Goal: Task Accomplishment & Management: Use online tool/utility

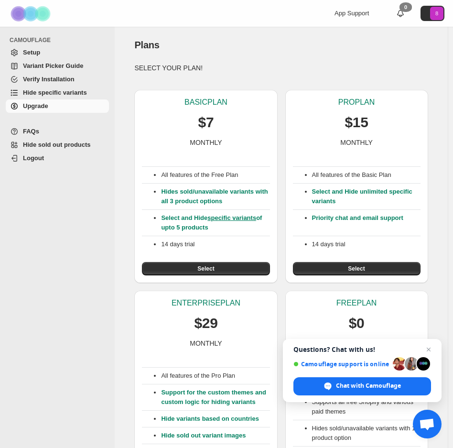
drag, startPoint x: 173, startPoint y: 265, endPoint x: 171, endPoint y: 296, distance: 31.1
click at [171, 296] on div "BASIC PLAN $7 MONTHLY All features of the Free Plan Hides sold/unavailable vari…" at bounding box center [277, 312] width 301 height 461
click at [332, 270] on button "Select" at bounding box center [357, 268] width 128 height 13
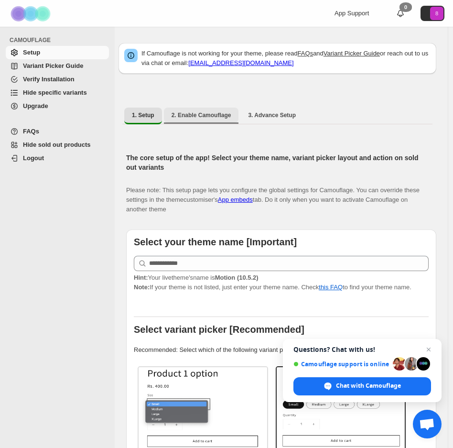
scroll to position [287, 0]
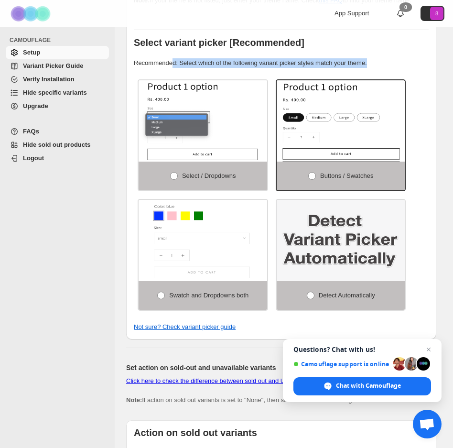
drag, startPoint x: 172, startPoint y: 66, endPoint x: 385, endPoint y: 65, distance: 212.6
click at [385, 65] on p "Recommended: Select which of the following variant picker styles match your the…" at bounding box center [281, 63] width 295 height 10
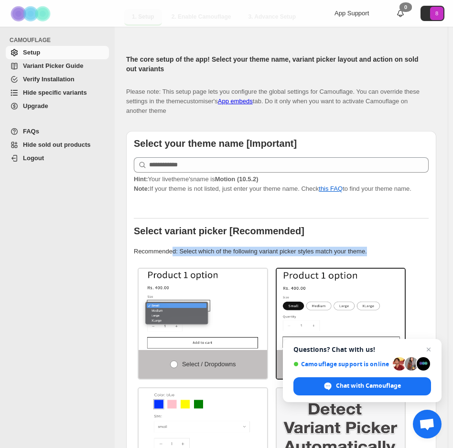
scroll to position [0, 0]
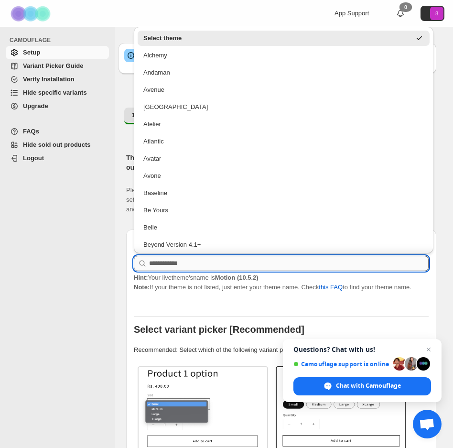
click at [182, 268] on input "text" at bounding box center [288, 263] width 279 height 15
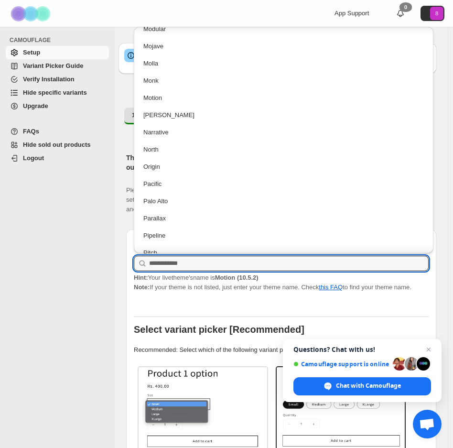
scroll to position [1529, 0]
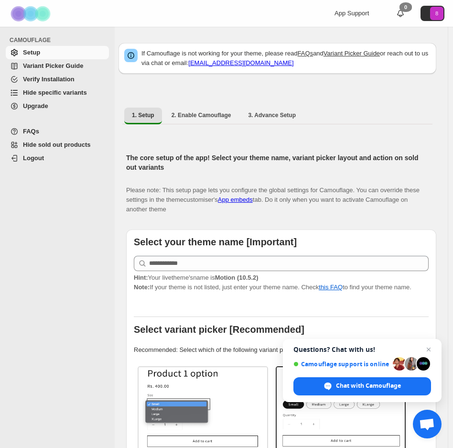
click at [14, 295] on div "CAMOUFLAGE Setup Variant Picker Guide Verify Installation Hide specific variant…" at bounding box center [57, 237] width 115 height 421
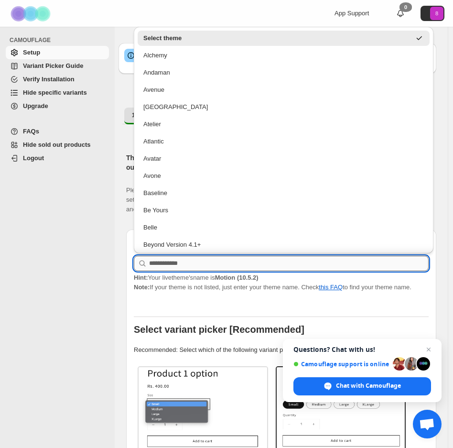
click at [194, 259] on input "text" at bounding box center [288, 263] width 279 height 15
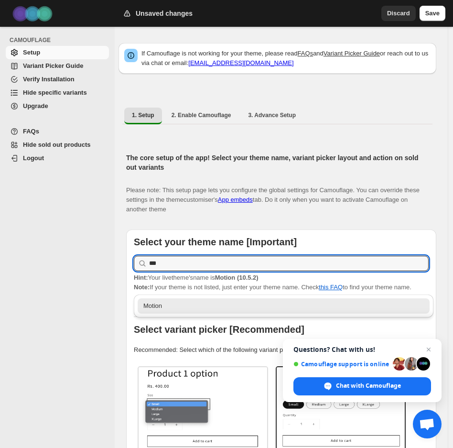
click at [178, 309] on div "Motion" at bounding box center [283, 306] width 280 height 10
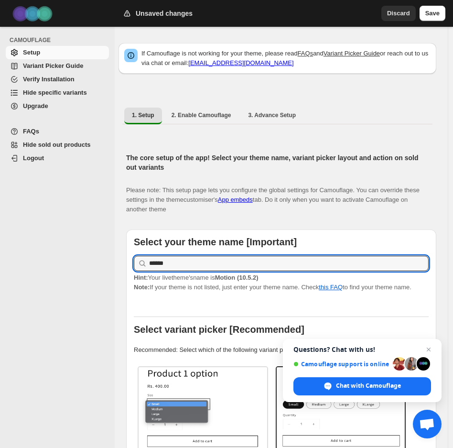
type input "******"
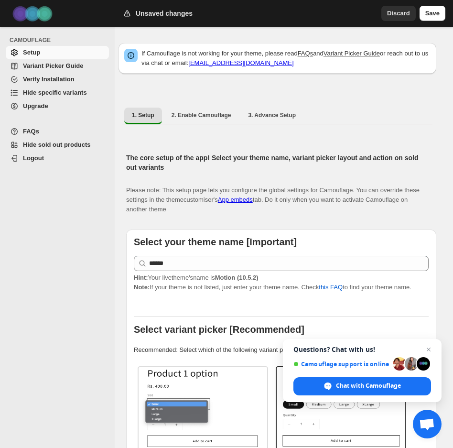
click at [321, 300] on div at bounding box center [281, 308] width 295 height 17
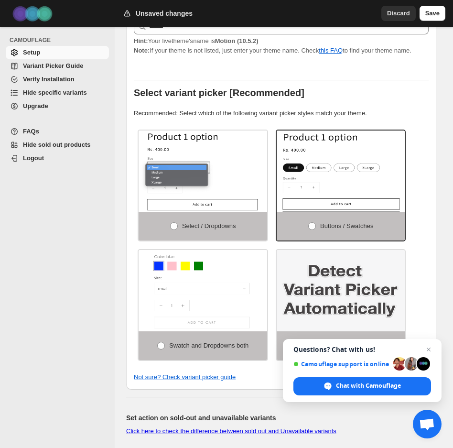
scroll to position [239, 0]
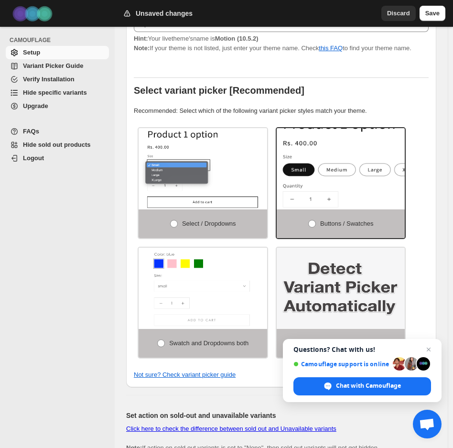
click at [320, 171] on img at bounding box center [369, 175] width 193 height 122
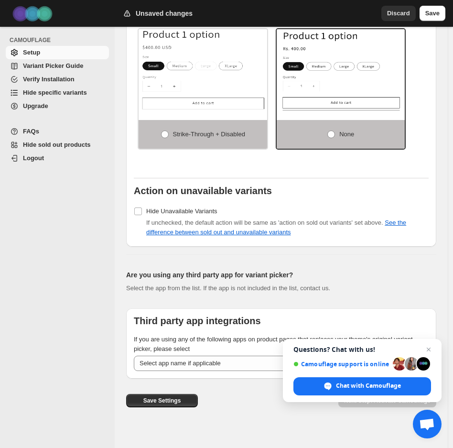
scroll to position [846, 0]
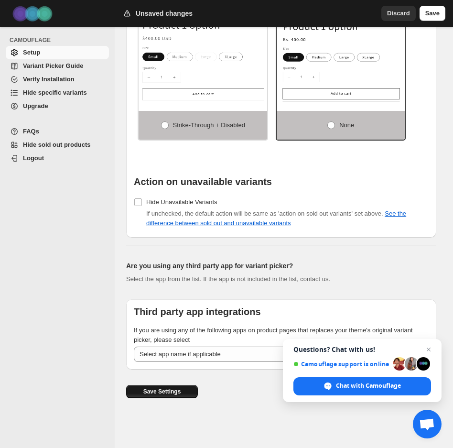
click at [138, 389] on button "Save Settings" at bounding box center [162, 391] width 72 height 13
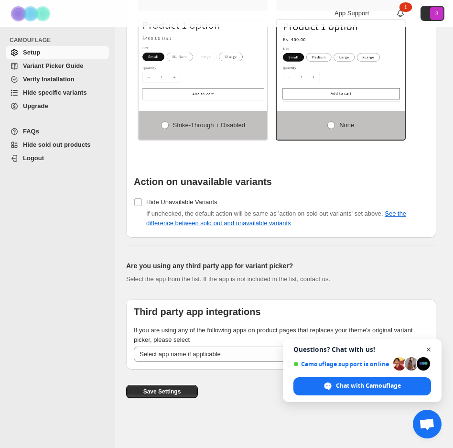
click at [428, 347] on span "Close chat" at bounding box center [429, 349] width 12 height 12
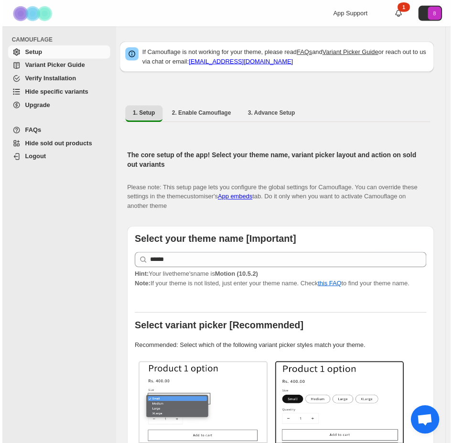
scroll to position [0, 0]
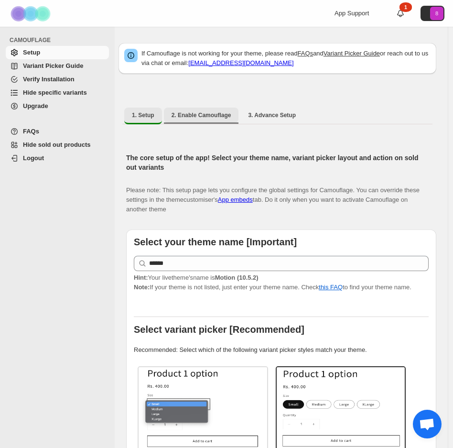
click at [198, 117] on span "2. Enable Camouflage" at bounding box center [201, 115] width 60 height 8
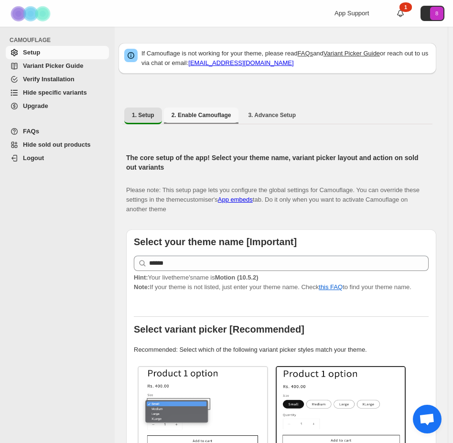
select select "**********"
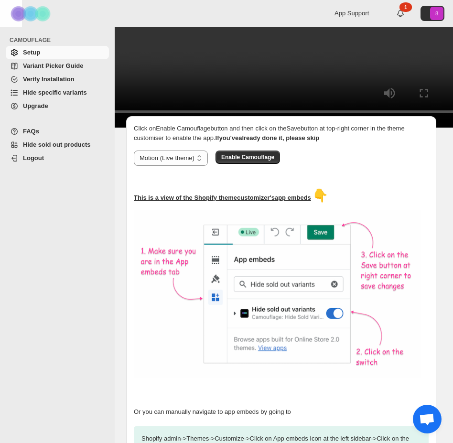
scroll to position [478, 0]
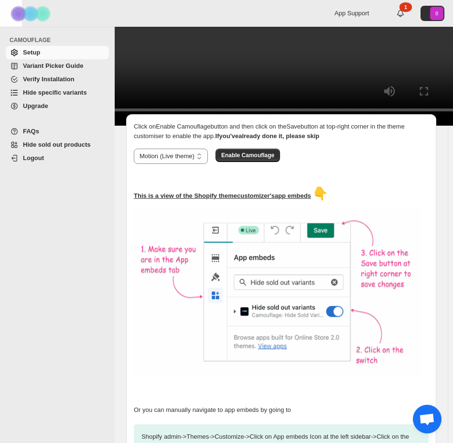
click at [262, 189] on div "**********" at bounding box center [281, 290] width 295 height 337
click at [260, 162] on button "Enable Camouflage" at bounding box center [247, 155] width 64 height 13
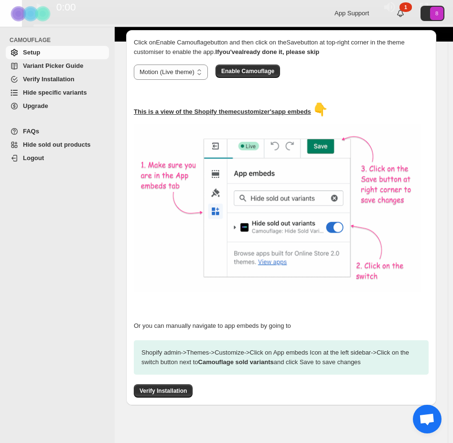
scroll to position [596, 0]
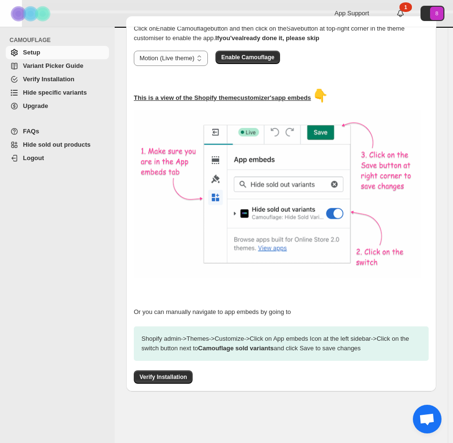
click at [46, 65] on span "Variant Picker Guide" at bounding box center [53, 65] width 60 height 7
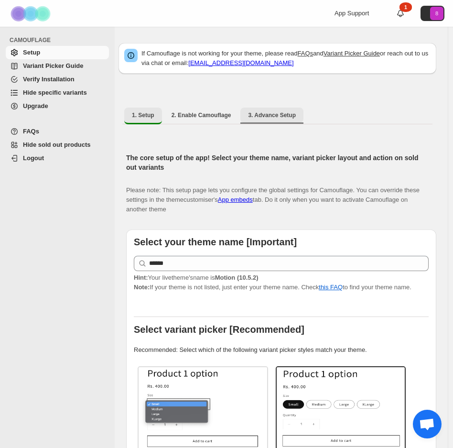
click at [260, 121] on button "3. Advance Setup" at bounding box center [271, 114] width 63 height 15
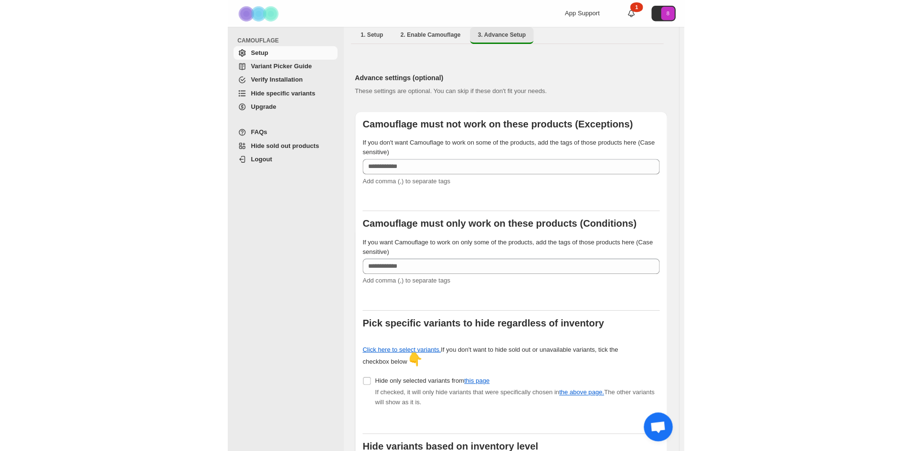
scroll to position [239, 0]
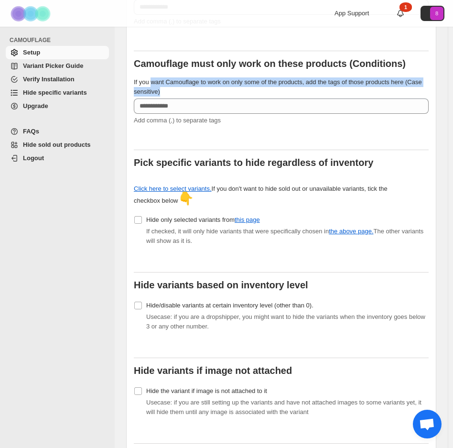
drag, startPoint x: 165, startPoint y: 80, endPoint x: 210, endPoint y: 89, distance: 45.3
click at [210, 89] on label "If you want Camouflage to work on only some of the products, add the tags of th…" at bounding box center [281, 86] width 295 height 19
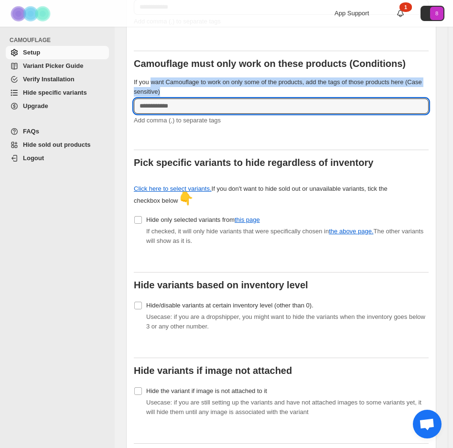
click at [210, 98] on input "If you want Camouflage to work on only some of the products, add the tags of th…" at bounding box center [281, 105] width 295 height 15
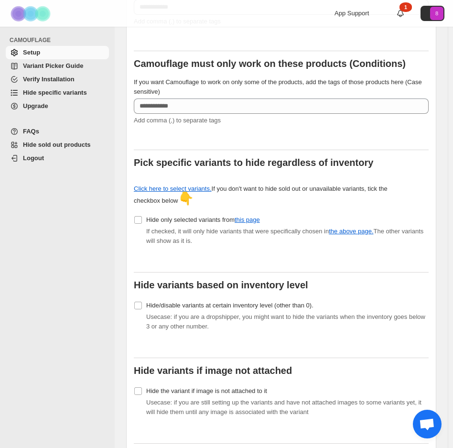
drag, startPoint x: 189, startPoint y: 161, endPoint x: 365, endPoint y: 157, distance: 175.8
click at [367, 157] on b "Pick specific variants to hide regardless of inventory" at bounding box center [253, 162] width 239 height 11
click at [141, 225] on label "Hide only selected variants from this page" at bounding box center [197, 219] width 126 height 13
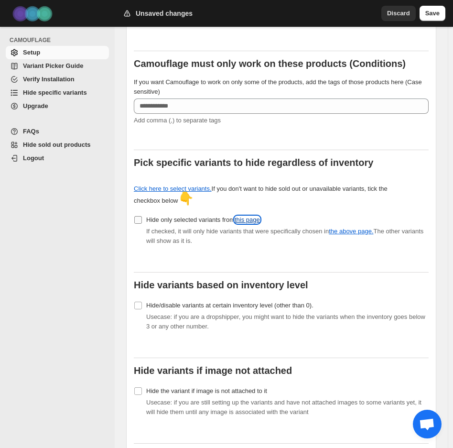
click at [238, 216] on link "this page" at bounding box center [247, 219] width 25 height 7
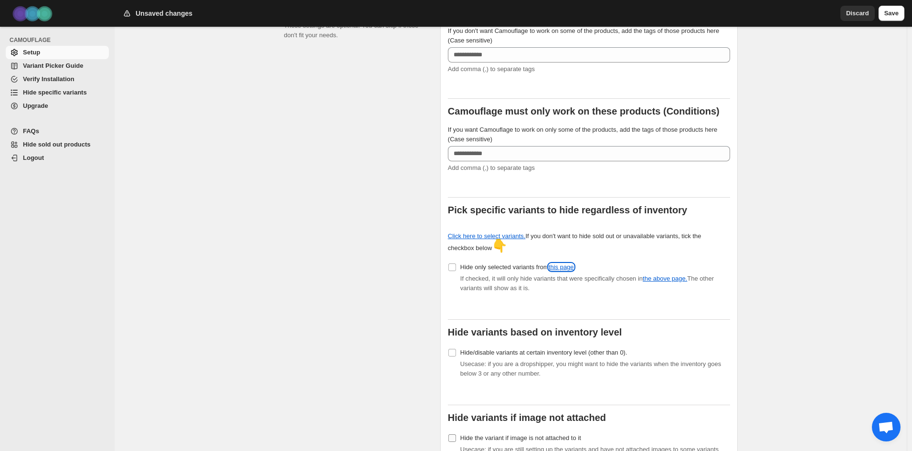
scroll to position [143, 0]
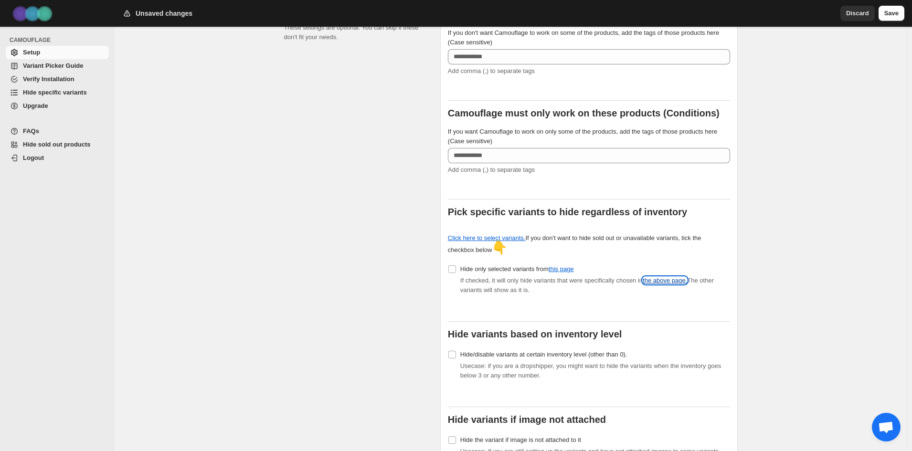
click at [457, 278] on link "the above page." at bounding box center [665, 280] width 44 height 7
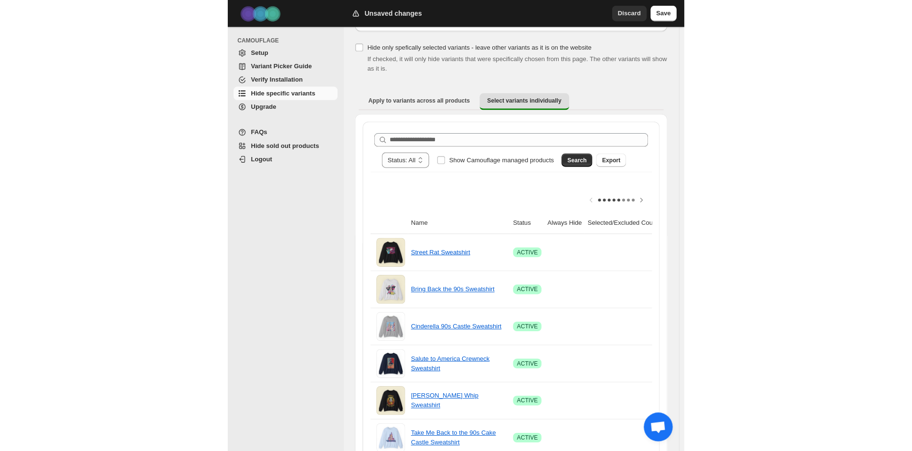
scroll to position [48, 0]
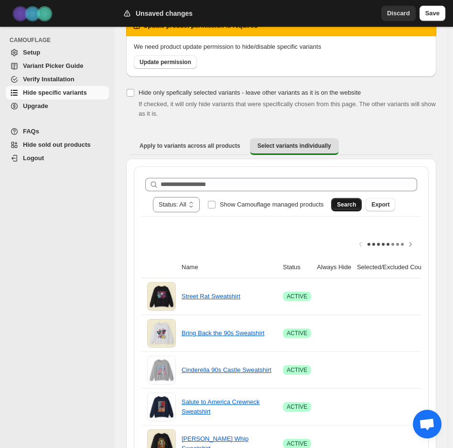
click at [362, 198] on button "Search" at bounding box center [346, 204] width 31 height 13
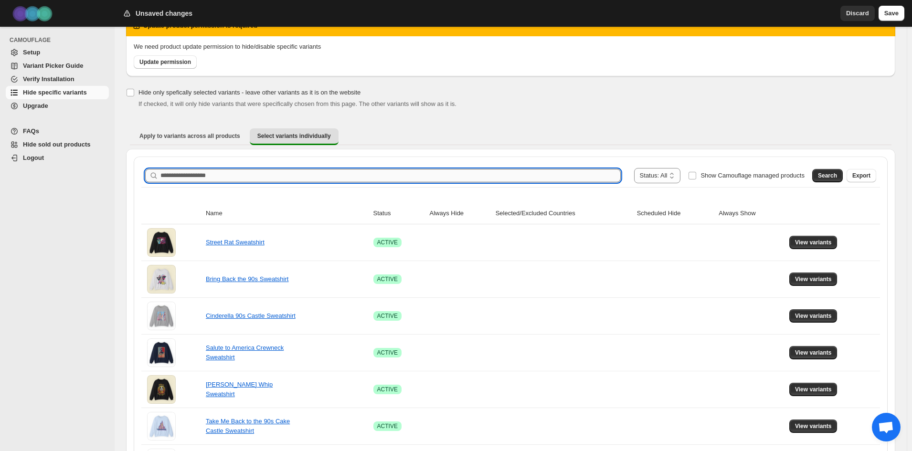
click at [457, 176] on input "Search product name" at bounding box center [391, 175] width 461 height 13
type input "********"
click at [457, 179] on span "Search" at bounding box center [827, 176] width 19 height 8
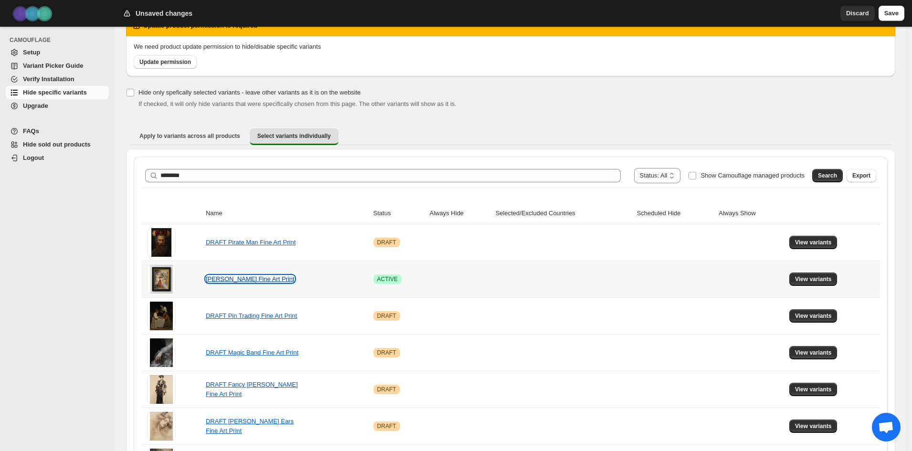
click at [240, 279] on link "Sally Slater Fine Art Print" at bounding box center [250, 279] width 89 height 7
click at [457, 278] on span "View variants" at bounding box center [813, 280] width 37 height 8
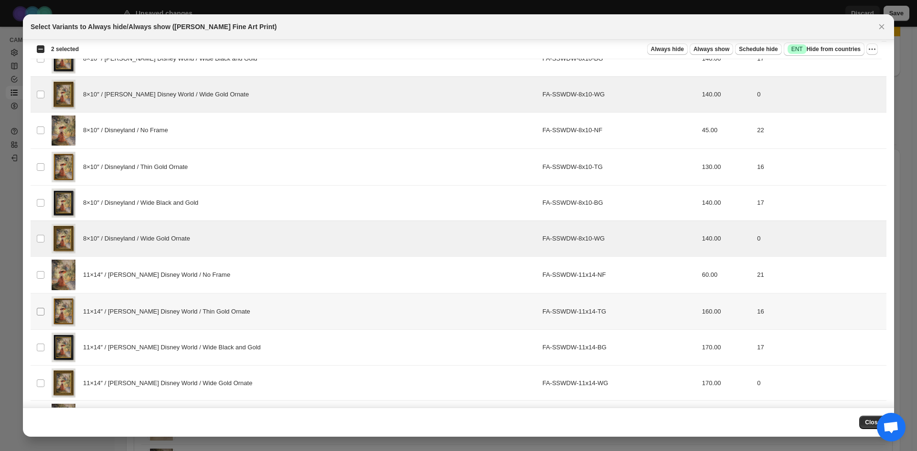
scroll to position [191, 0]
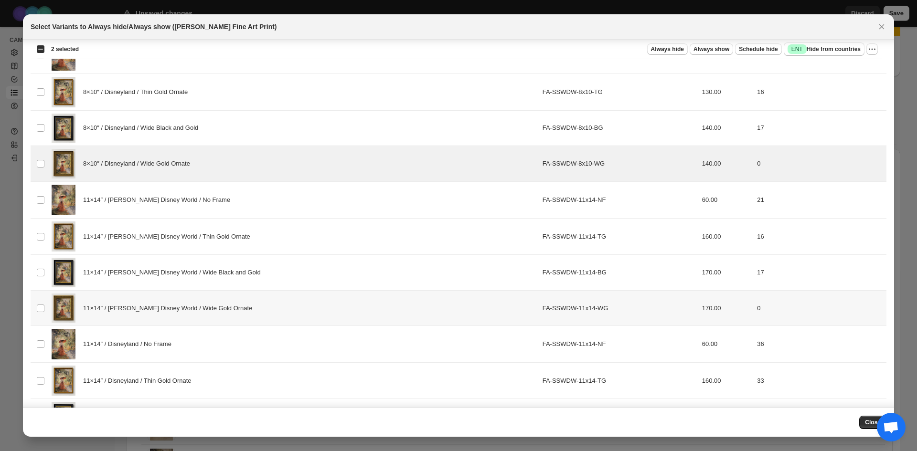
click at [39, 313] on td "Select product variant" at bounding box center [40, 307] width 18 height 35
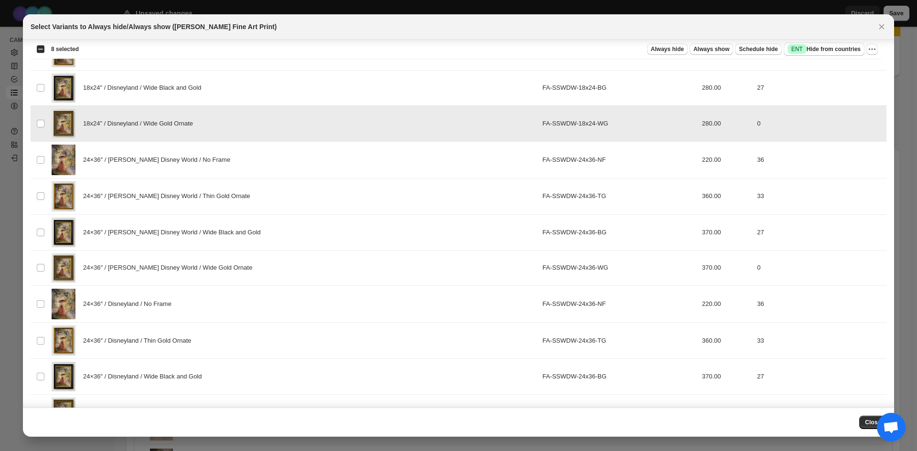
scroll to position [1099, 0]
click at [45, 269] on td "Select product variant" at bounding box center [40, 266] width 18 height 35
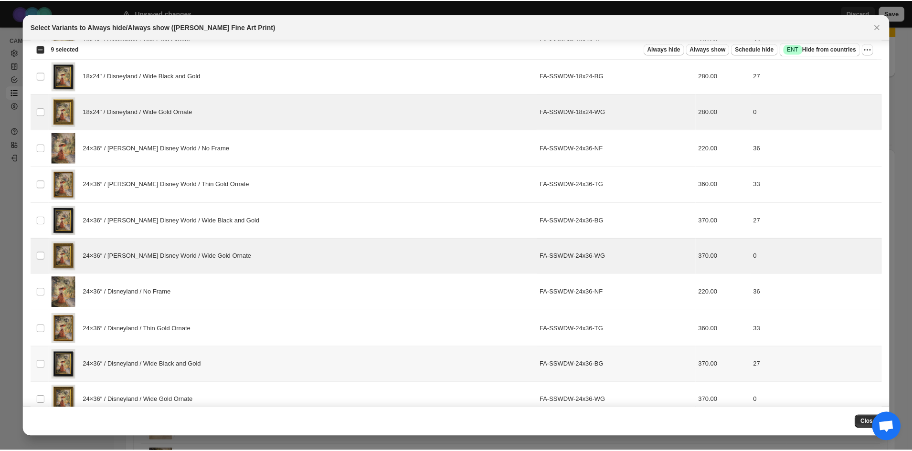
scroll to position [1127, 0]
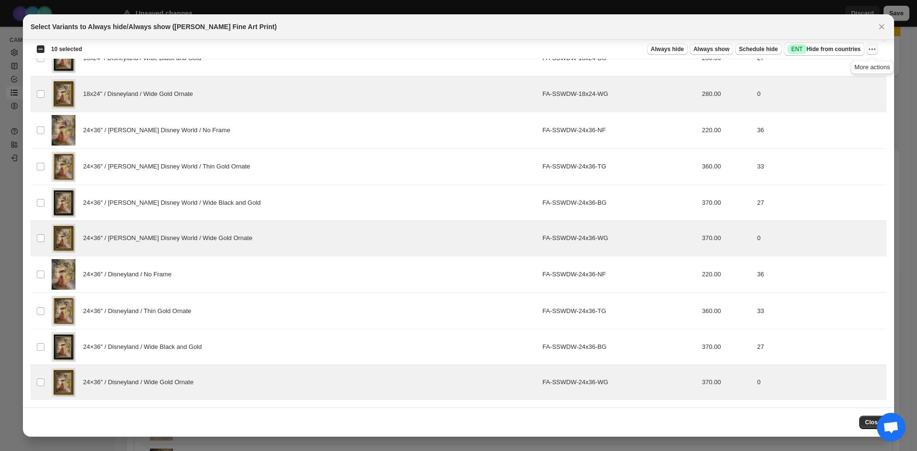
click at [457, 50] on icon "More actions" at bounding box center [874, 49] width 1 height 1
click at [457, 52] on span "Always hide" at bounding box center [667, 49] width 33 height 8
click at [457, 23] on icon "Close" at bounding box center [882, 27] width 10 height 10
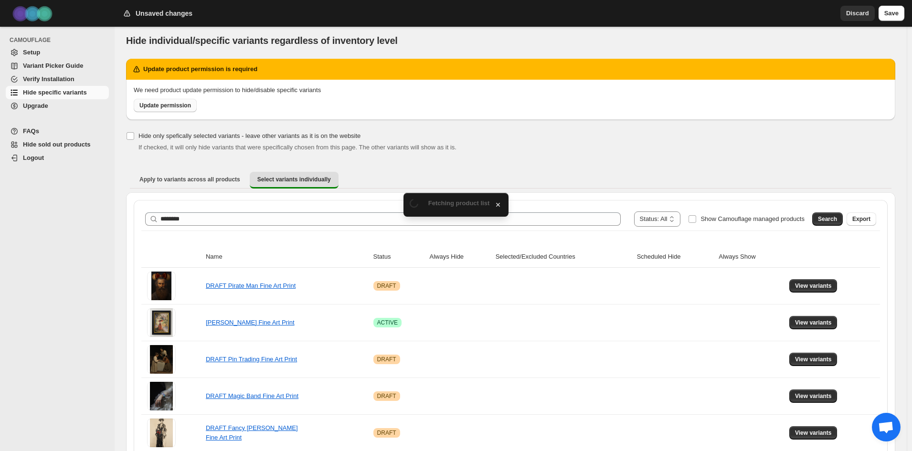
scroll to position [0, 0]
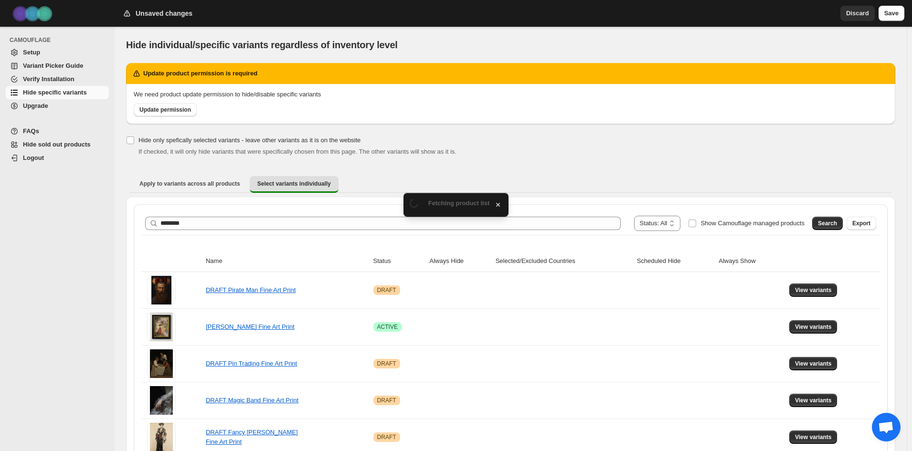
click at [169, 120] on div "We need product update permission to hide/disable specific variants Update perm…" at bounding box center [511, 104] width 770 height 40
click at [171, 113] on span "Update permission" at bounding box center [165, 110] width 52 height 8
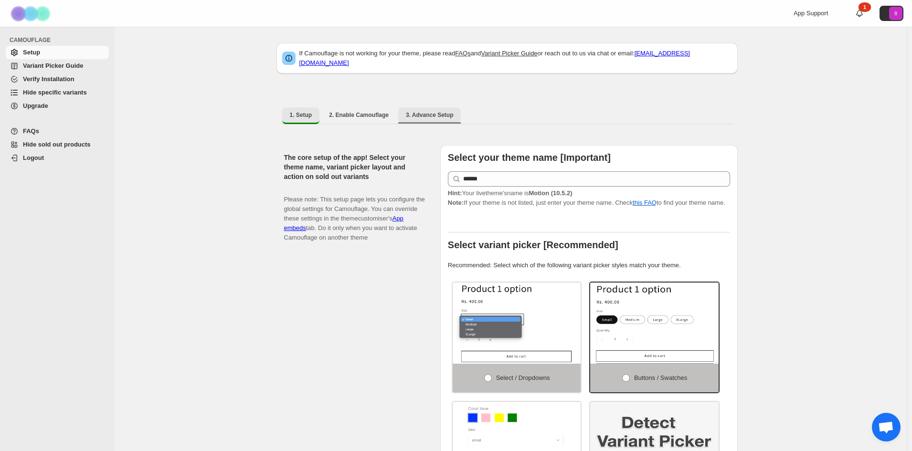
click at [418, 107] on button "3. Advance Setup" at bounding box center [429, 114] width 63 height 15
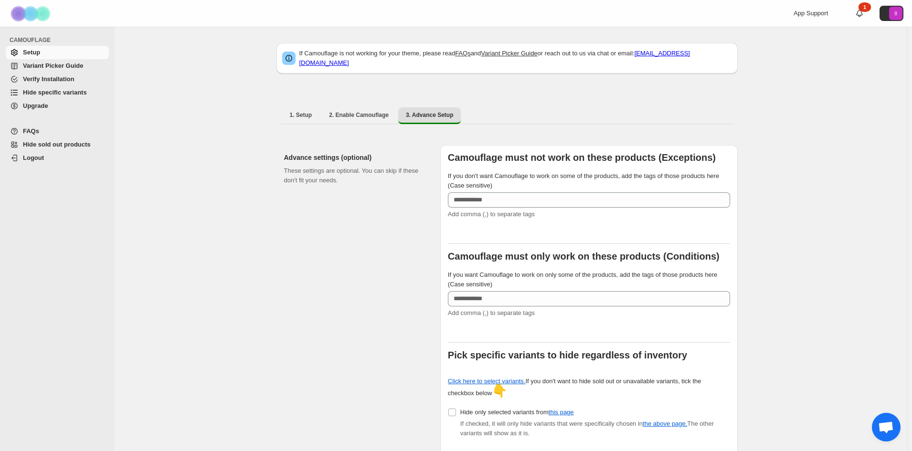
click at [66, 66] on span "Variant Picker Guide" at bounding box center [53, 65] width 60 height 7
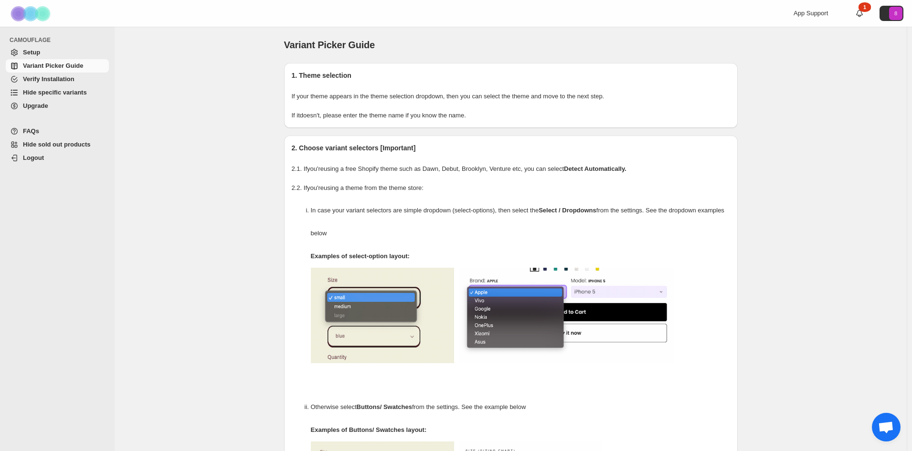
click at [36, 49] on span "Setup" at bounding box center [31, 52] width 17 height 7
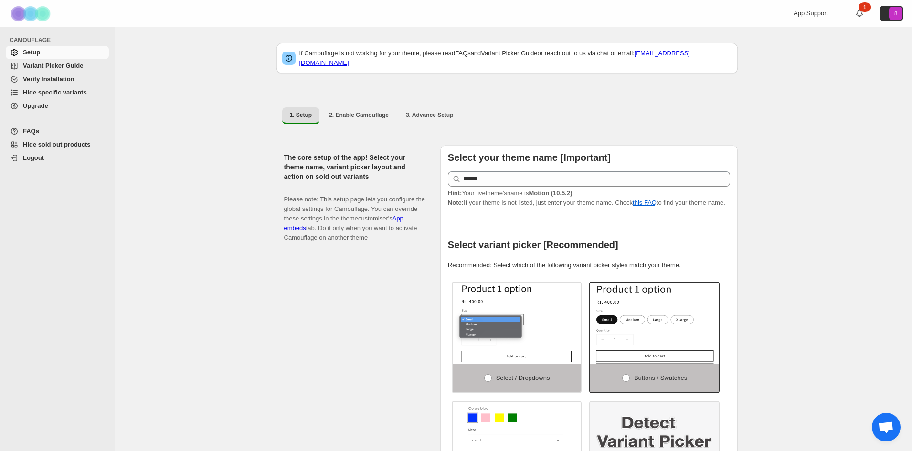
click at [42, 96] on span "Hide specific variants" at bounding box center [55, 92] width 64 height 7
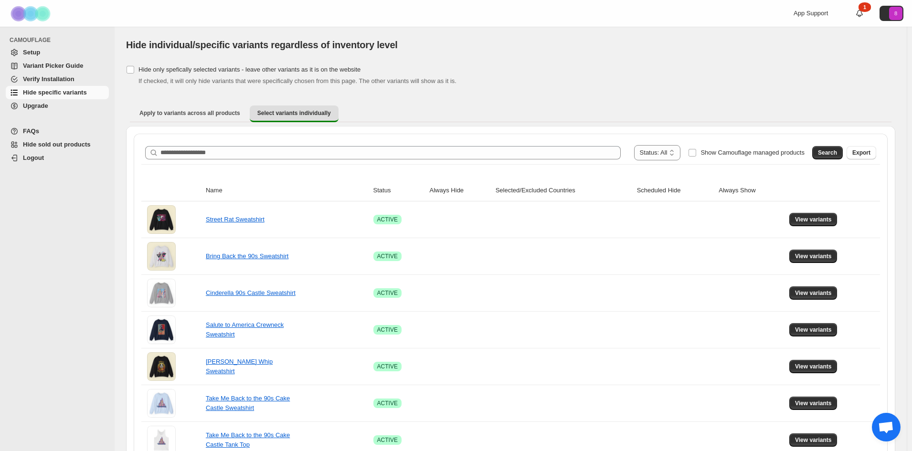
click at [390, 145] on div "**********" at bounding box center [510, 152] width 739 height 23
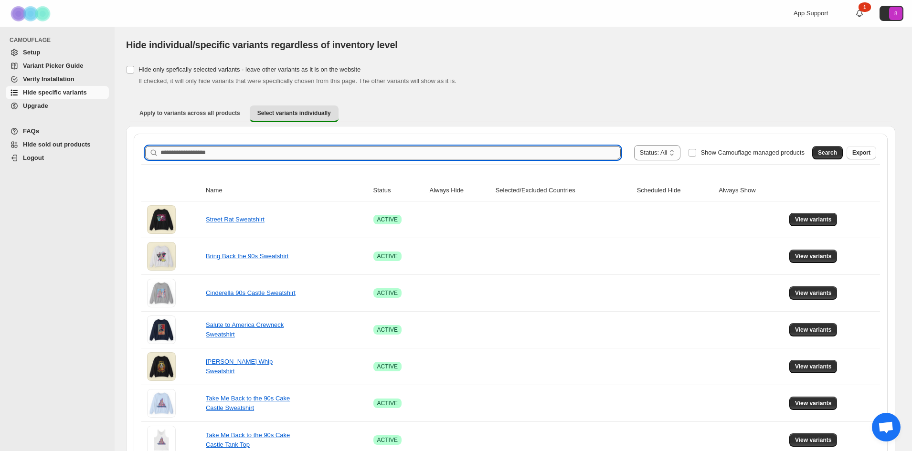
click at [388, 149] on input "Search product name" at bounding box center [391, 152] width 461 height 13
type input "********"
click at [134, 63] on label "Hide only spefically selected variants - leave other variants as it is on the w…" at bounding box center [243, 69] width 235 height 13
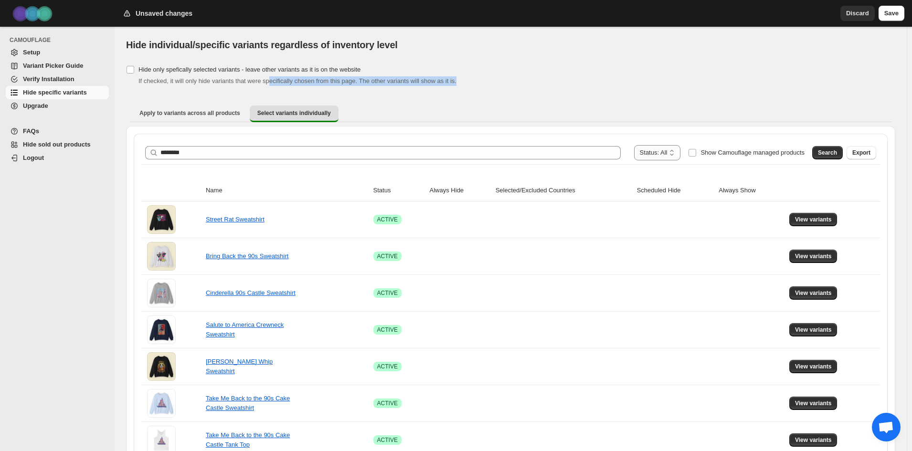
drag, startPoint x: 268, startPoint y: 82, endPoint x: 512, endPoint y: 80, distance: 243.6
click at [512, 80] on div "If checked, it will only hide variants that were specifically chosen from this …" at bounding box center [517, 81] width 757 height 10
click at [836, 150] on span "Search" at bounding box center [827, 153] width 19 height 8
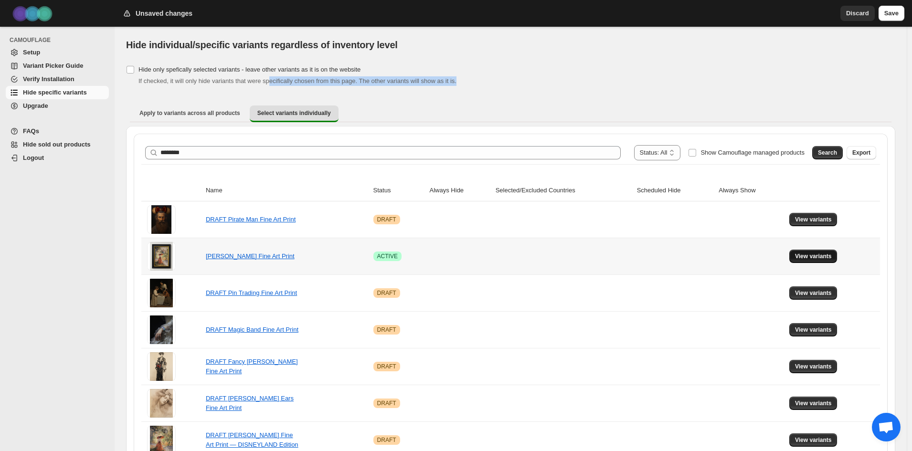
click at [823, 255] on span "View variants" at bounding box center [813, 257] width 37 height 8
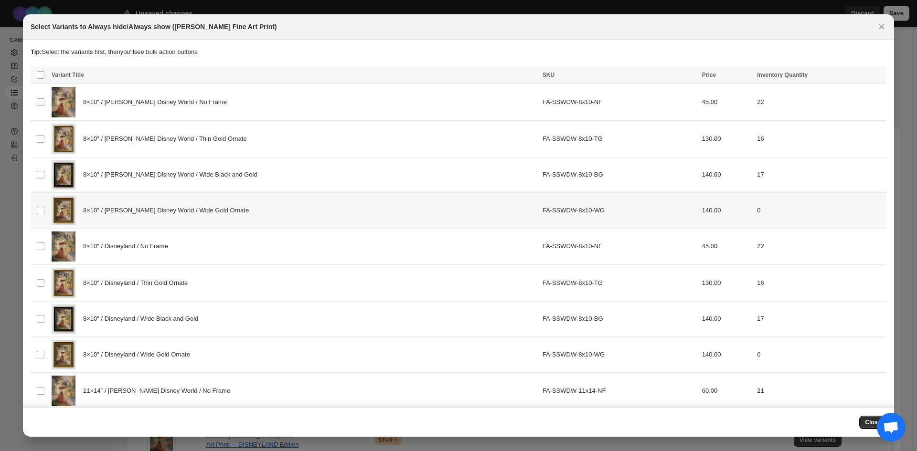
click at [154, 219] on div "8×10″ / Walt Disney World / Wide Gold Ornate" at bounding box center [294, 210] width 485 height 29
click at [155, 357] on span "8×10″ / Disneyland / Wide Gold Ornate" at bounding box center [139, 355] width 112 height 10
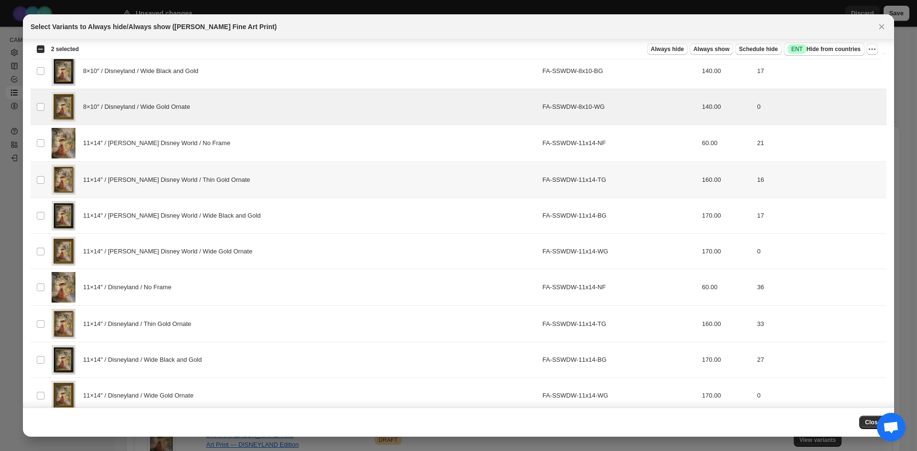
scroll to position [258, 0]
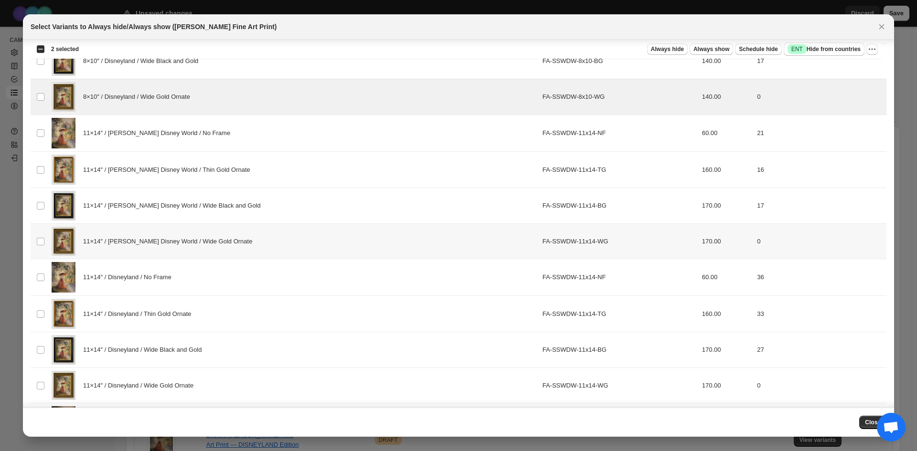
click at [179, 247] on div "11×14″ / Walt Disney World / Wide Gold Ornate" at bounding box center [294, 241] width 485 height 29
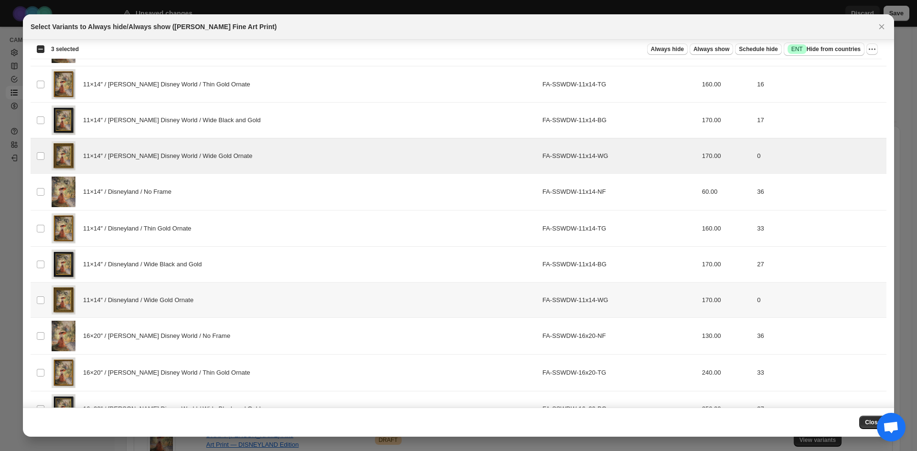
scroll to position [353, 0]
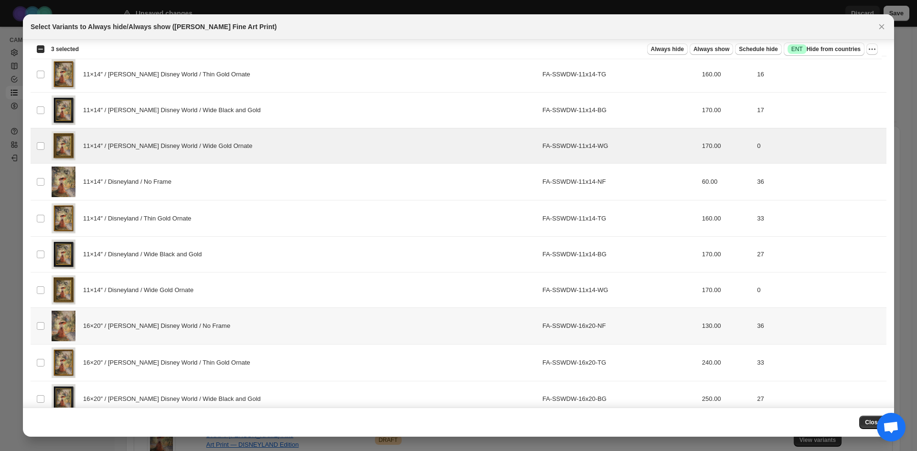
click at [198, 321] on div "16×20″ / Walt Disney World / No Frame" at bounding box center [294, 326] width 485 height 31
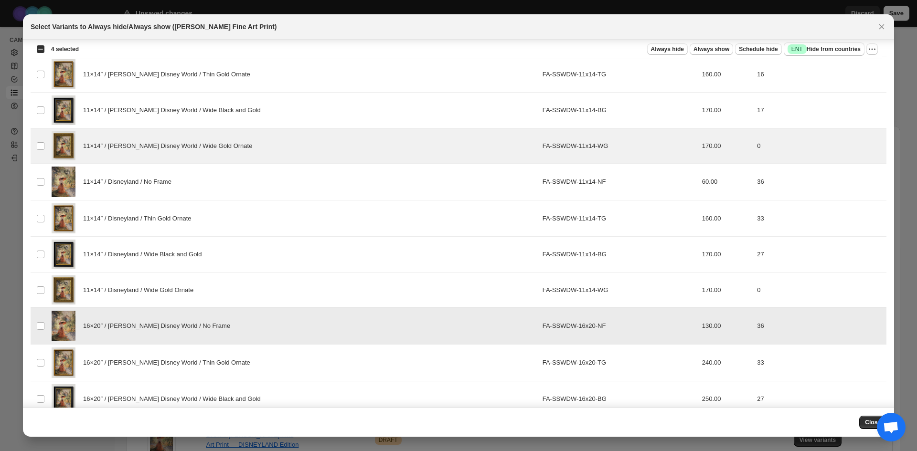
click at [203, 323] on div "16×20″ / Walt Disney World / No Frame" at bounding box center [294, 326] width 485 height 31
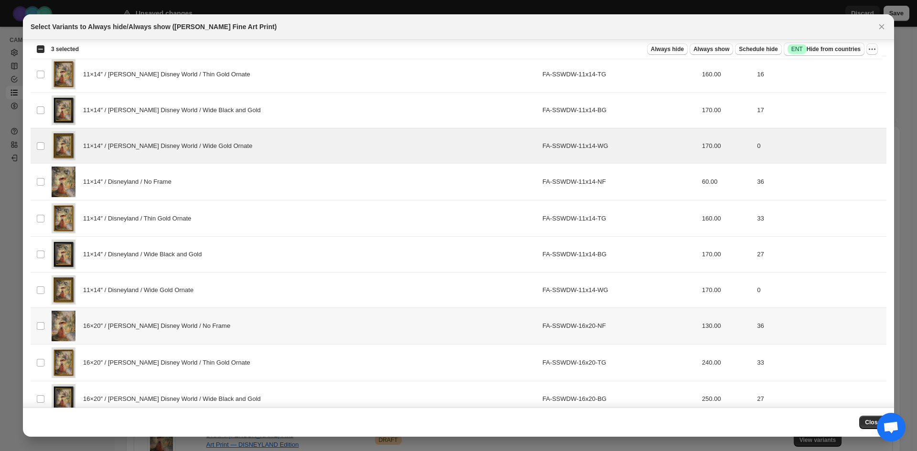
click at [206, 301] on div "11×14″ / Disneyland / Wide Gold Ornate" at bounding box center [294, 290] width 485 height 29
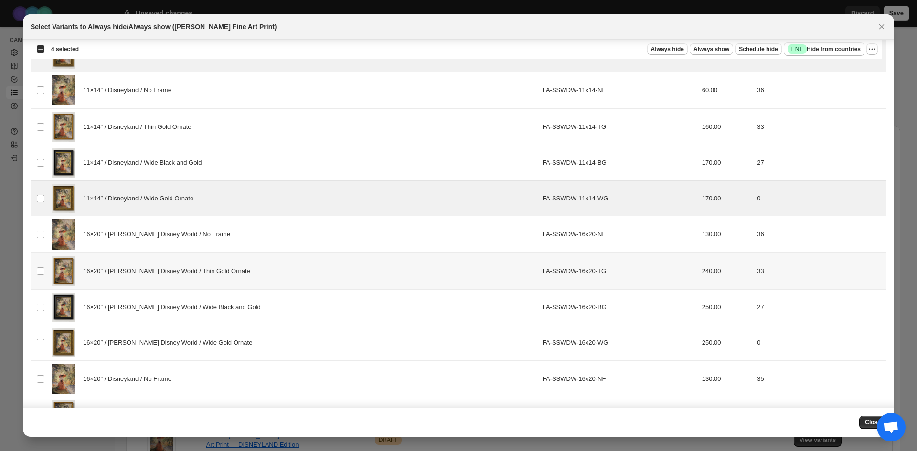
scroll to position [449, 0]
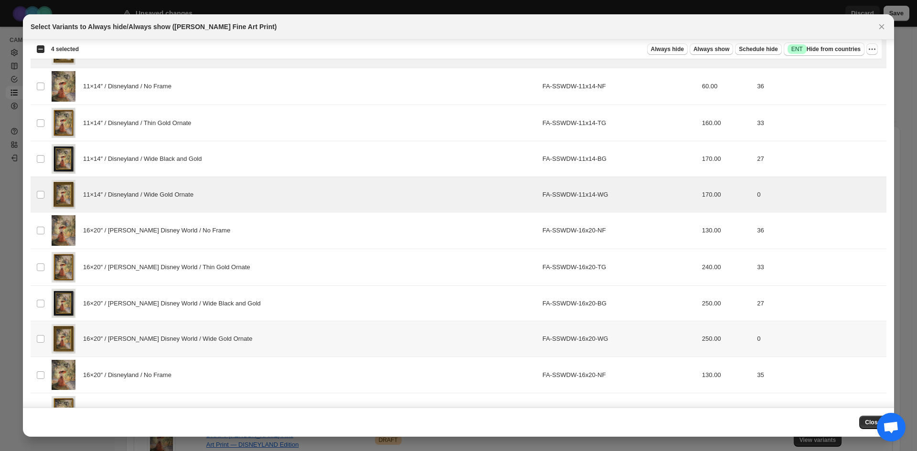
click at [223, 334] on div "16×20″ / Walt Disney World / Wide Gold Ornate" at bounding box center [294, 338] width 485 height 29
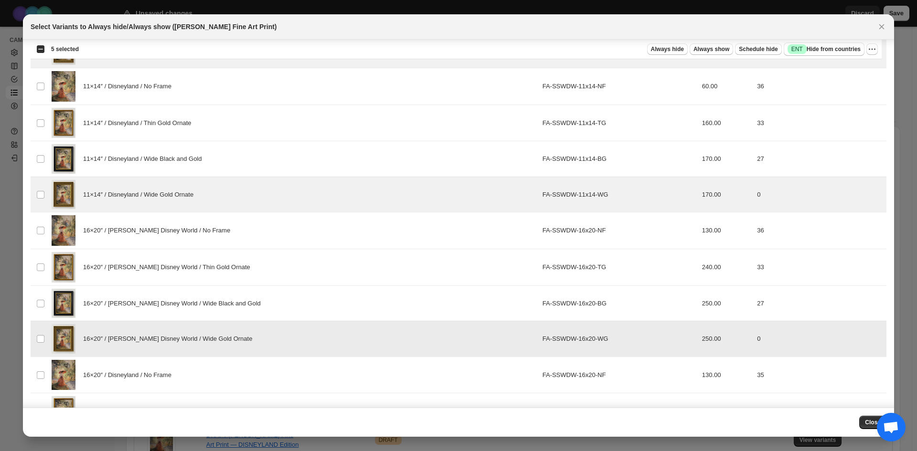
scroll to position [640, 0]
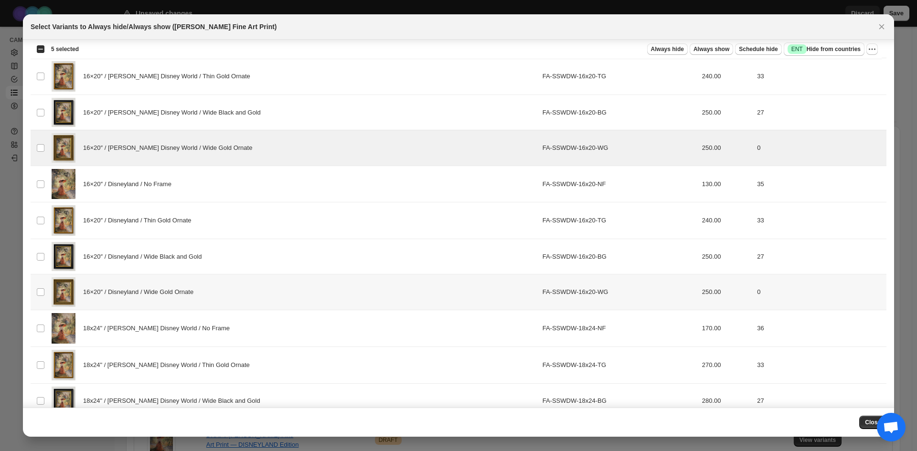
click at [228, 301] on div "16×20″ / Disneyland / Wide Gold Ornate" at bounding box center [294, 292] width 485 height 29
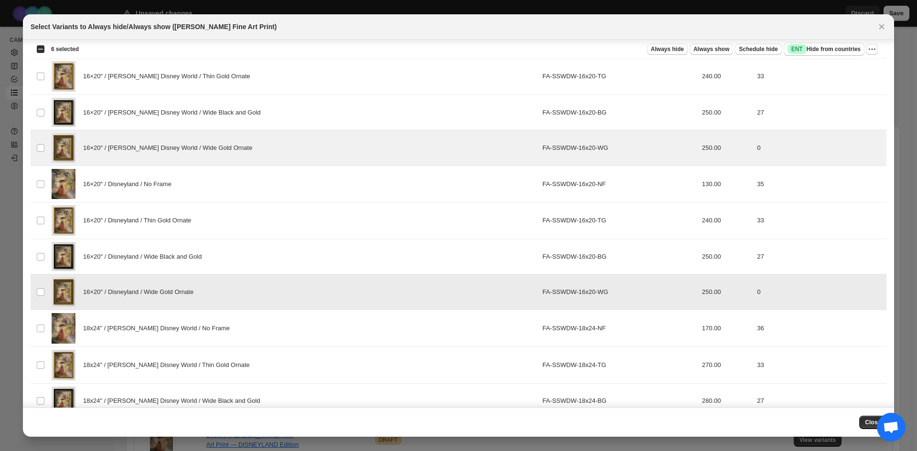
scroll to position [831, 0]
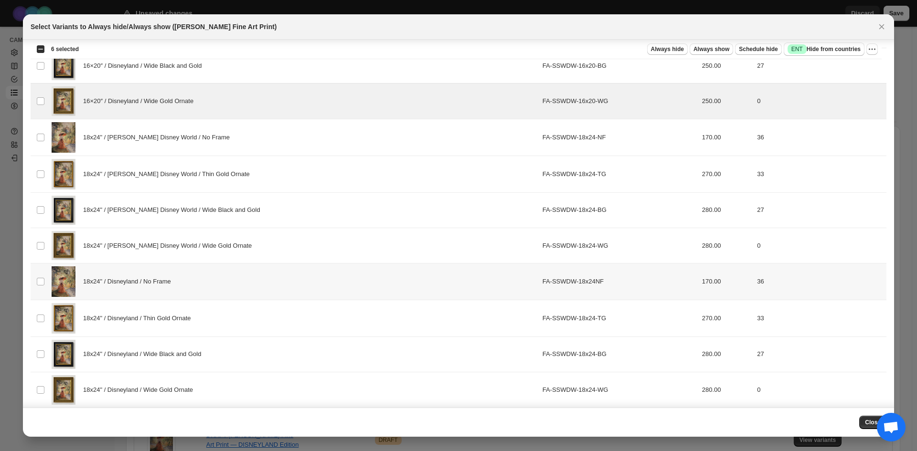
click at [236, 248] on div "18x24" / Walt Disney World / Wide Gold Ornate" at bounding box center [294, 245] width 485 height 29
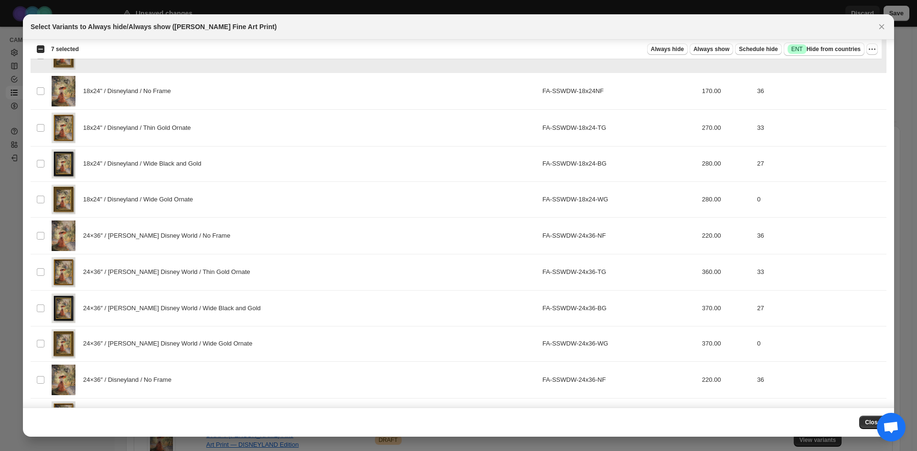
scroll to position [1022, 0]
click at [246, 207] on div "18x24" / Disneyland / Wide Gold Ornate" at bounding box center [294, 198] width 485 height 29
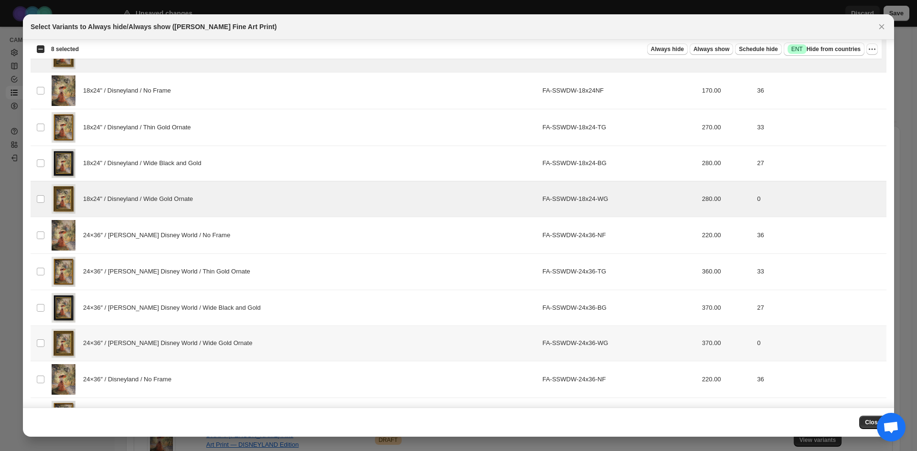
click at [246, 339] on div "24×36″ / Walt Disney World / Wide Gold Ornate" at bounding box center [294, 343] width 485 height 29
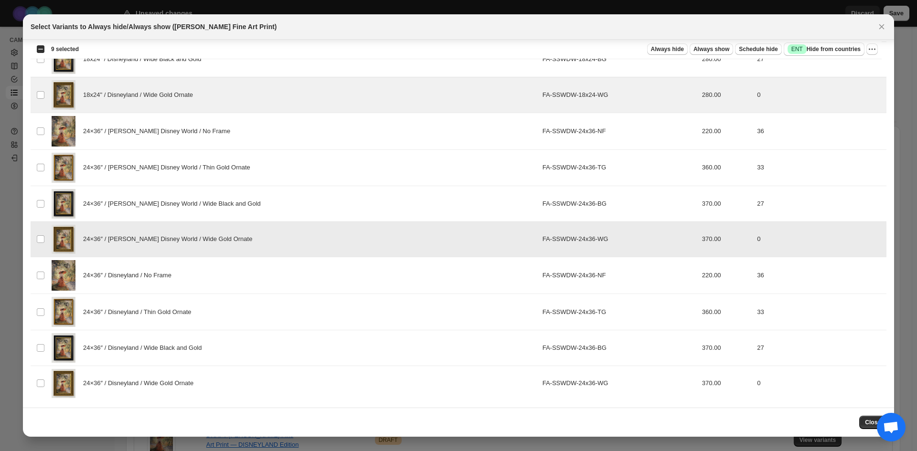
scroll to position [1127, 0]
click at [245, 382] on div "24×36″ / Disneyland / Wide Gold Ornate" at bounding box center [294, 382] width 485 height 29
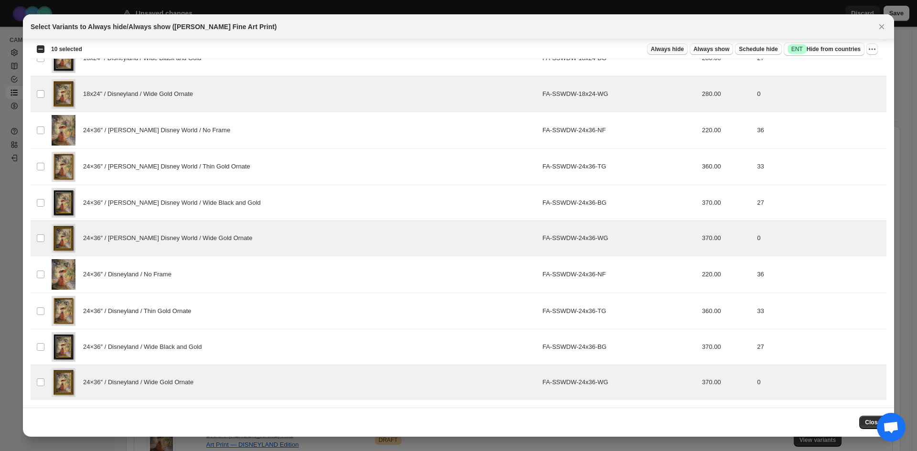
click at [678, 48] on span "Always hide" at bounding box center [667, 49] width 33 height 8
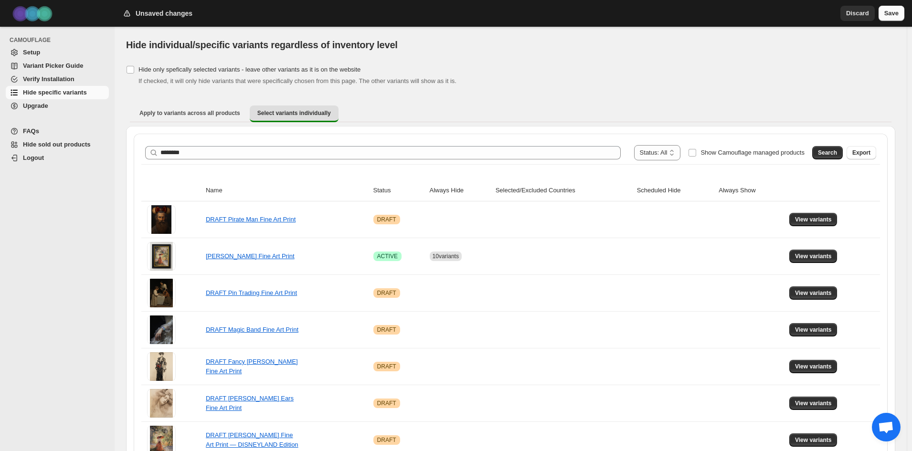
click at [887, 14] on span "Save" at bounding box center [892, 14] width 14 height 10
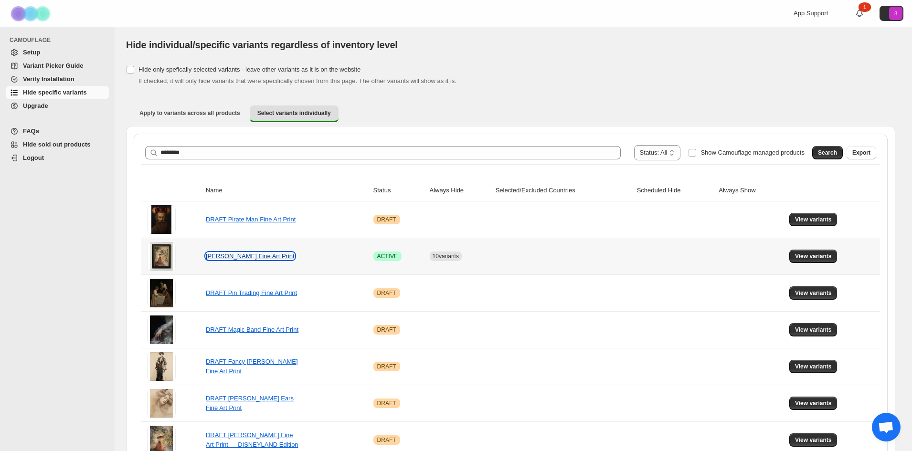
click at [234, 256] on link "Sally Slater Fine Art Print" at bounding box center [250, 256] width 89 height 7
drag, startPoint x: 825, startPoint y: 250, endPoint x: 825, endPoint y: 255, distance: 4.8
click at [825, 255] on button "View variants" at bounding box center [814, 256] width 48 height 13
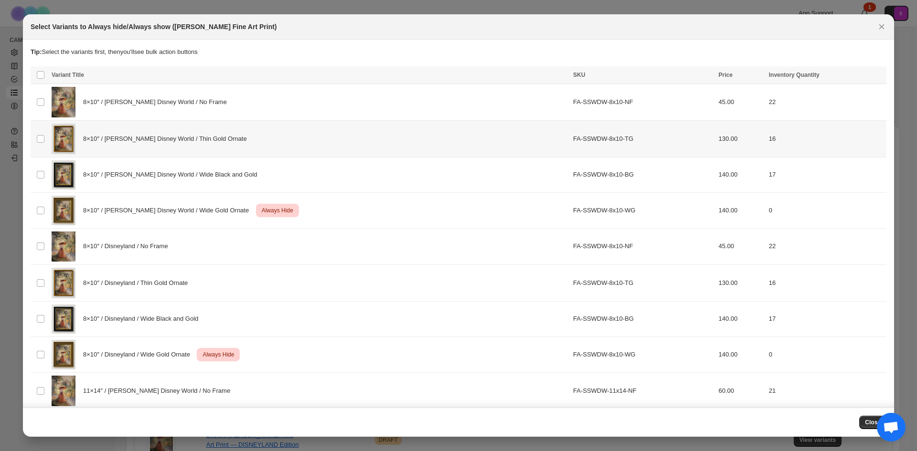
click at [141, 139] on span "8×10″ / Walt Disney World / Thin Gold Ornate" at bounding box center [167, 139] width 169 height 10
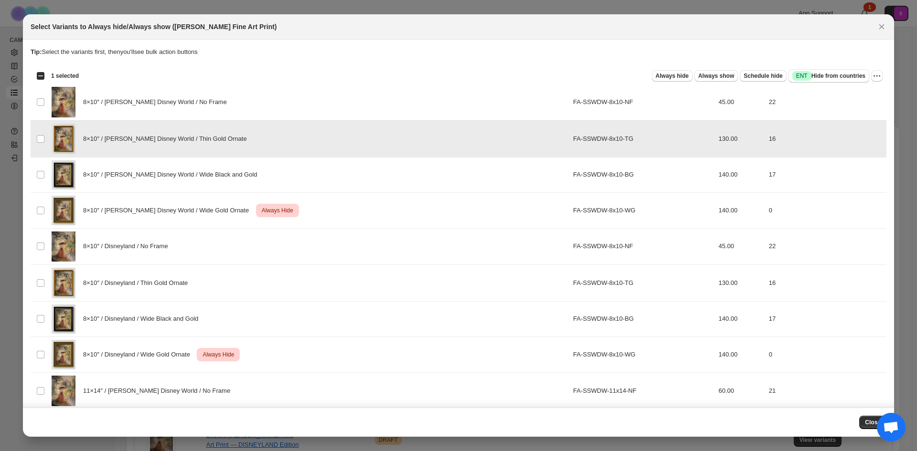
click at [141, 171] on span "8×10″ / Walt Disney World / Wide Black and Gold" at bounding box center [172, 175] width 179 height 10
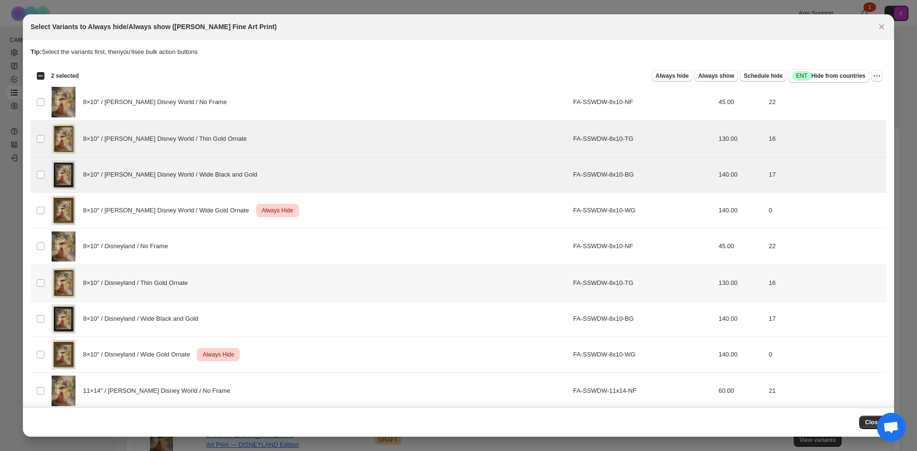
click at [136, 289] on div "8×10″ / Disneyland / Thin Gold Ornate" at bounding box center [310, 283] width 516 height 31
click at [135, 321] on span "8×10″ / Disneyland / Wide Black and Gold" at bounding box center [143, 319] width 120 height 10
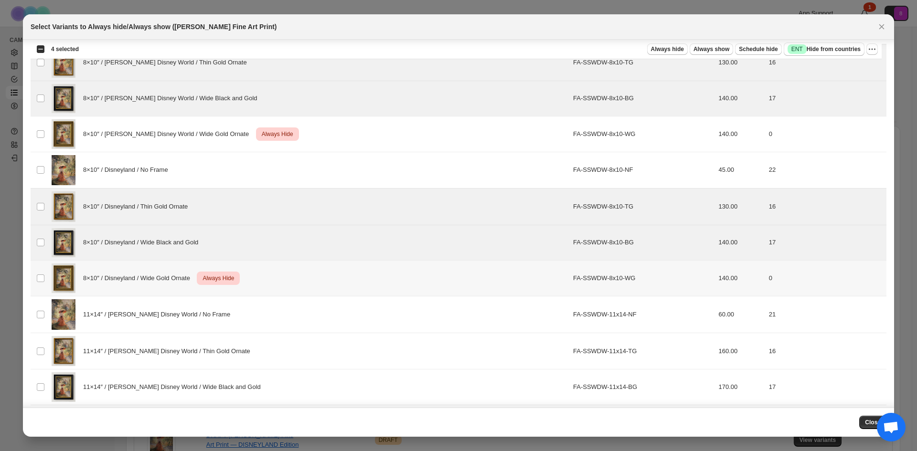
scroll to position [96, 0]
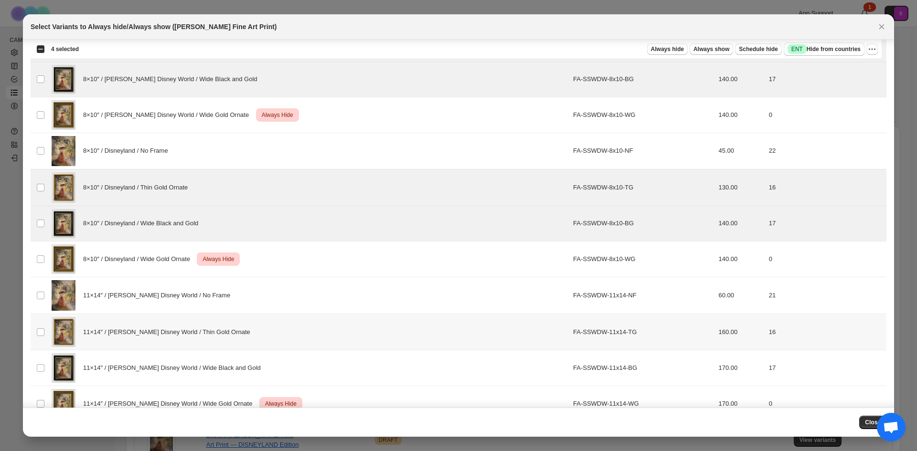
click at [134, 330] on span "11×14″ / Walt Disney World / Thin Gold Ornate" at bounding box center [169, 333] width 172 height 10
click at [138, 357] on div "11×14″ / Walt Disney World / Wide Black and Gold" at bounding box center [310, 367] width 516 height 29
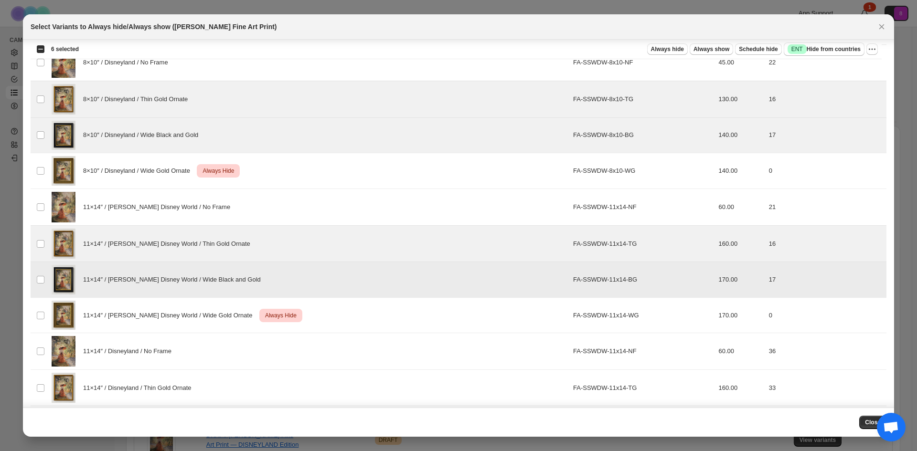
scroll to position [191, 0]
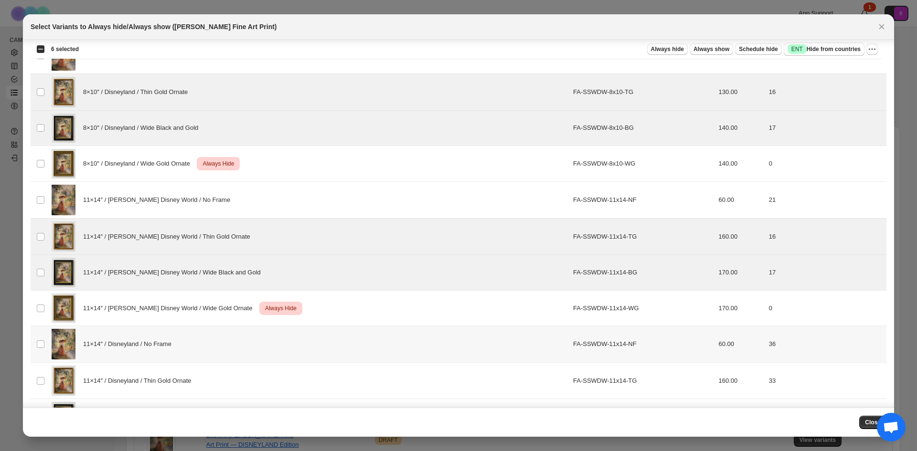
click at [141, 348] on span "11×14″ / Disneyland / No Frame" at bounding box center [130, 345] width 94 height 10
click at [141, 374] on div "11×14″ / Disneyland / Thin Gold Ornate" at bounding box center [310, 381] width 516 height 31
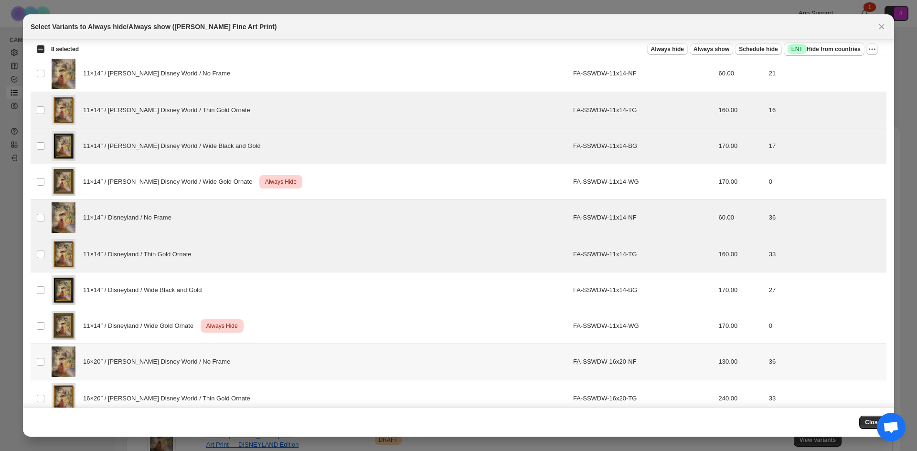
scroll to position [334, 0]
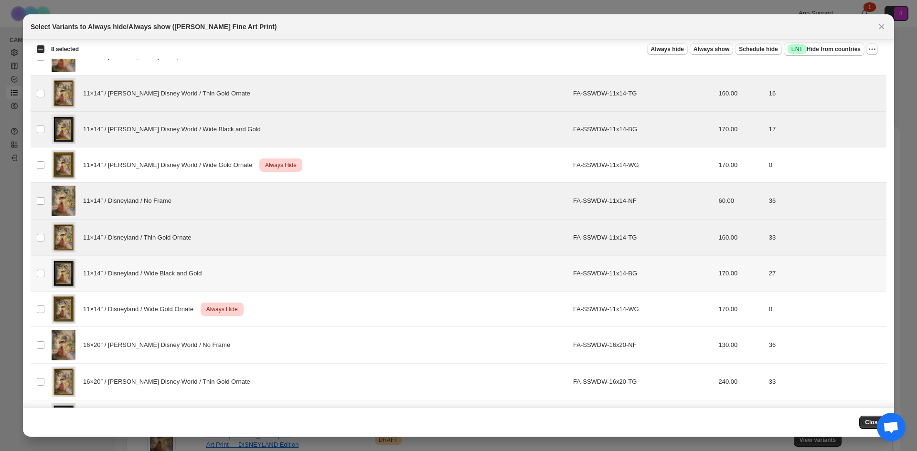
click at [151, 274] on span "11×14″ / Disneyland / Wide Black and Gold" at bounding box center [145, 274] width 124 height 10
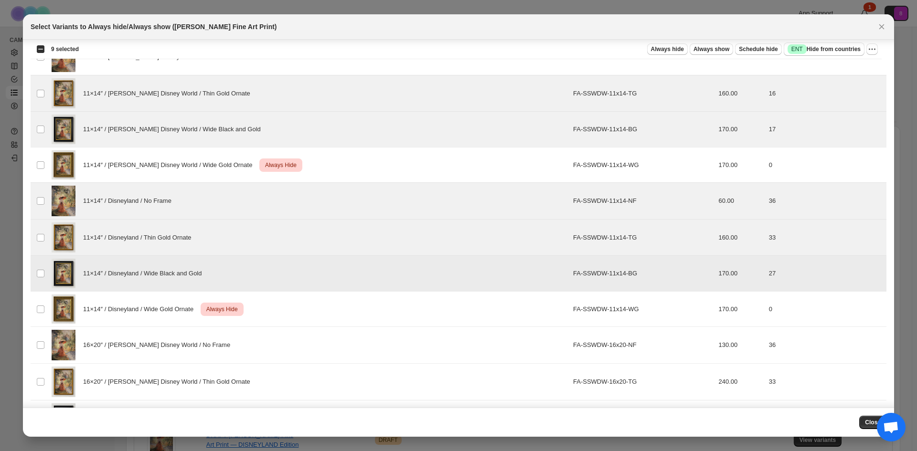
click at [150, 205] on span "11×14″ / Disneyland / No Frame" at bounding box center [130, 201] width 94 height 10
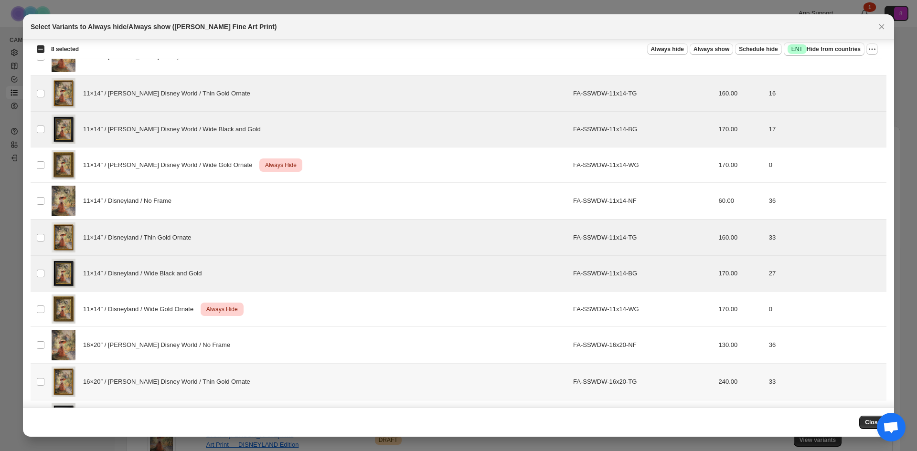
click at [150, 390] on div "16×20″ / Walt Disney World / Thin Gold Ornate" at bounding box center [310, 382] width 516 height 31
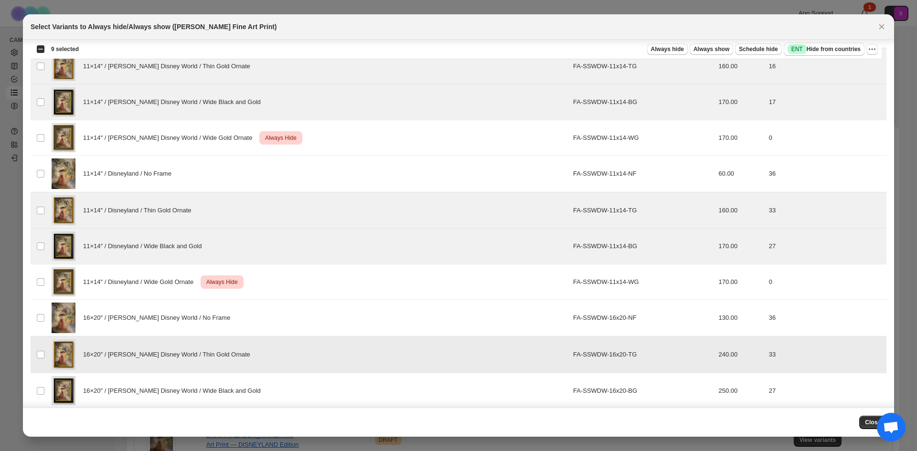
scroll to position [525, 0]
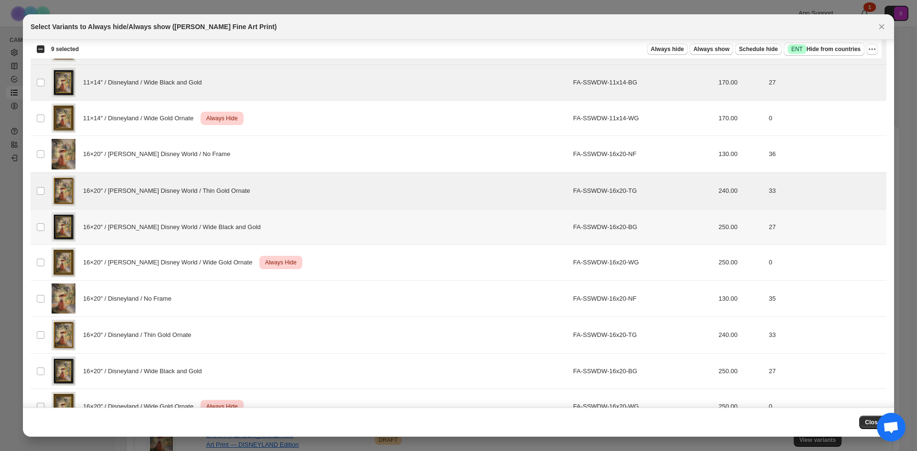
click at [179, 220] on div "16×20″ / Walt Disney World / Wide Black and Gold" at bounding box center [310, 227] width 516 height 29
click at [172, 336] on span "16×20″ / Disneyland / Thin Gold Ornate" at bounding box center [139, 336] width 113 height 10
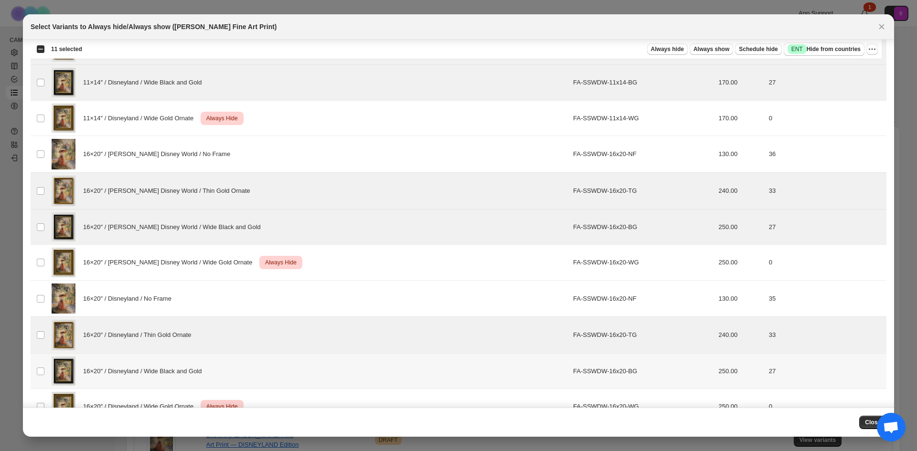
click at [172, 372] on span "16×20″ / Disneyland / Wide Black and Gold" at bounding box center [145, 372] width 124 height 10
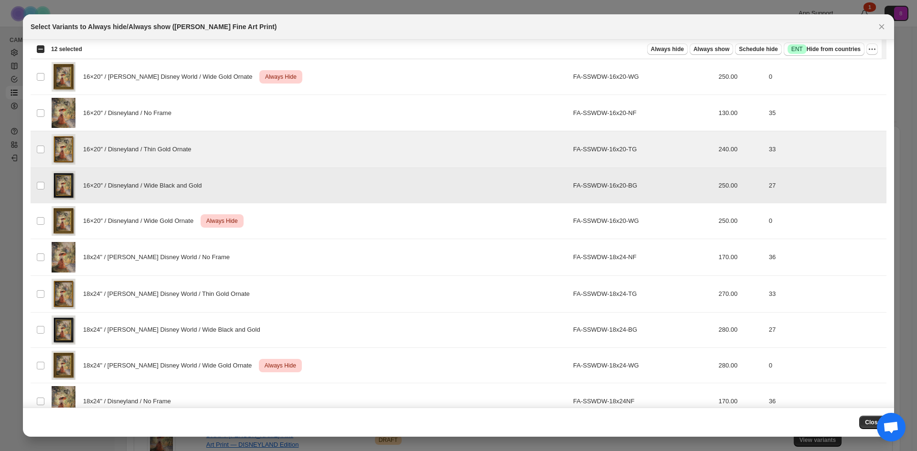
scroll to position [717, 0]
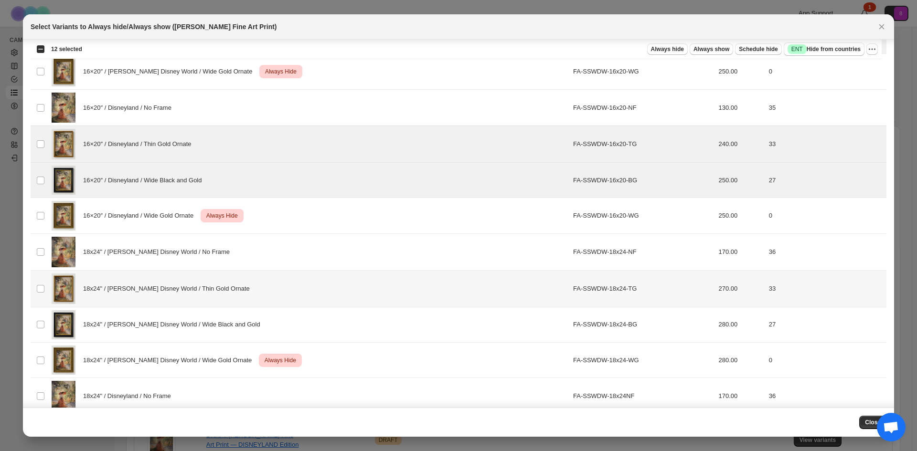
click at [174, 293] on span "18x24" / Walt Disney World / Thin Gold Ornate" at bounding box center [169, 289] width 172 height 10
click at [174, 319] on div "18x24" / Walt Disney World / Wide Black and Gold" at bounding box center [310, 325] width 516 height 29
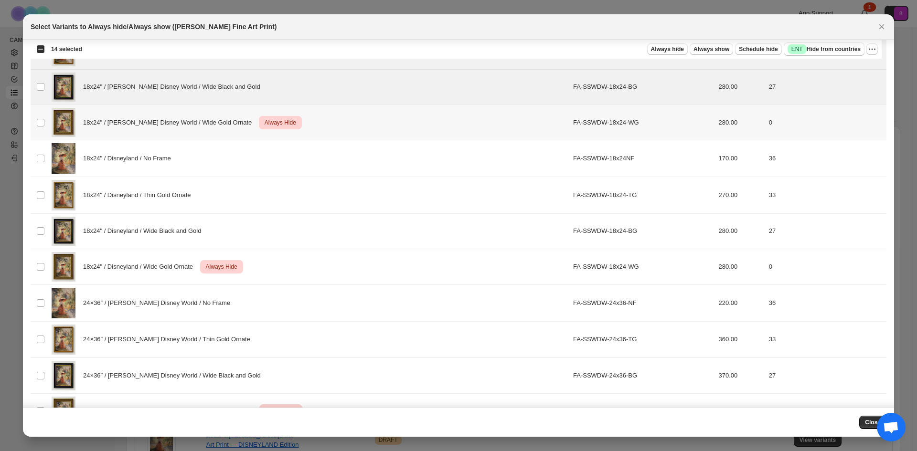
scroll to position [955, 0]
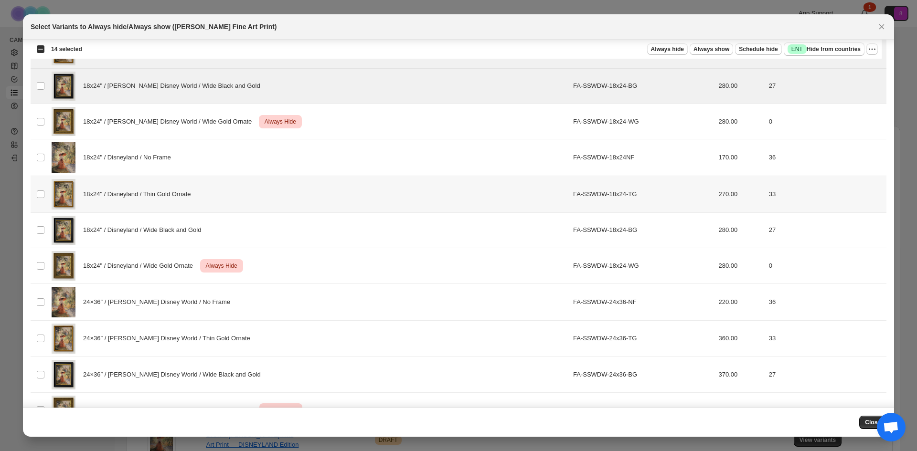
click at [193, 196] on span "18x24" / Disneyland / Thin Gold Ornate" at bounding box center [139, 195] width 113 height 10
click at [192, 226] on span "18x24" / Disneyland / Wide Black and Gold" at bounding box center [144, 230] width 123 height 10
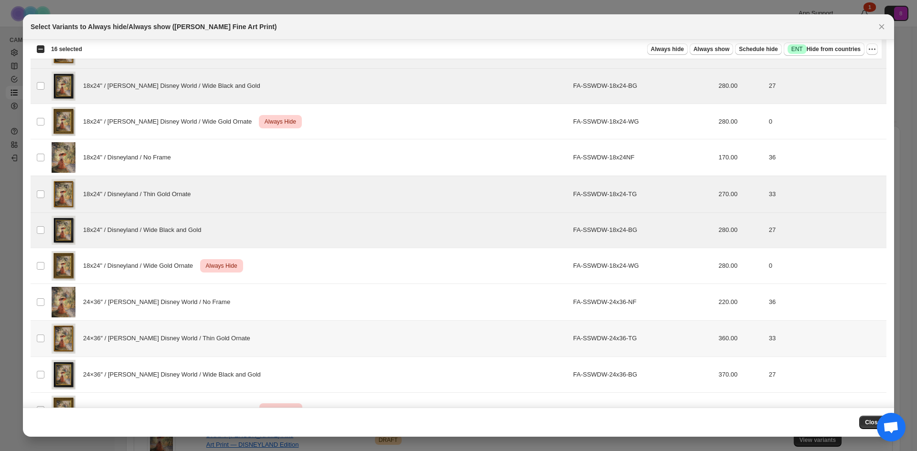
click at [190, 354] on div "24×36″ / Walt Disney World / Thin Gold Ornate" at bounding box center [310, 339] width 516 height 31
click at [186, 382] on div "24×36″ / Walt Disney World / Wide Black and Gold" at bounding box center [310, 374] width 516 height 29
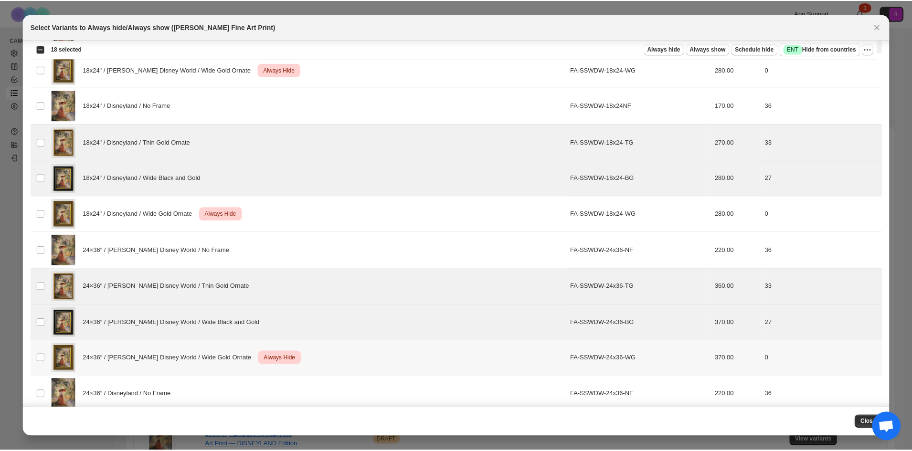
scroll to position [1127, 0]
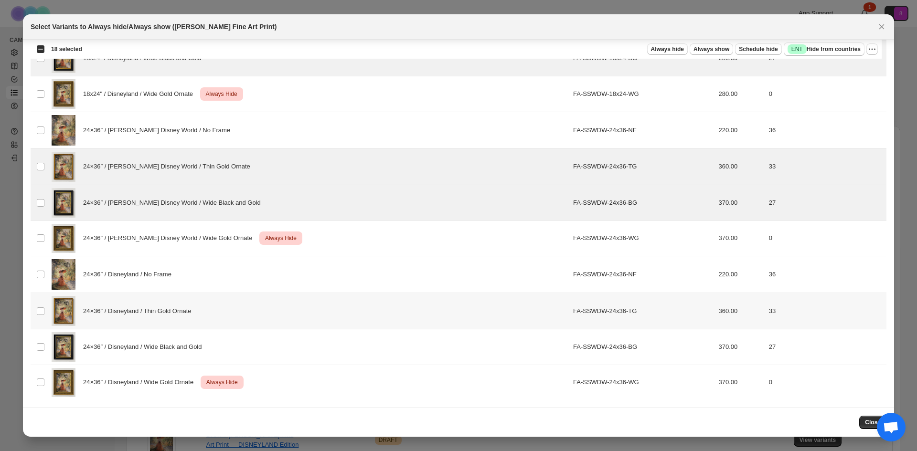
click at [176, 310] on span "24×36″ / Disneyland / Thin Gold Ornate" at bounding box center [139, 312] width 113 height 10
click at [170, 347] on span "24×36″ / Disneyland / Wide Black and Gold" at bounding box center [145, 348] width 124 height 10
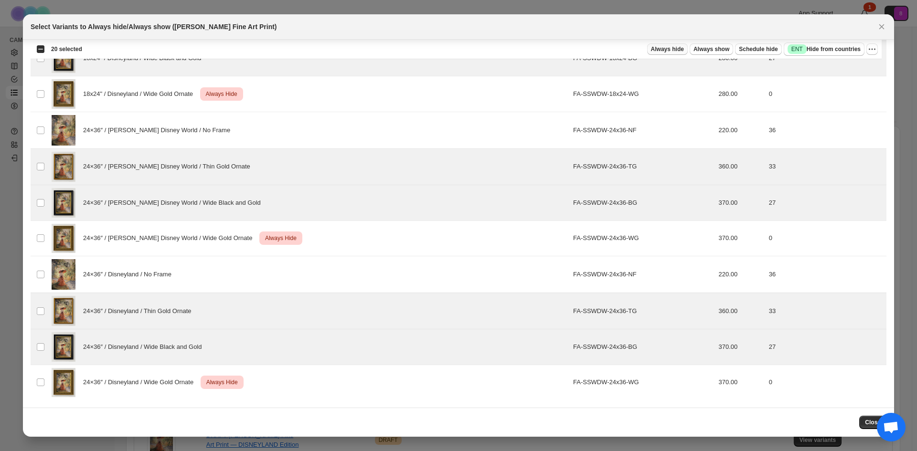
click at [676, 51] on span "Always hide" at bounding box center [667, 49] width 33 height 8
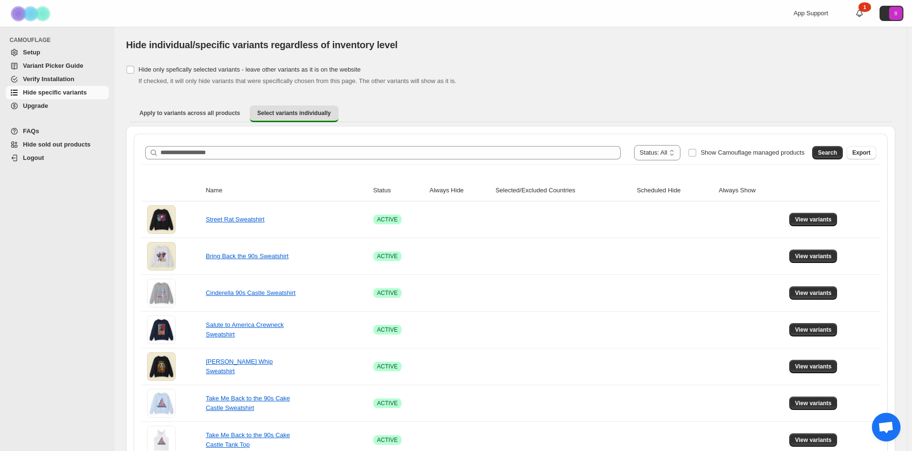
click at [67, 54] on span "Setup" at bounding box center [65, 53] width 84 height 10
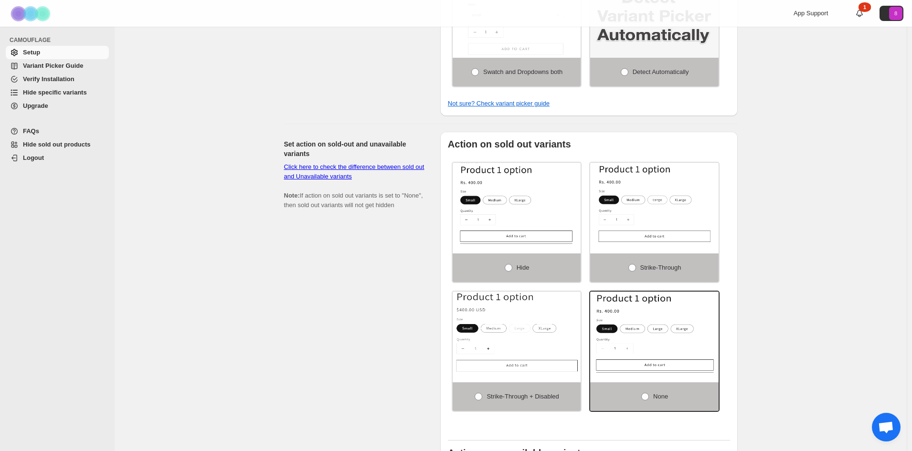
scroll to position [642, 0]
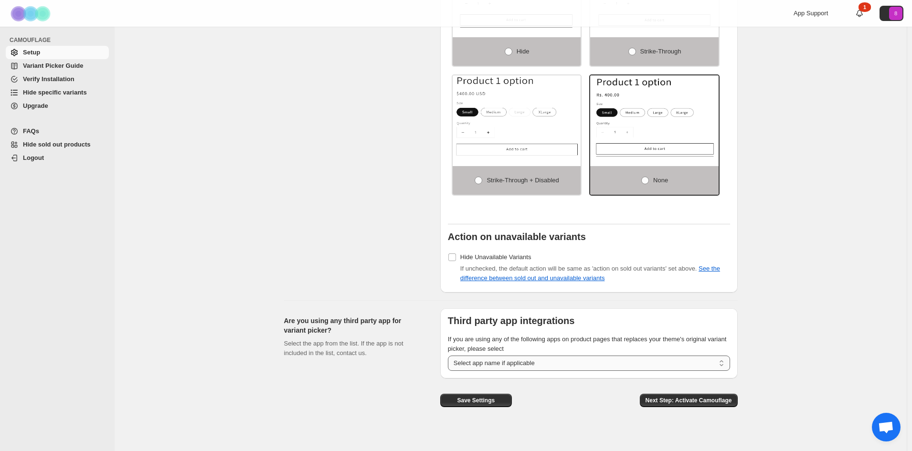
click at [497, 359] on select "**********" at bounding box center [589, 363] width 282 height 15
click at [496, 356] on select "**********" at bounding box center [589, 363] width 282 height 15
click at [488, 360] on select "**********" at bounding box center [589, 363] width 282 height 15
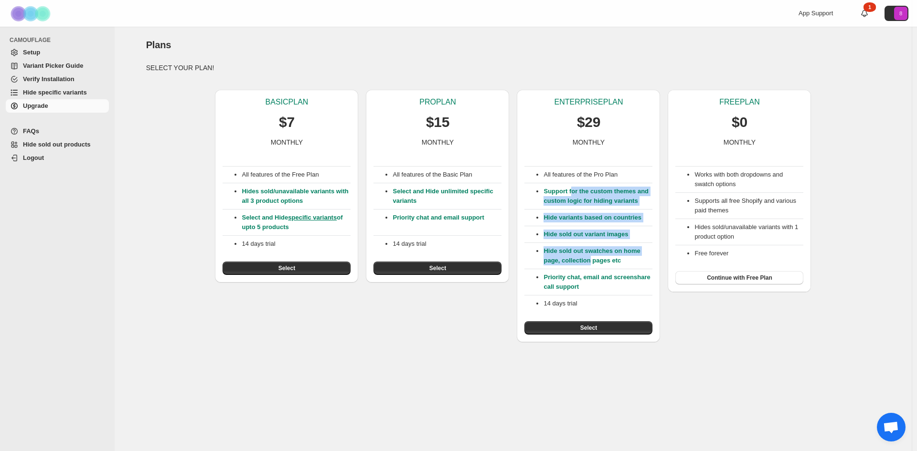
drag, startPoint x: 590, startPoint y: 263, endPoint x: 573, endPoint y: 192, distance: 73.1
click at [573, 192] on div "All features of the Pro Plan Support for the custom themes and custom logic for…" at bounding box center [589, 241] width 128 height 188
click at [573, 192] on p "Support for the custom themes and custom logic for hiding variants" at bounding box center [598, 196] width 109 height 19
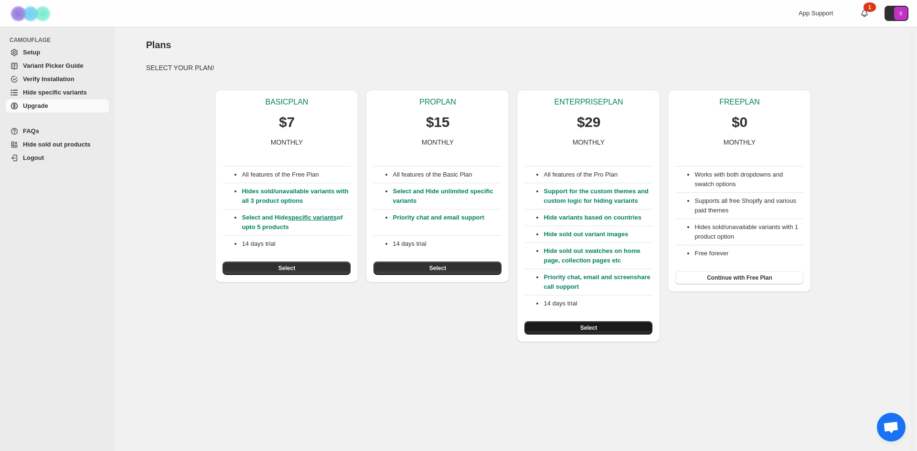
click at [600, 329] on button "Select" at bounding box center [589, 327] width 128 height 13
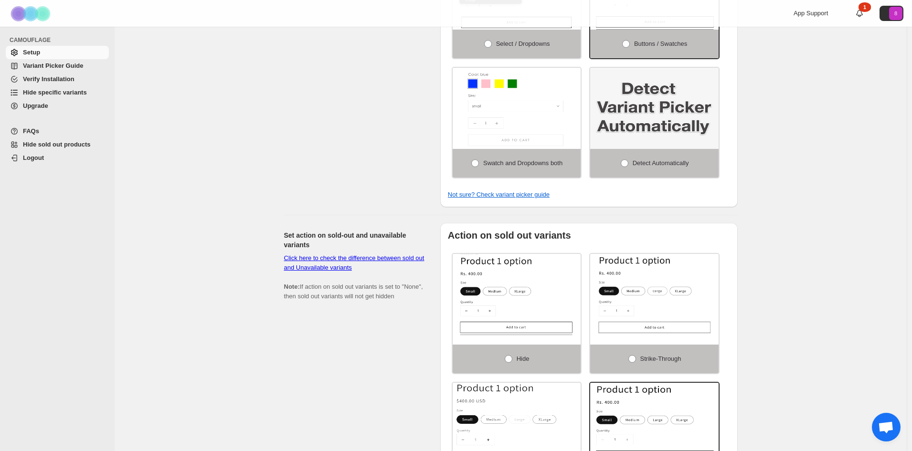
scroll to position [642, 0]
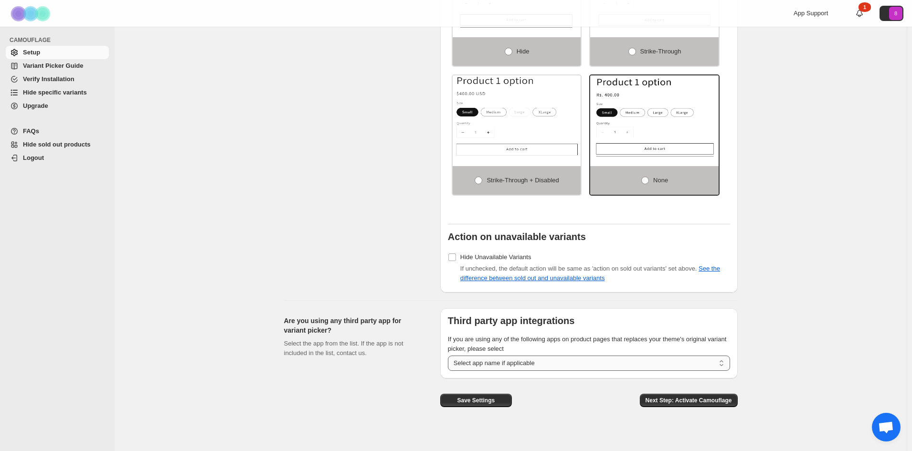
click at [515, 356] on select "**********" at bounding box center [589, 363] width 282 height 15
click at [513, 364] on select "**********" at bounding box center [589, 363] width 282 height 15
click at [651, 396] on button "Next Step: Activate Camouflage" at bounding box center [689, 400] width 98 height 13
select select "**********"
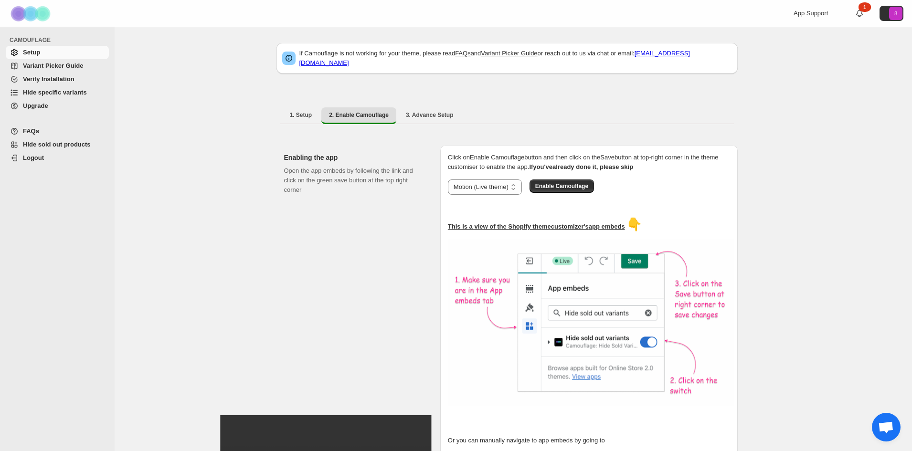
click at [574, 188] on div "Enable Camouflage" at bounding box center [562, 187] width 64 height 15
click at [573, 183] on span "Enable Camouflage" at bounding box center [561, 186] width 53 height 8
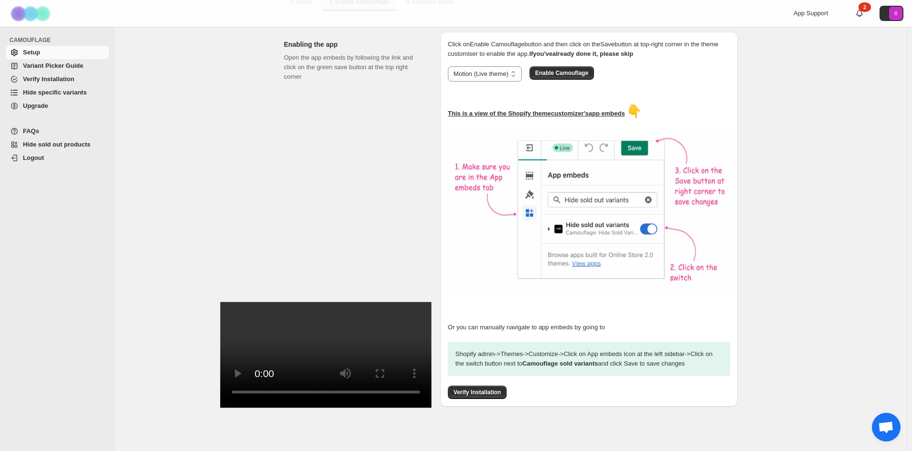
scroll to position [116, 0]
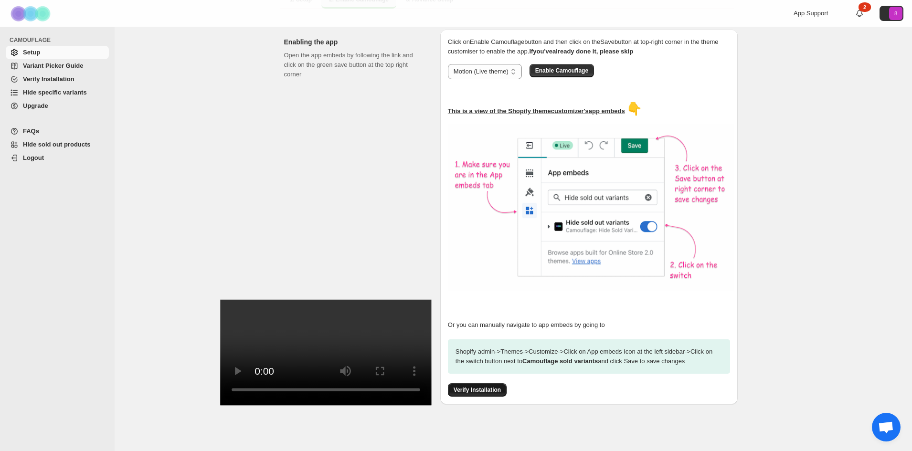
click at [488, 387] on span "Verify Installation" at bounding box center [477, 390] width 47 height 8
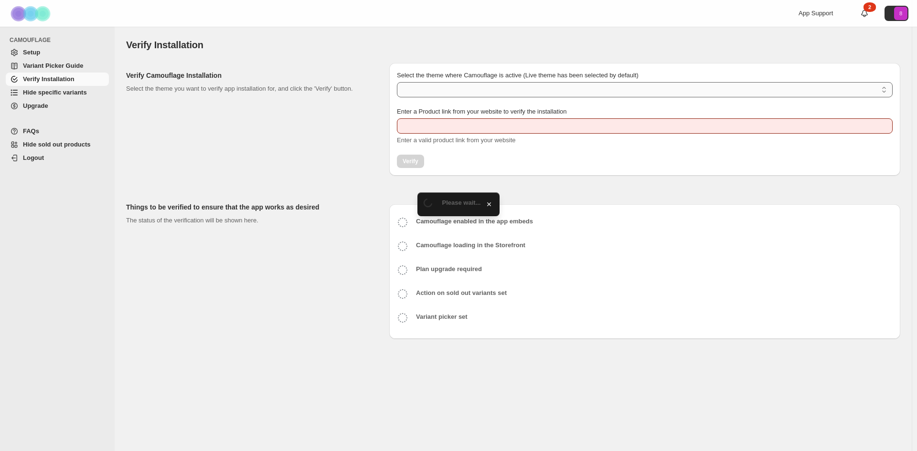
type input "**********"
select select "**********"
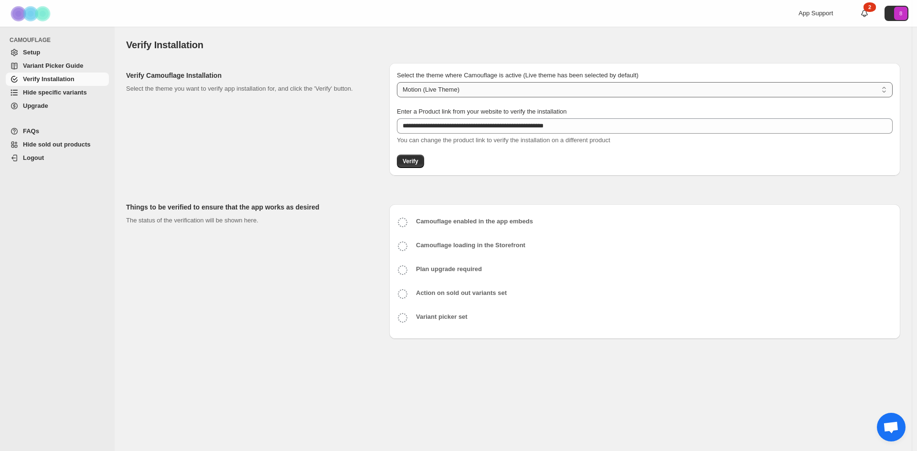
click at [476, 91] on select "**********" at bounding box center [645, 89] width 496 height 15
click at [406, 162] on span "Verify" at bounding box center [411, 162] width 16 height 8
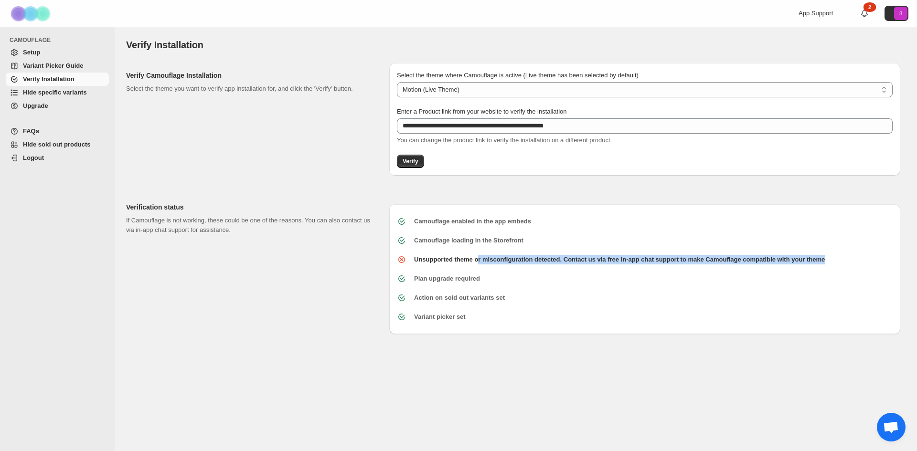
drag, startPoint x: 479, startPoint y: 260, endPoint x: 867, endPoint y: 263, distance: 388.4
click at [867, 263] on div "Unsupported theme or misconfiguration detected. Contact us via free in-app chat…" at bounding box center [640, 255] width 503 height 17
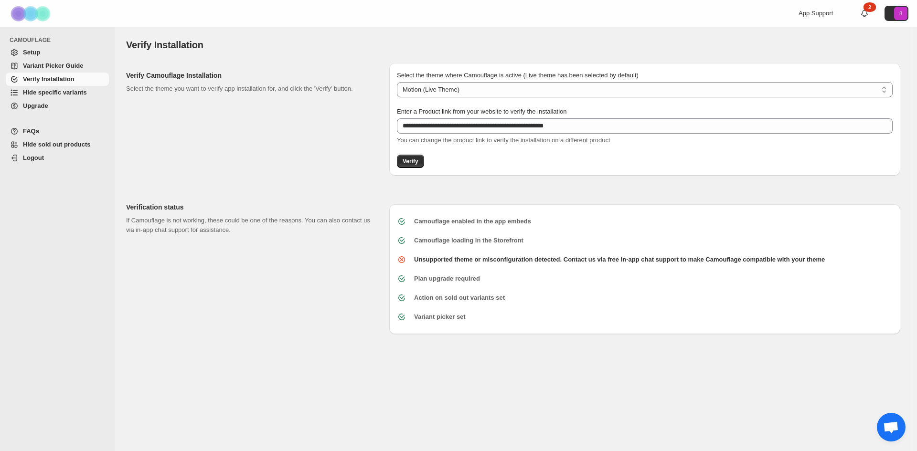
click at [46, 76] on span "Verify Installation" at bounding box center [49, 78] width 52 height 7
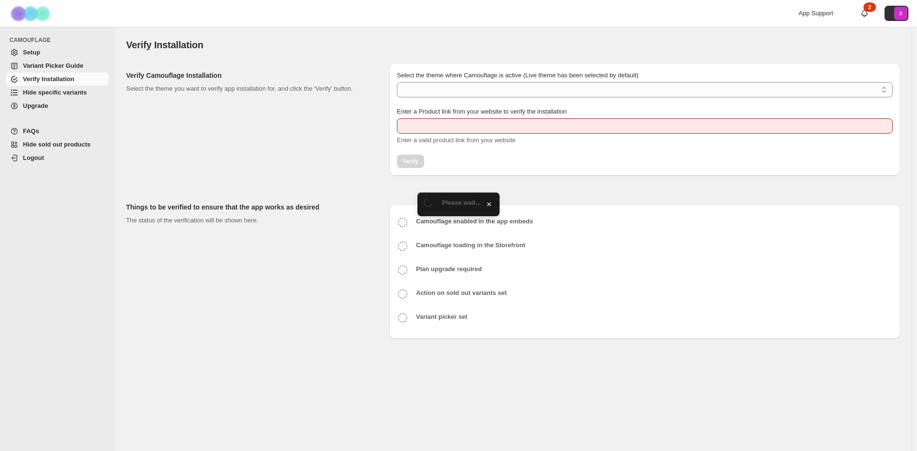
type input "**********"
select select "**********"
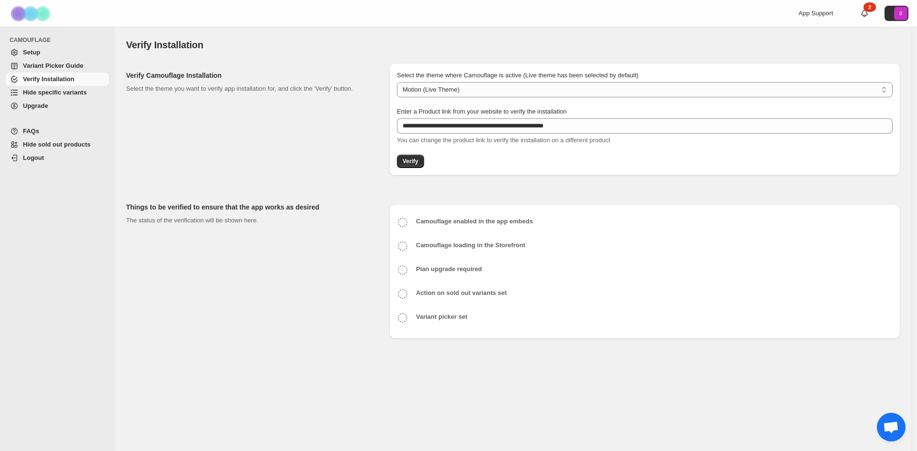
click at [893, 428] on span "Open chat" at bounding box center [891, 428] width 16 height 13
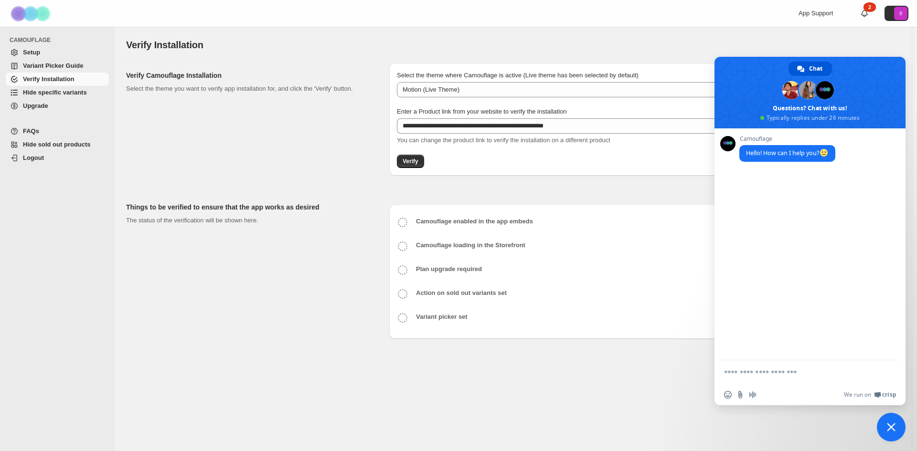
click at [766, 374] on textarea "Compose your message..." at bounding box center [799, 373] width 151 height 9
type textarea "**********"
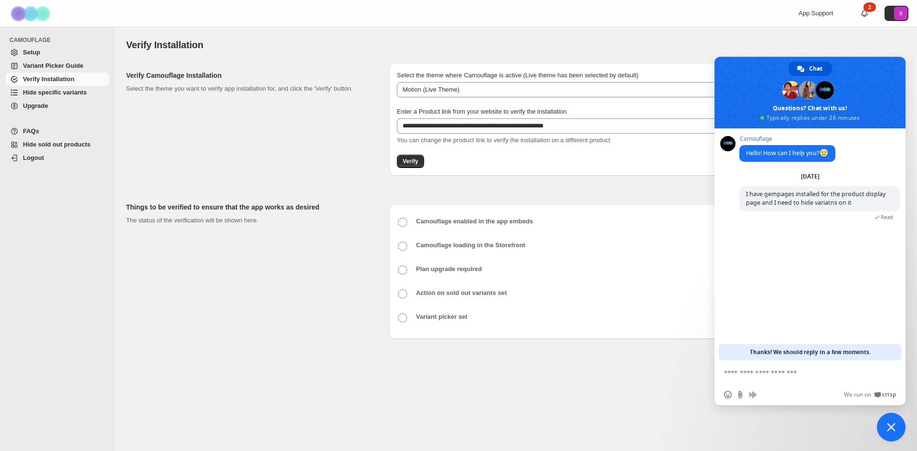
click at [823, 14] on span "App Support" at bounding box center [816, 13] width 34 height 7
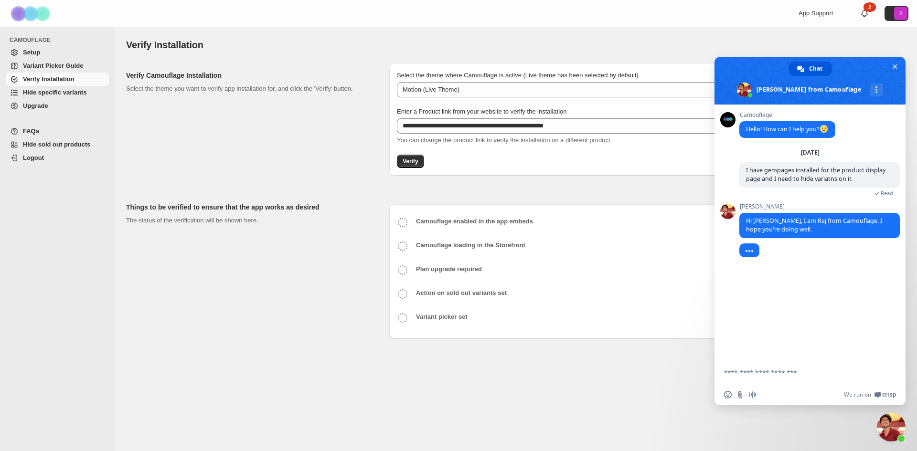
click at [758, 371] on textarea "Compose your message..." at bounding box center [799, 373] width 151 height 9
type textarea "********"
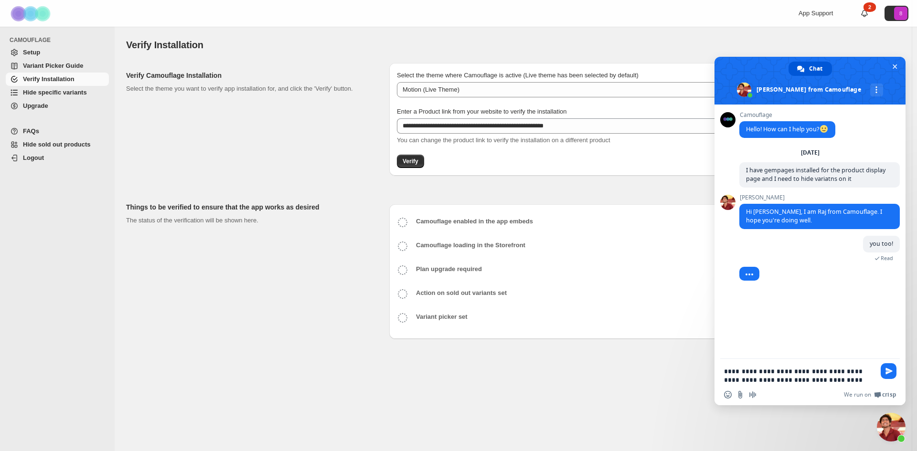
type textarea "**********"
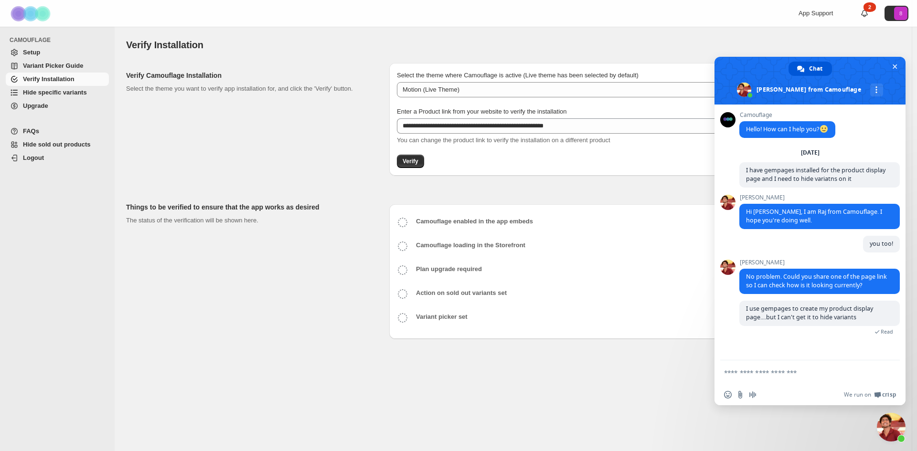
click at [758, 374] on textarea "Compose your message..." at bounding box center [799, 373] width 151 height 9
type textarea "*****"
paste textarea "**********"
type textarea "**********"
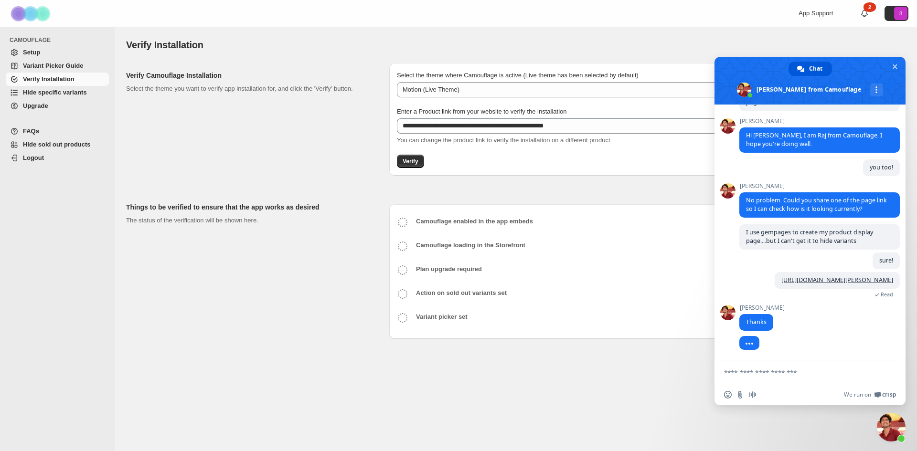
scroll to position [94, 0]
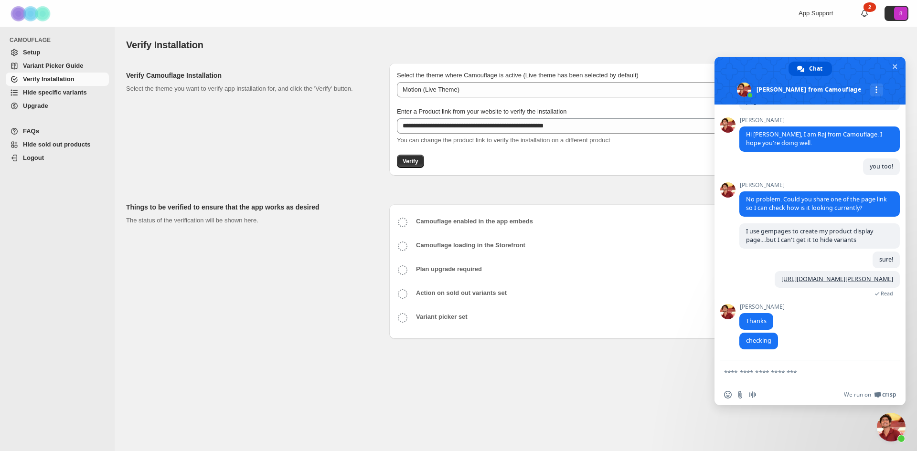
click at [756, 378] on form at bounding box center [799, 374] width 151 height 26
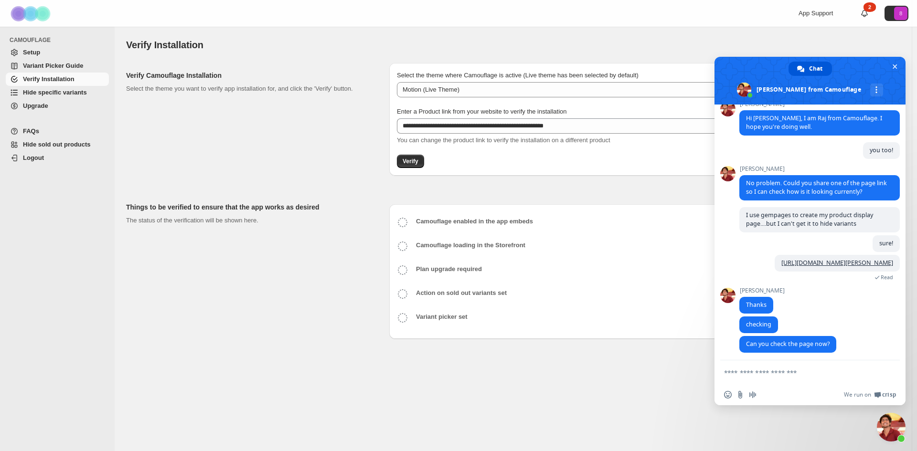
scroll to position [114, 0]
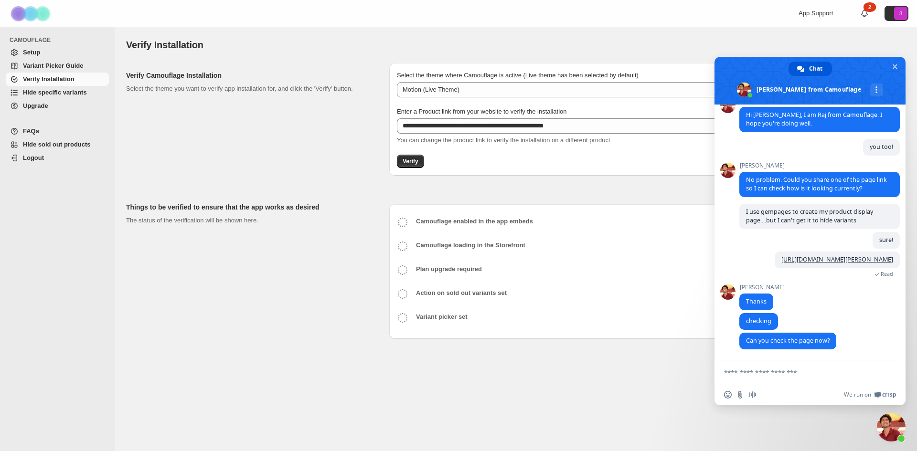
click at [765, 375] on textarea "Compose your message..." at bounding box center [799, 373] width 151 height 9
type textarea "**********"
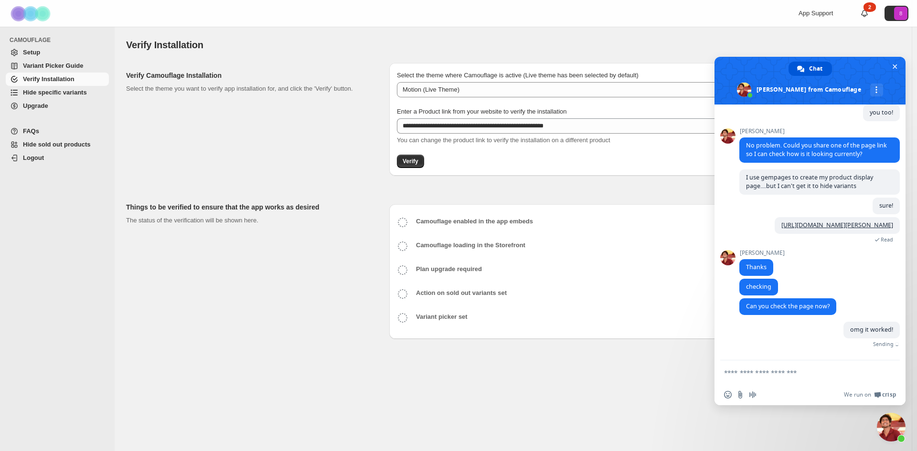
scroll to position [138, 0]
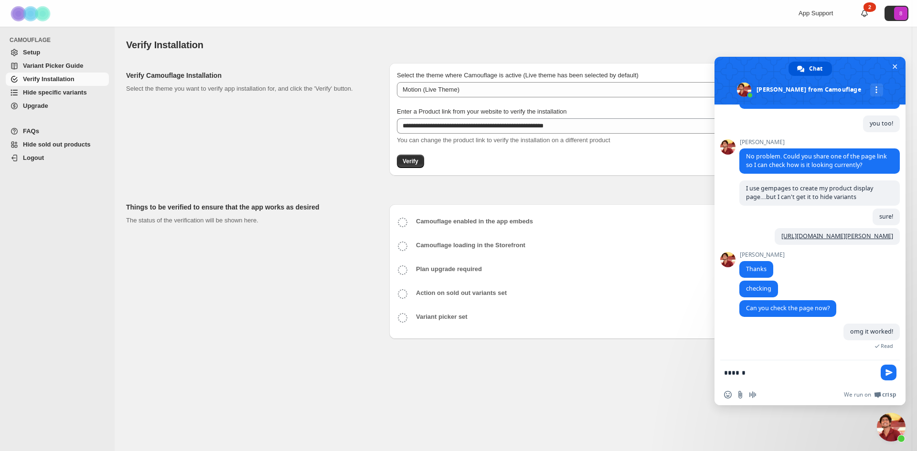
type textarea "*******"
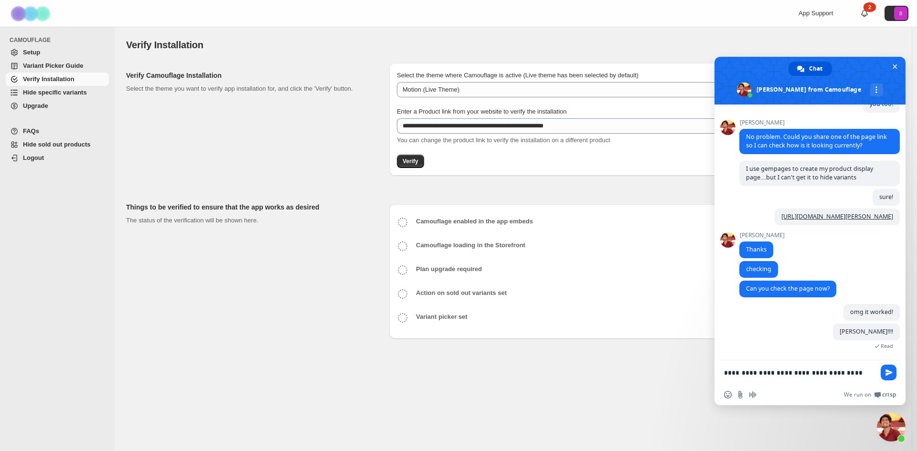
scroll to position [159, 0]
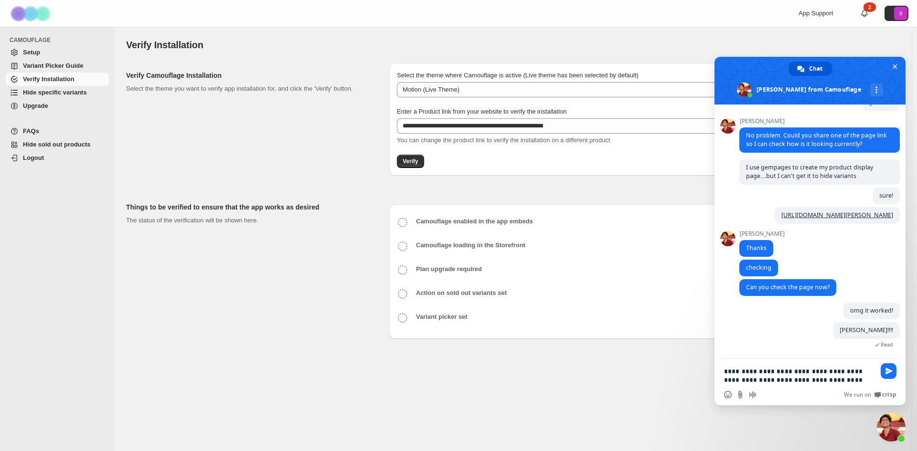
type textarea "**********"
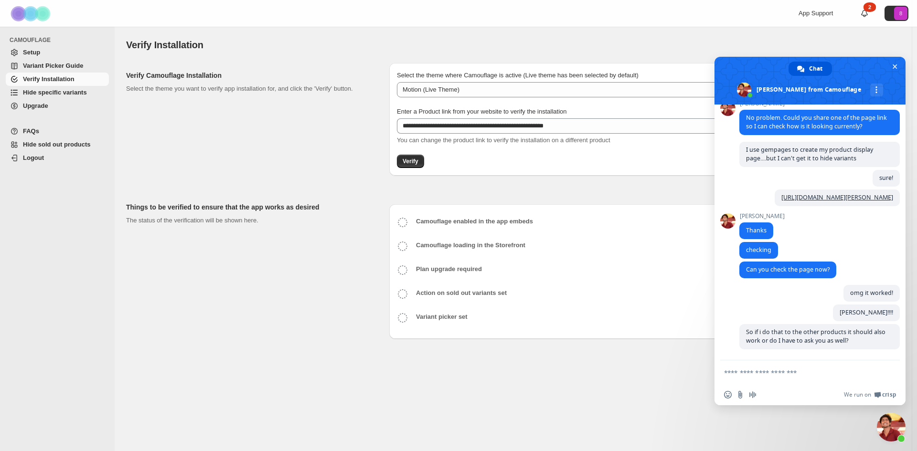
scroll to position [185, 0]
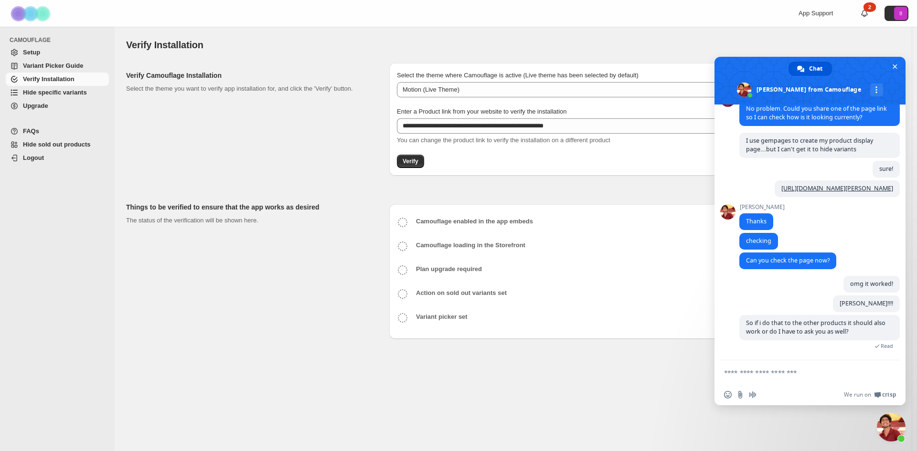
click at [35, 92] on span "Hide specific variants" at bounding box center [55, 92] width 64 height 7
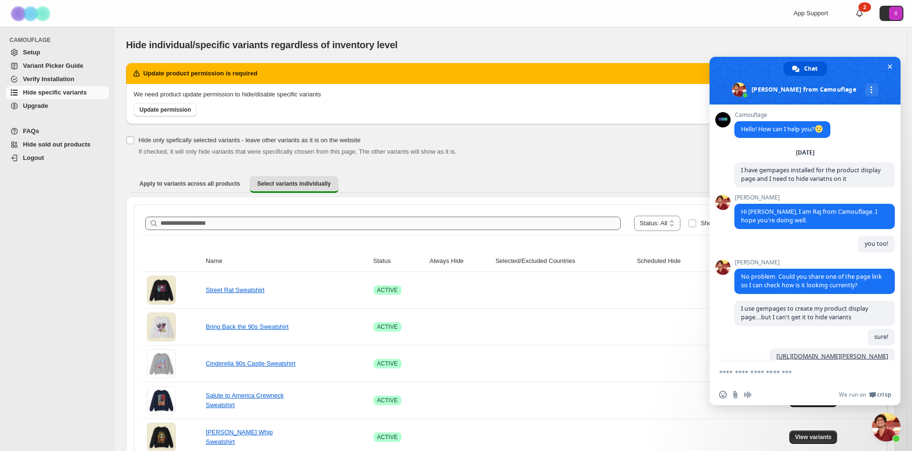
scroll to position [176, 0]
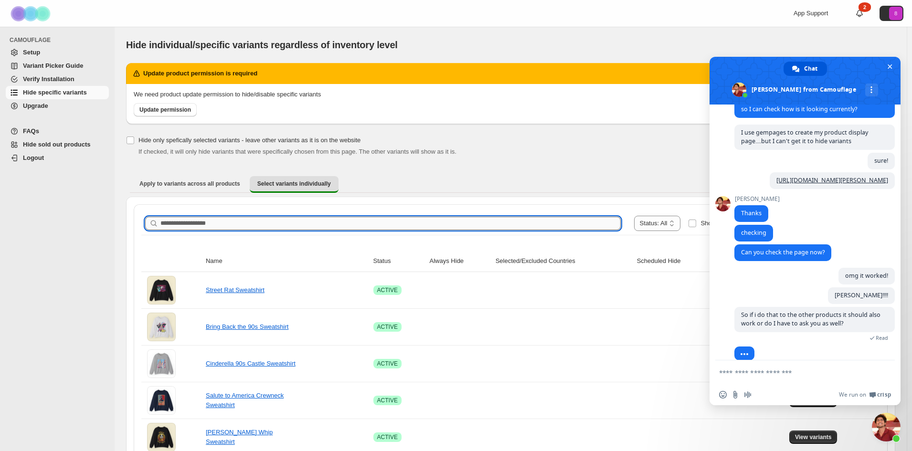
click at [260, 224] on input "Search product name" at bounding box center [391, 223] width 461 height 13
type input "********"
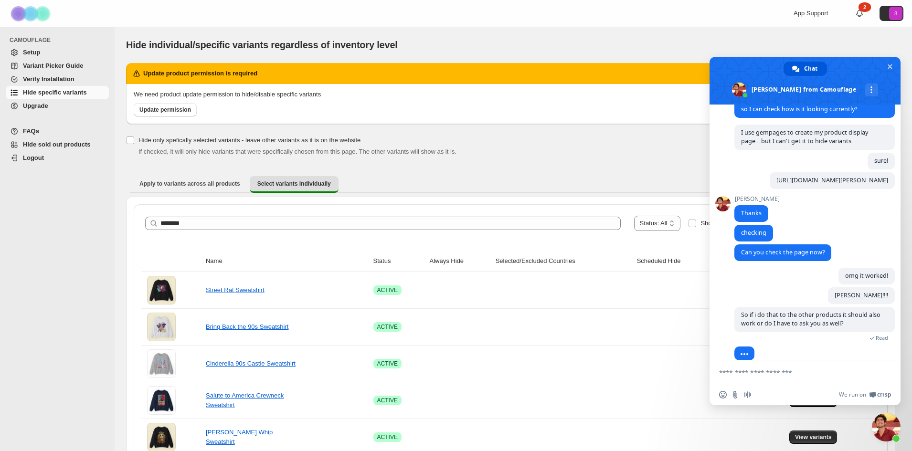
drag, startPoint x: 833, startPoint y: 71, endPoint x: 239, endPoint y: 87, distance: 594.5
click at [239, 87] on body "**********" at bounding box center [456, 225] width 912 height 451
drag, startPoint x: 870, startPoint y: 64, endPoint x: 486, endPoint y: 65, distance: 384.1
click at [486, 65] on body "**********" at bounding box center [456, 225] width 912 height 451
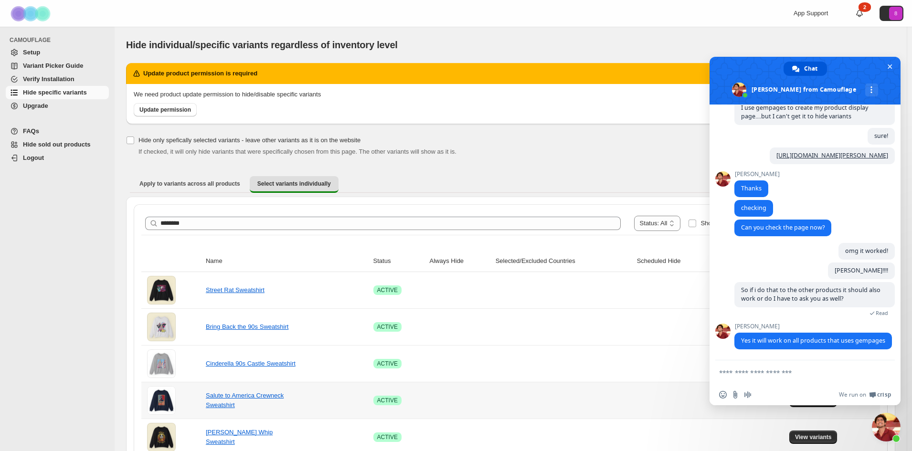
scroll to position [227, 0]
click at [536, 294] on td at bounding box center [563, 290] width 141 height 36
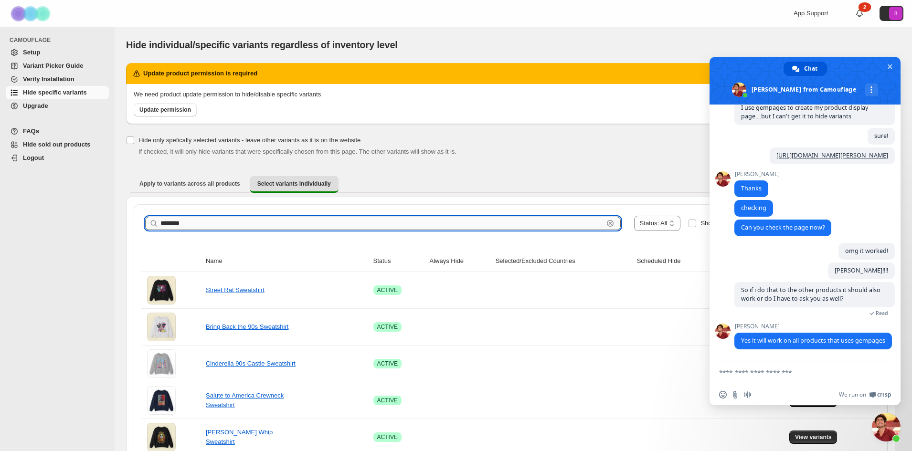
click at [521, 228] on input "********" at bounding box center [382, 223] width 443 height 13
click at [890, 61] on span at bounding box center [805, 81] width 191 height 48
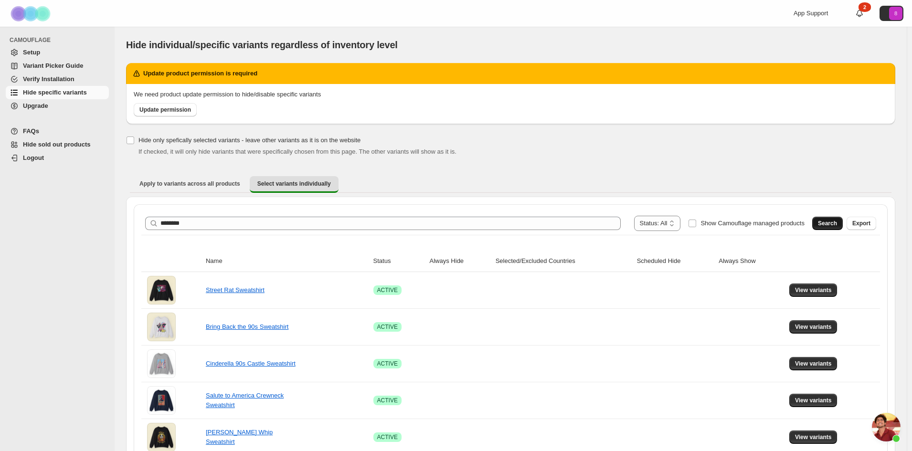
click at [831, 218] on button "Search" at bounding box center [828, 223] width 31 height 13
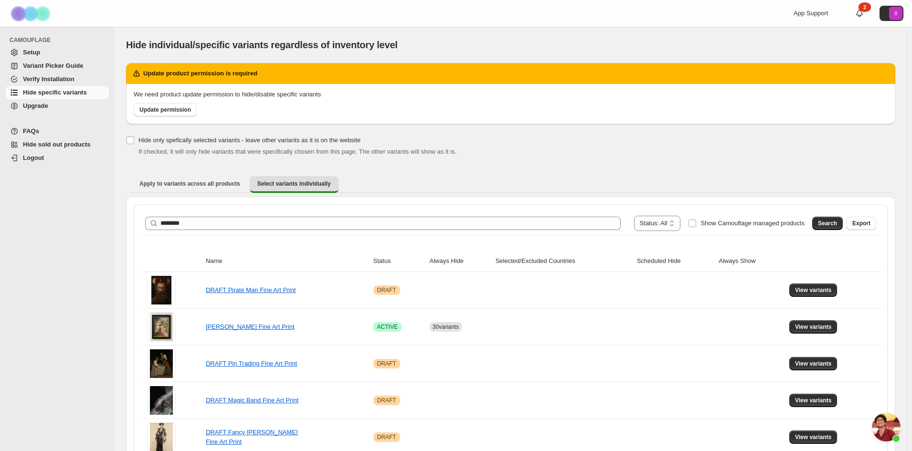
click at [891, 438] on span "Open chat" at bounding box center [886, 427] width 29 height 29
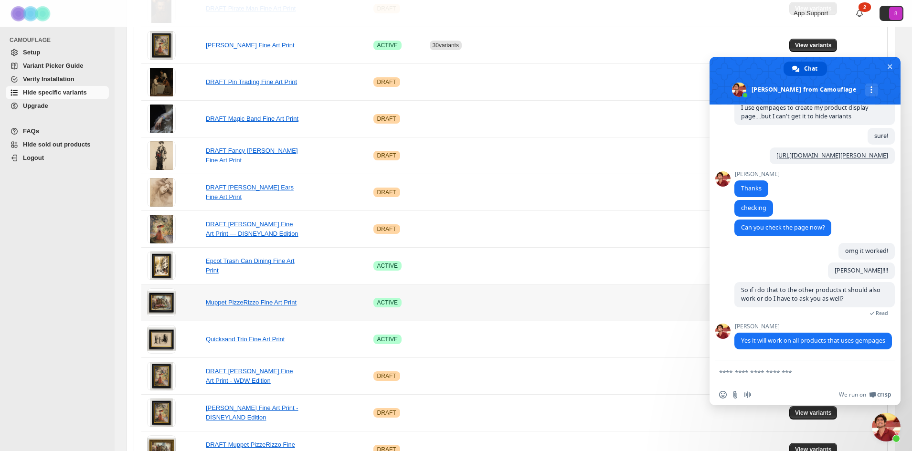
scroll to position [287, 0]
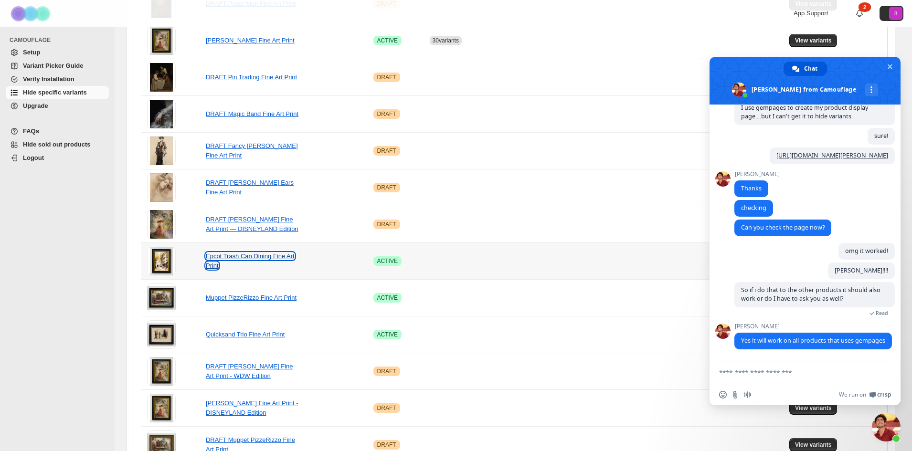
click at [224, 258] on link "Epcot Trash Can Dining Fine Art Print" at bounding box center [250, 261] width 89 height 17
click at [756, 374] on textarea "Compose your message..." at bounding box center [794, 373] width 151 height 9
type textarea "**********"
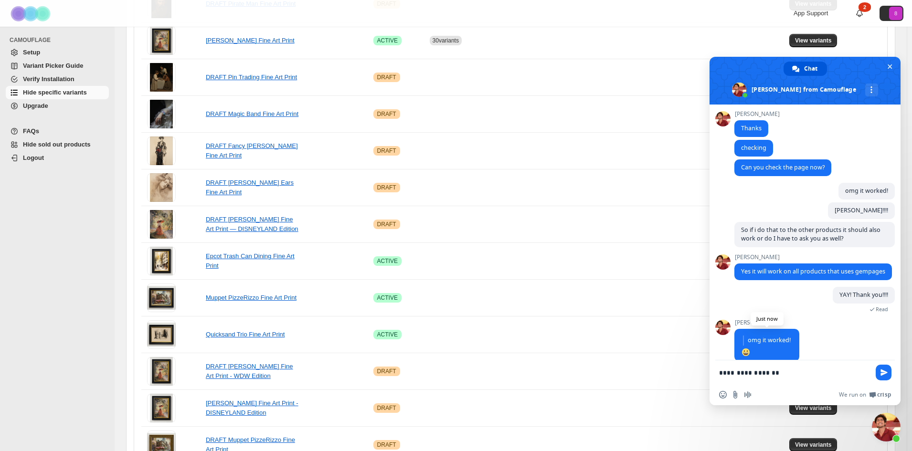
scroll to position [299, 0]
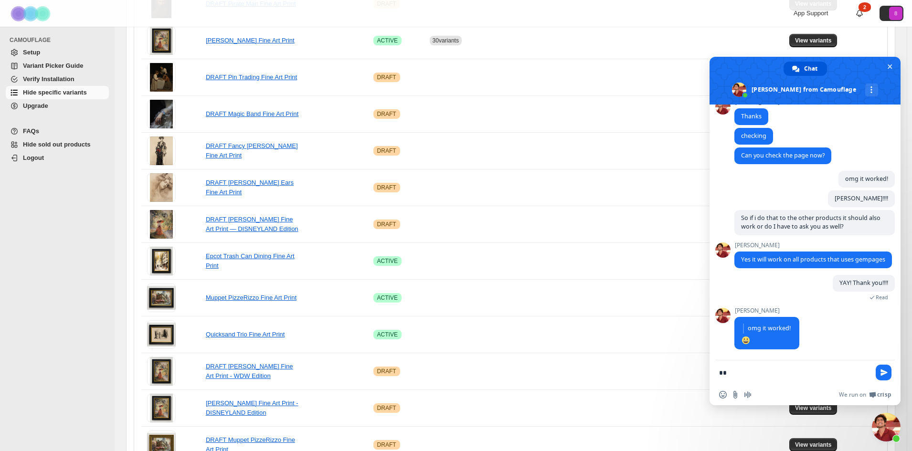
type textarea "*"
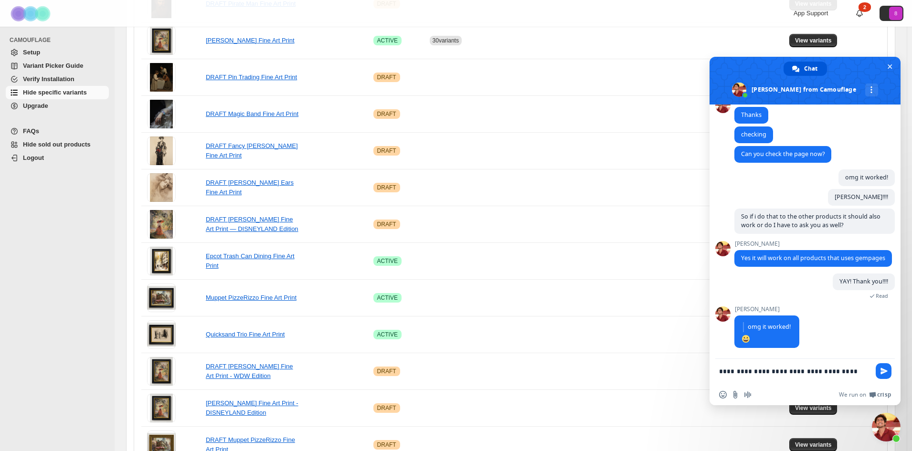
type textarea "**********"
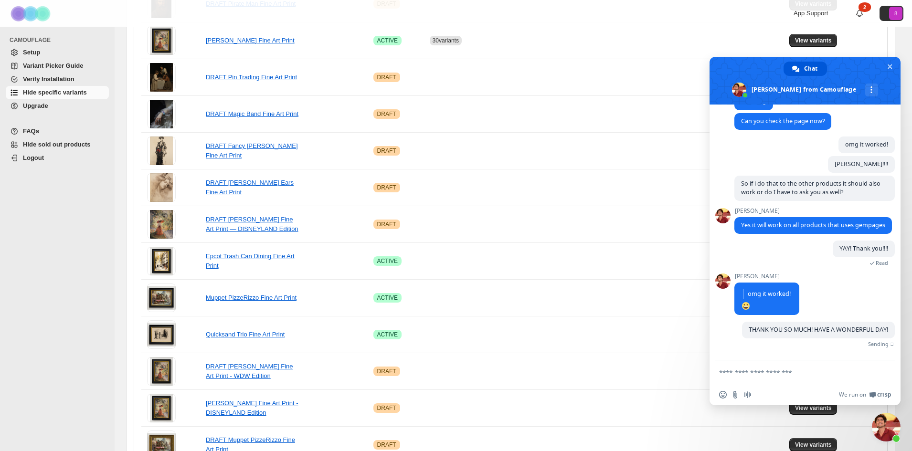
scroll to position [331, 0]
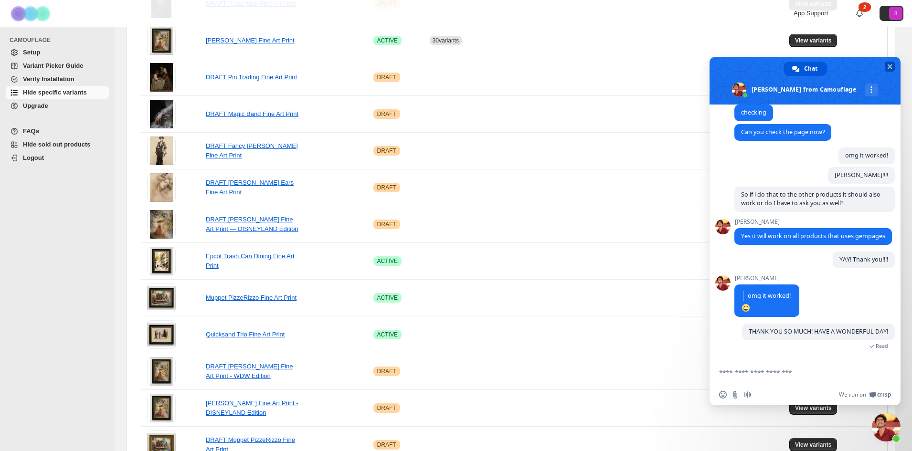
click at [895, 72] on span at bounding box center [805, 81] width 191 height 48
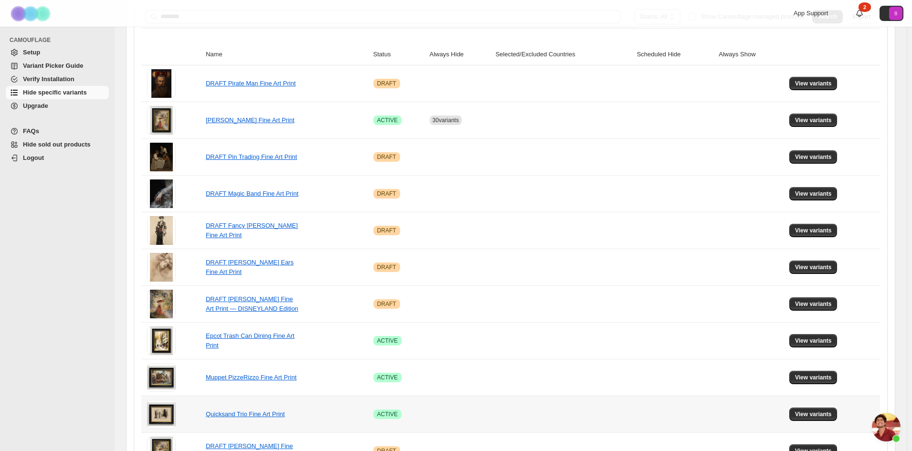
scroll to position [191, 0]
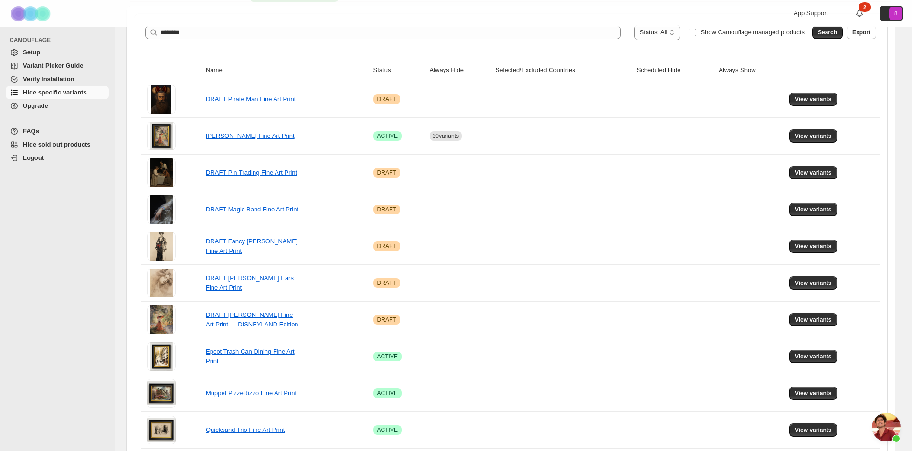
click at [885, 430] on span "Open chat" at bounding box center [886, 427] width 29 height 29
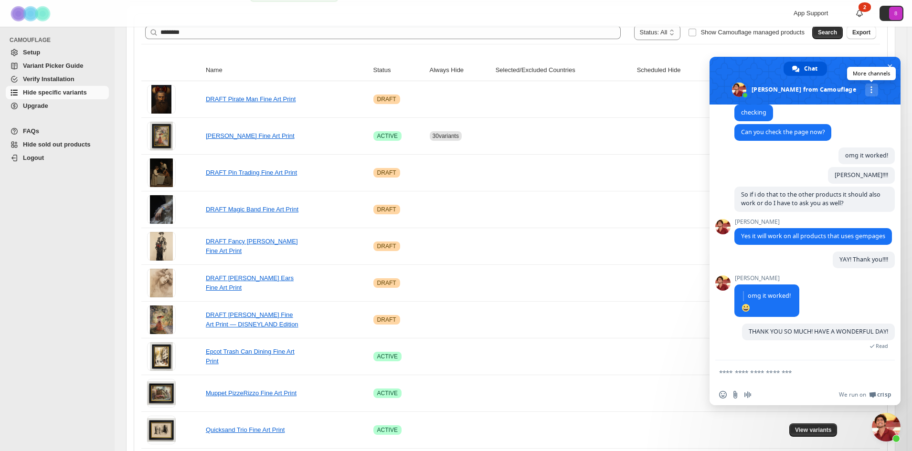
click at [866, 93] on div "More channels" at bounding box center [872, 90] width 13 height 13
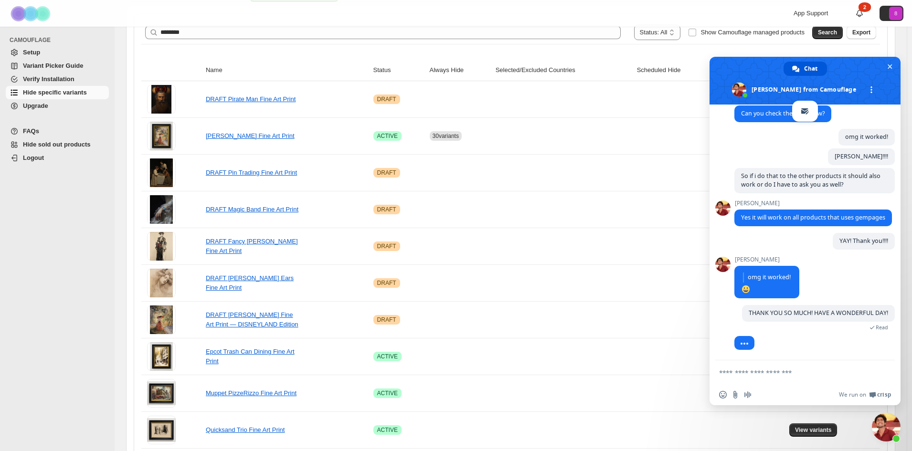
click at [866, 93] on div "More channels" at bounding box center [872, 90] width 13 height 13
click at [889, 73] on span at bounding box center [805, 81] width 191 height 48
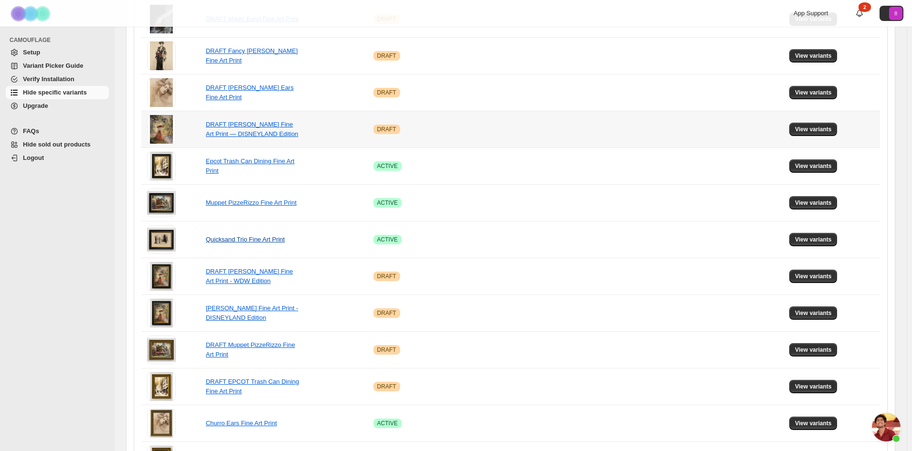
scroll to position [382, 0]
click at [817, 162] on button "View variants" at bounding box center [814, 165] width 48 height 13
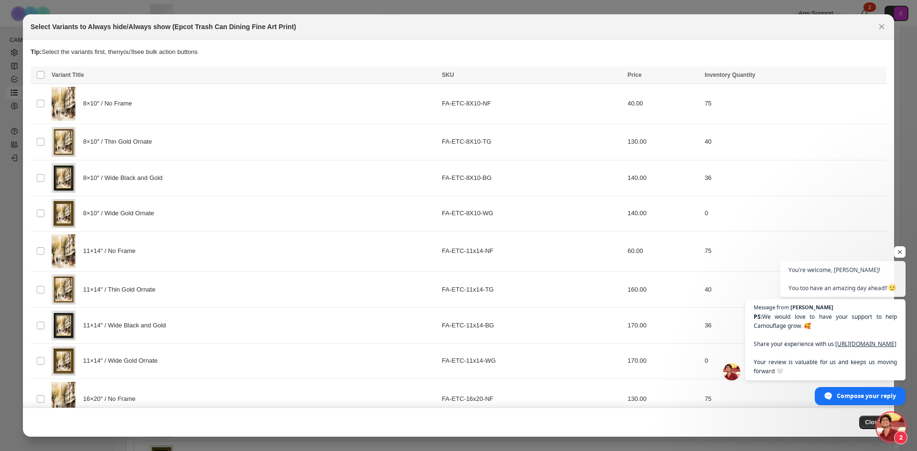
scroll to position [381, 0]
click at [797, 336] on span "PS: We would love to have your support to help Camouflage grow. 🥰 Share your ex…" at bounding box center [826, 344] width 146 height 64
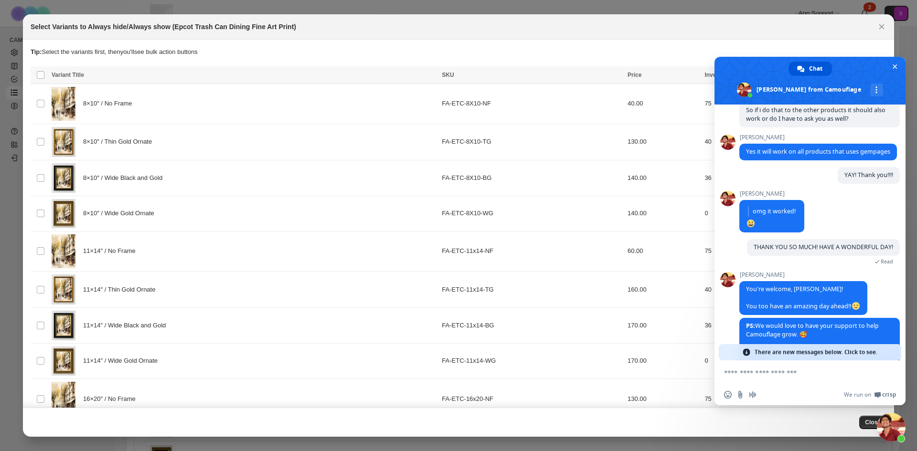
scroll to position [486, 0]
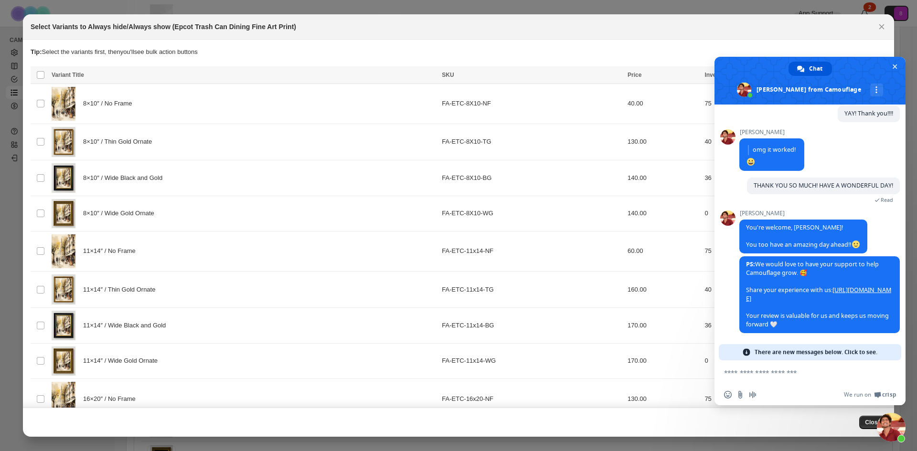
drag, startPoint x: 779, startPoint y: 383, endPoint x: 778, endPoint y: 370, distance: 13.5
click at [778, 370] on form at bounding box center [799, 374] width 151 height 26
click at [898, 66] on span "Close chat" at bounding box center [895, 67] width 10 height 10
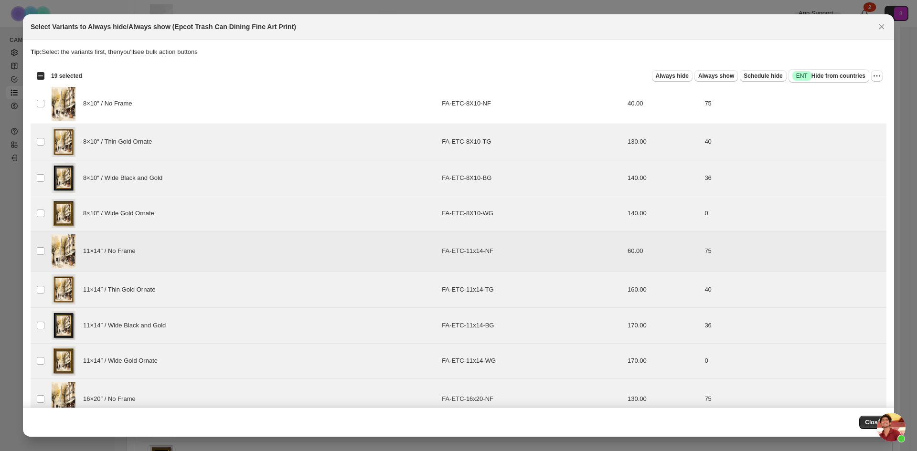
click at [41, 258] on td "Select product variant" at bounding box center [40, 252] width 18 height 40
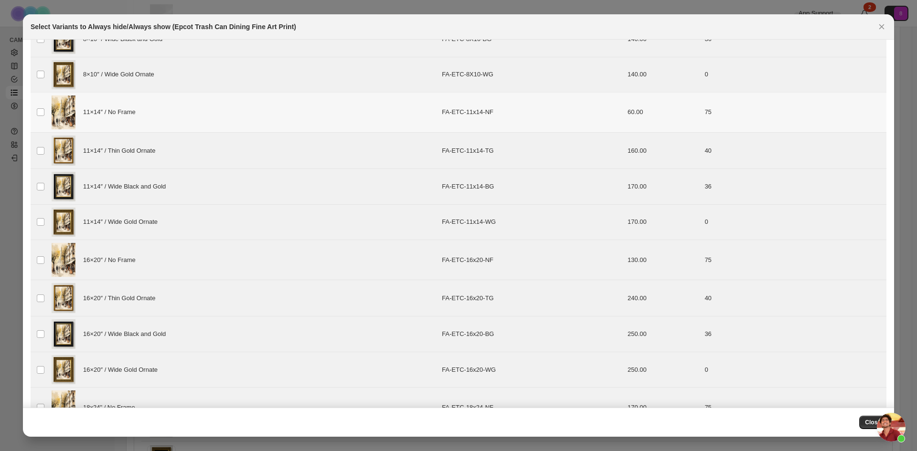
scroll to position [162, 0]
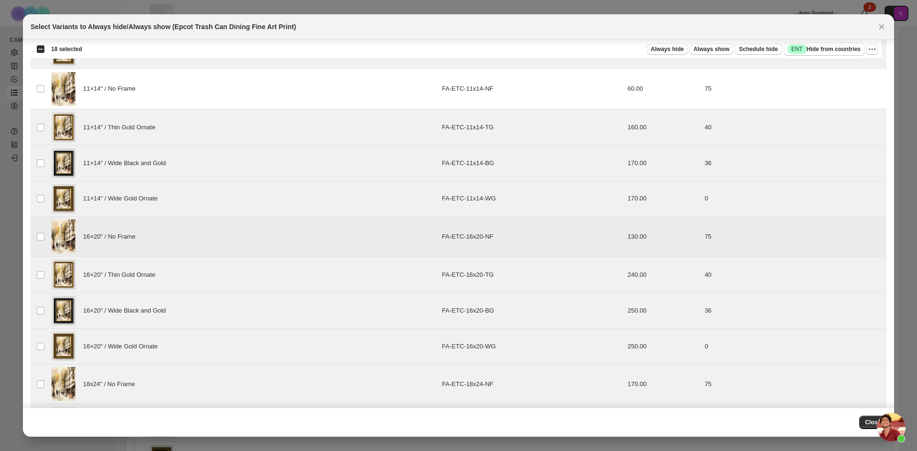
click at [132, 240] on span "16×20″ / No Frame" at bounding box center [112, 237] width 58 height 10
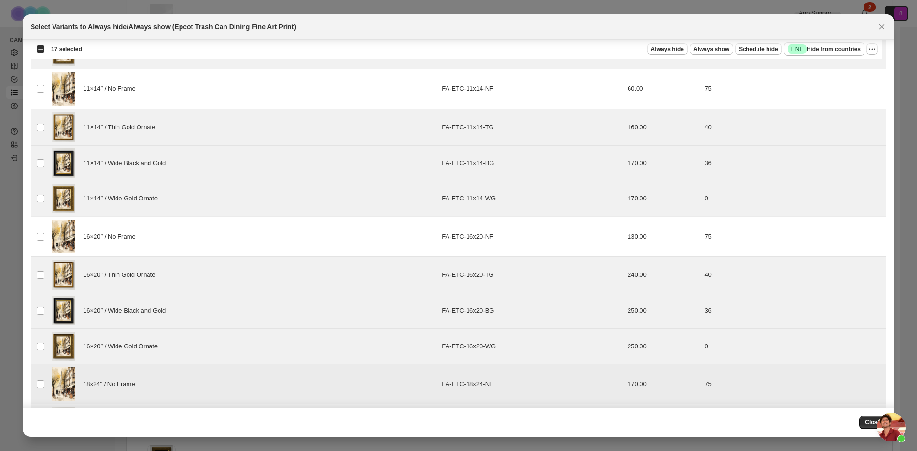
click at [130, 385] on span "18x24" / No Frame" at bounding box center [111, 385] width 57 height 10
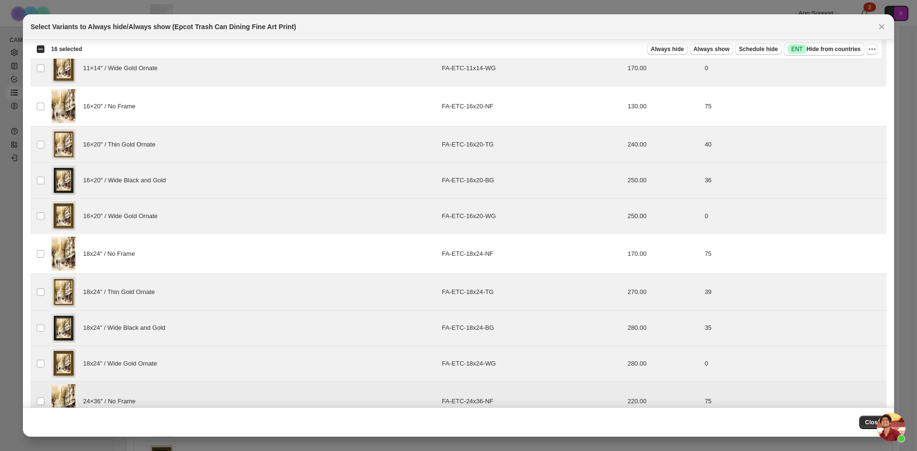
scroll to position [306, 0]
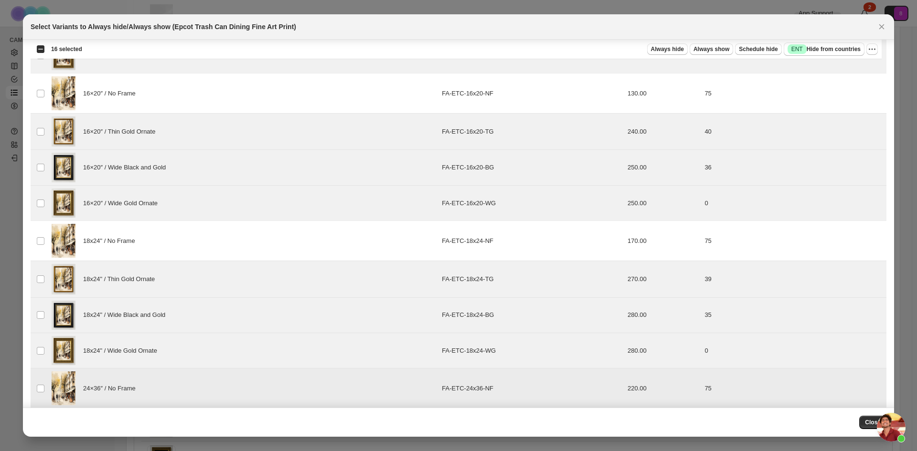
click at [149, 386] on div "24×36″ / No Frame" at bounding box center [244, 389] width 385 height 34
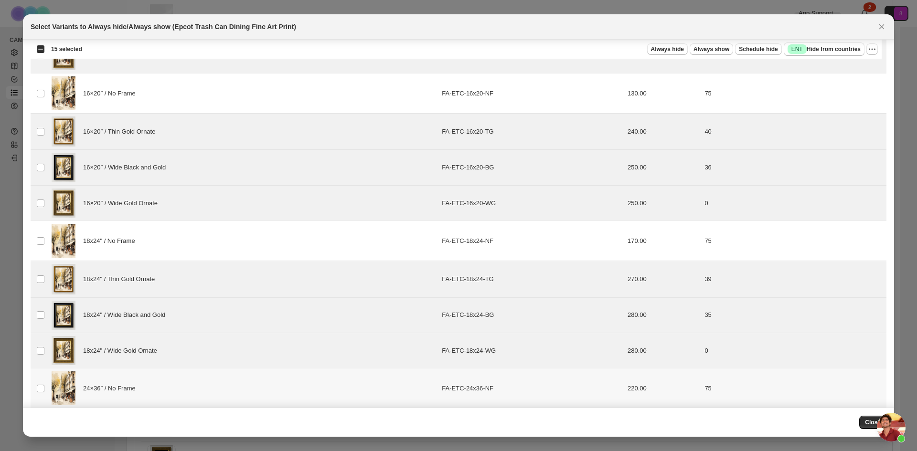
scroll to position [421, 0]
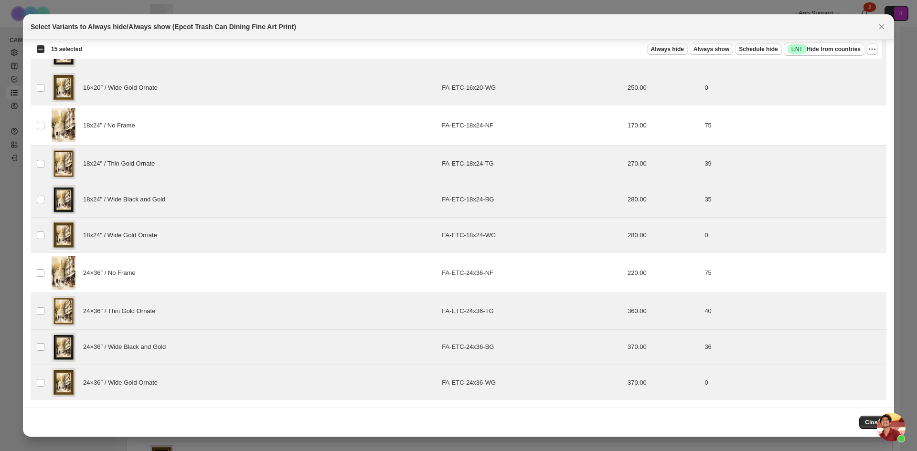
click at [664, 51] on span "Always hide" at bounding box center [667, 49] width 33 height 8
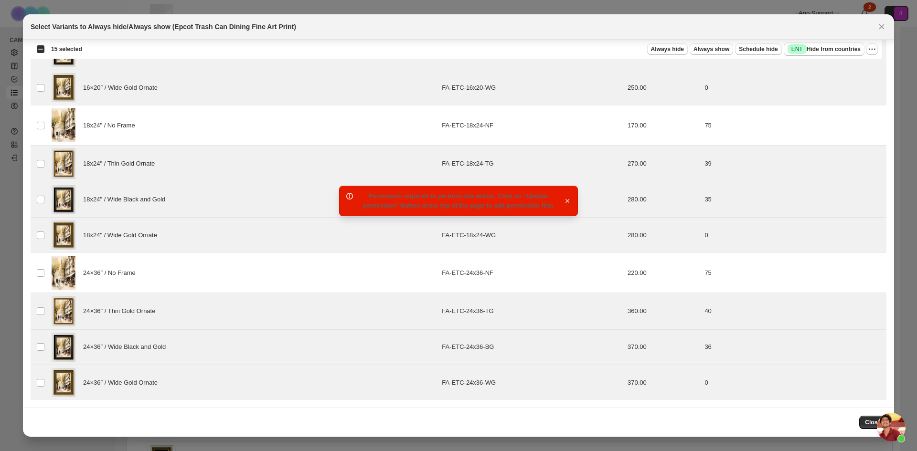
click at [568, 200] on icon "button" at bounding box center [568, 201] width 10 height 10
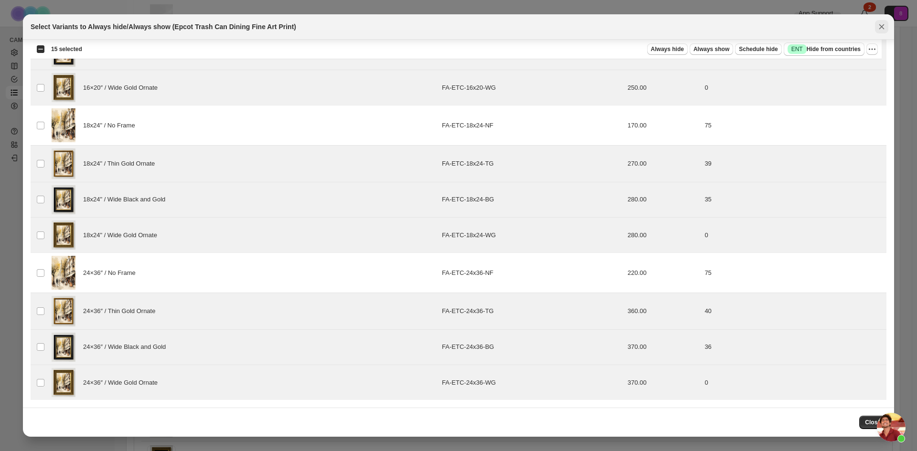
click at [877, 31] on button "Close" at bounding box center [881, 26] width 13 height 13
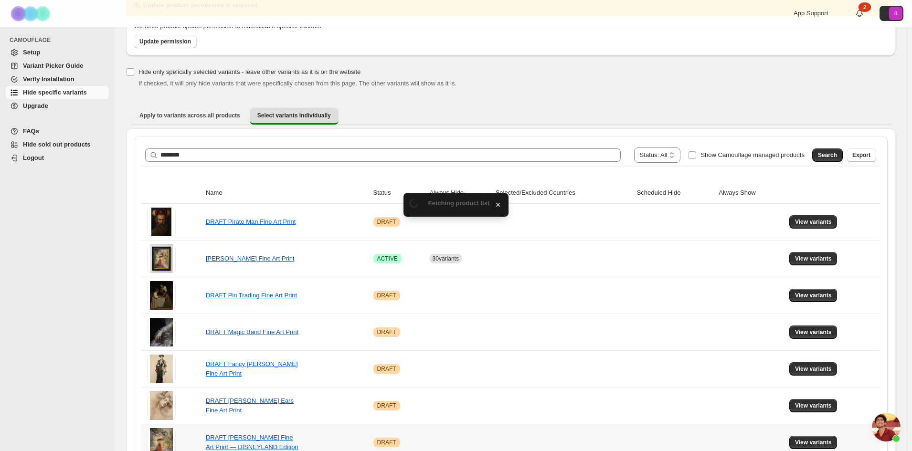
scroll to position [0, 0]
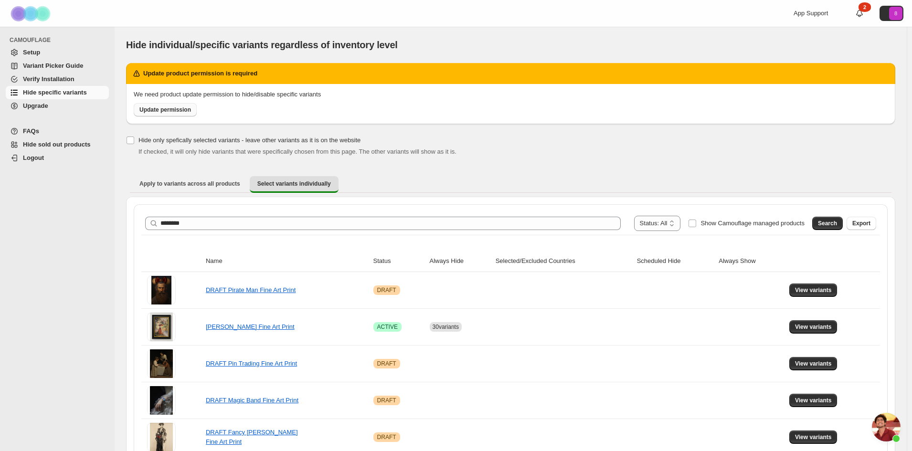
click at [165, 107] on span "Update permission" at bounding box center [165, 110] width 52 height 8
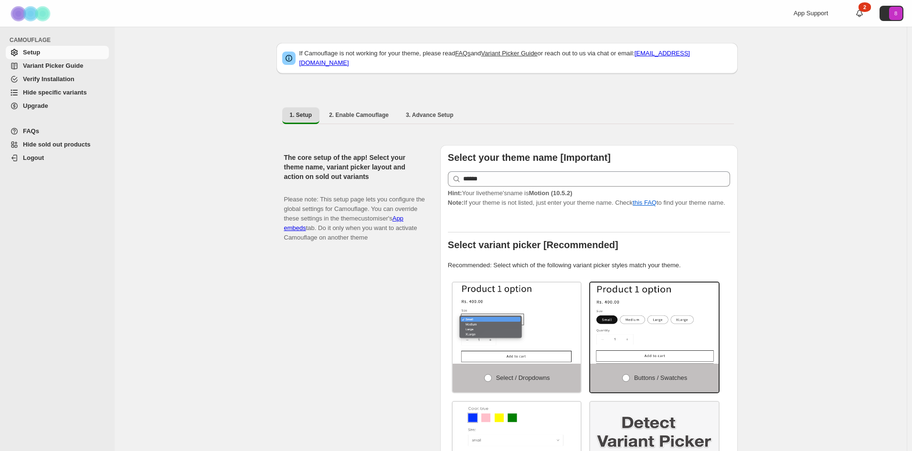
click at [39, 89] on span "Hide specific variants" at bounding box center [55, 92] width 64 height 7
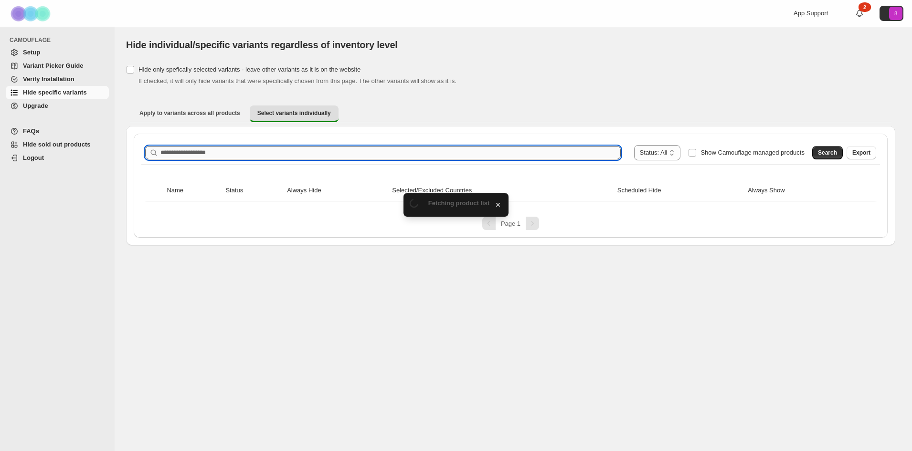
click at [519, 154] on input "Search product name" at bounding box center [391, 152] width 461 height 13
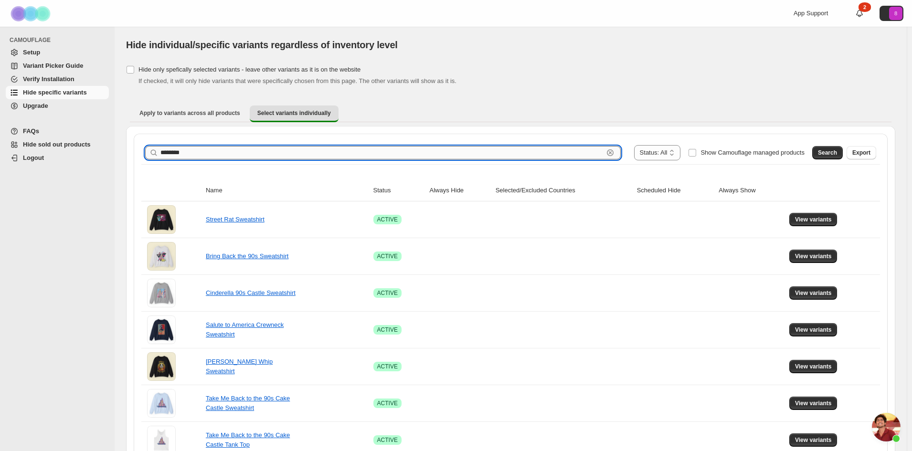
scroll to position [470, 0]
type input "********"
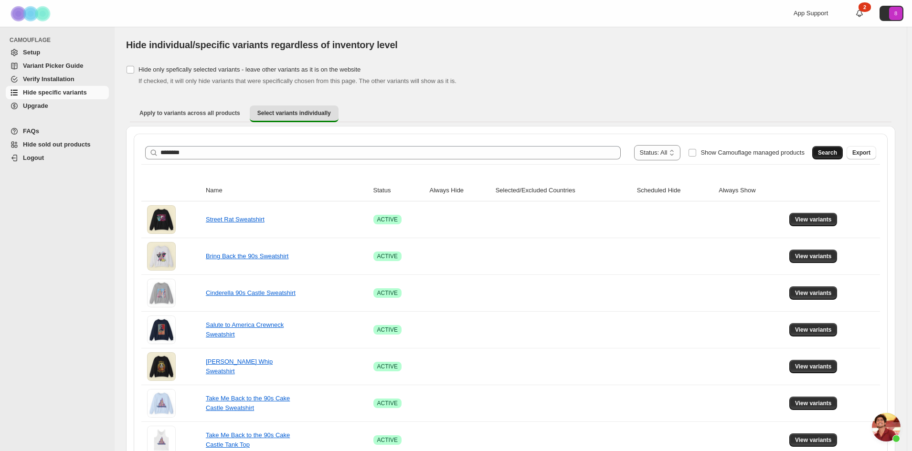
click at [830, 155] on span "Search" at bounding box center [827, 153] width 19 height 8
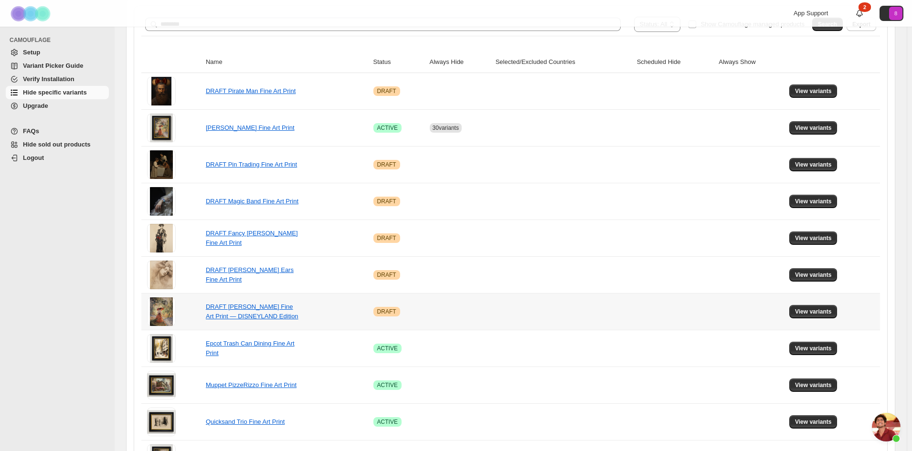
scroll to position [143, 0]
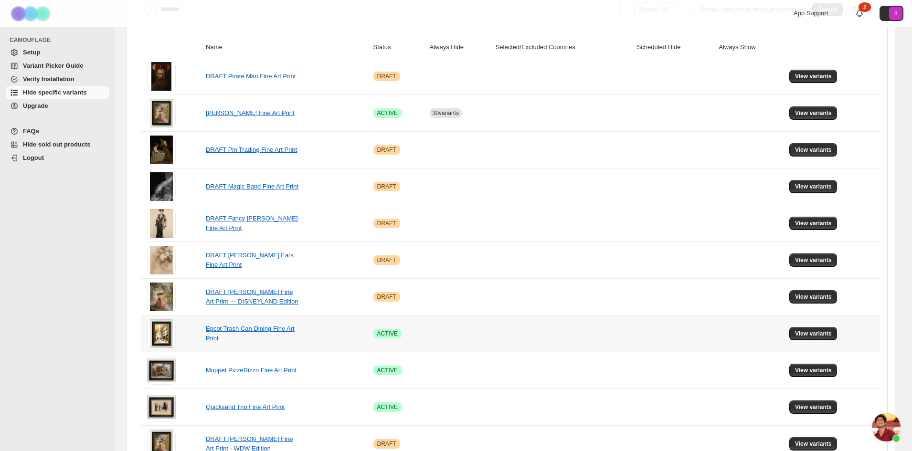
click at [243, 335] on div "Epcot Trash Can Dining Fine Art Print" at bounding box center [254, 333] width 96 height 19
click at [242, 330] on link "Epcot Trash Can Dining Fine Art Print" at bounding box center [250, 333] width 89 height 17
click at [811, 334] on span "View variants" at bounding box center [813, 334] width 37 height 8
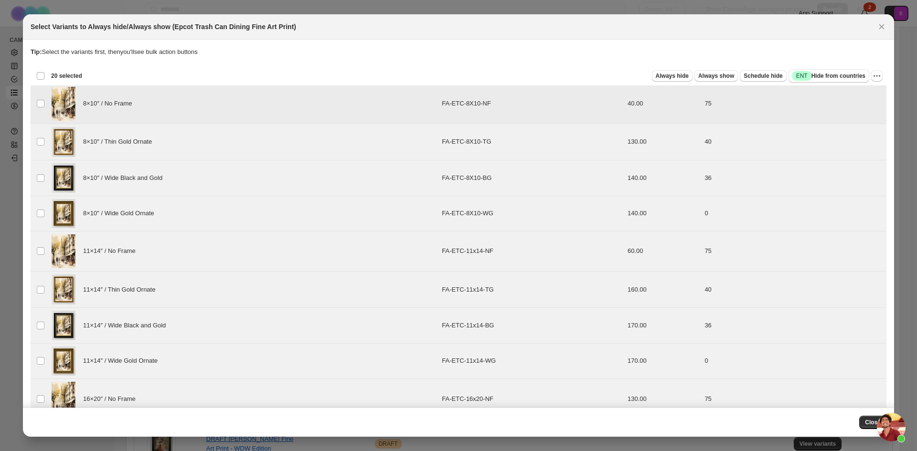
click at [105, 98] on div "8×10″ / No Frame" at bounding box center [244, 104] width 385 height 34
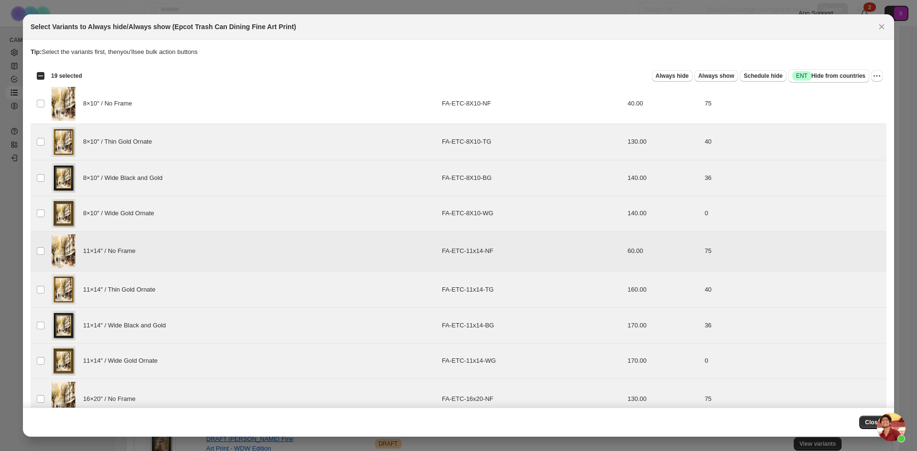
click at [144, 246] on div "11×14″ / No Frame" at bounding box center [244, 252] width 385 height 34
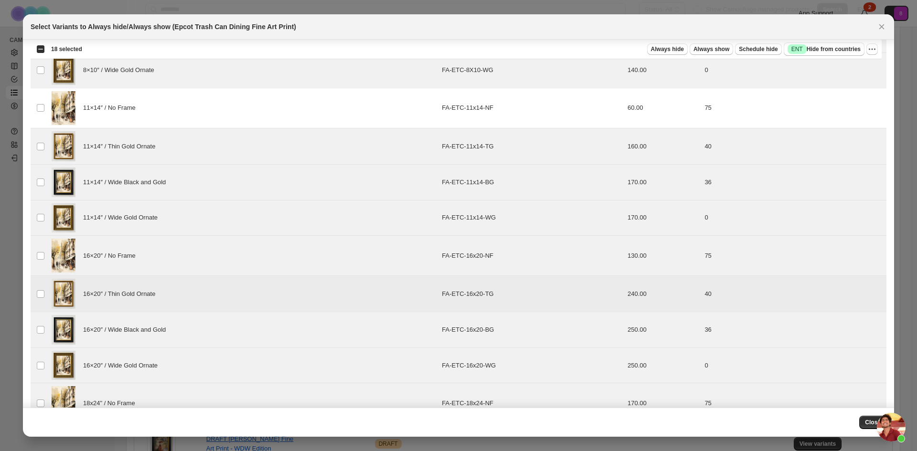
click at [161, 267] on div "16×20″ / No Frame" at bounding box center [244, 256] width 385 height 34
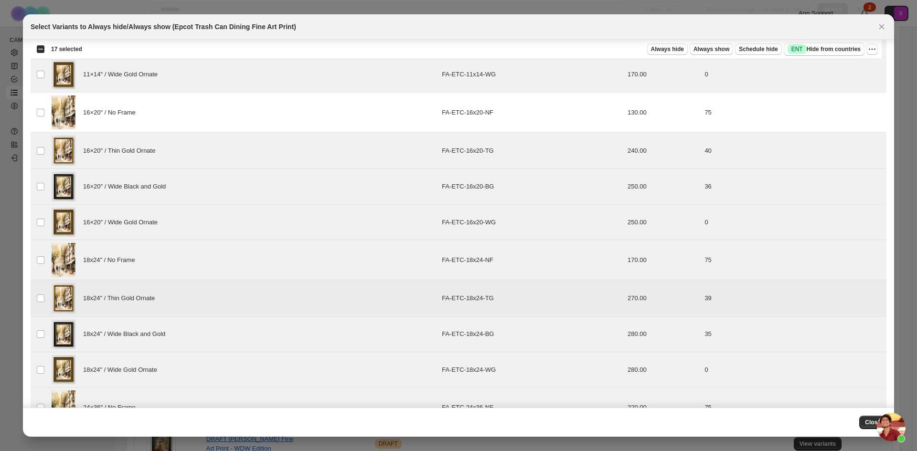
click at [165, 258] on div "18x24" / No Frame" at bounding box center [244, 260] width 385 height 34
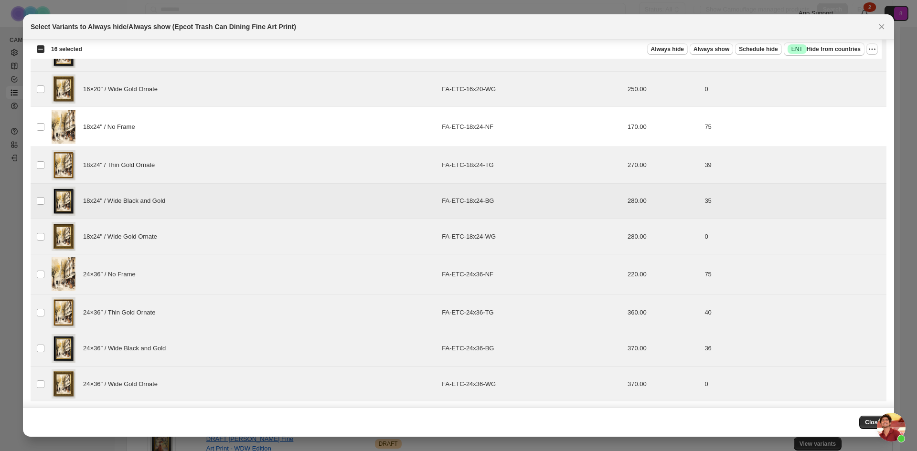
scroll to position [421, 0]
click at [166, 280] on div "24×36″ / No Frame" at bounding box center [244, 273] width 385 height 34
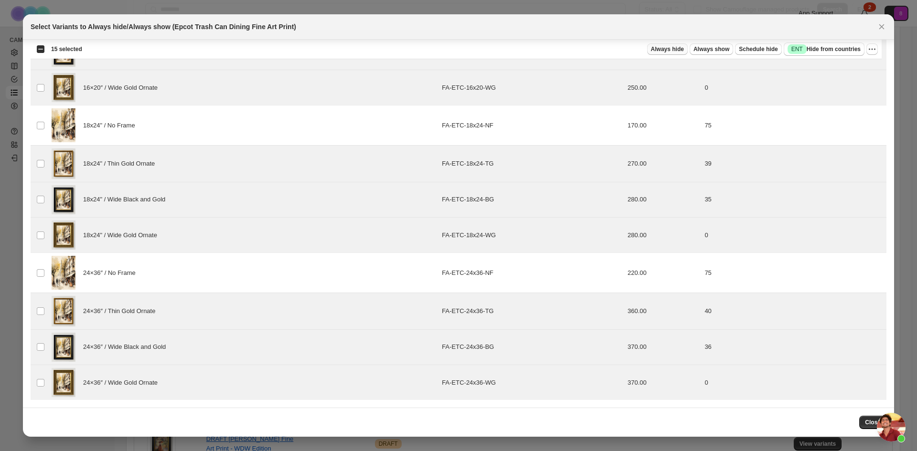
click at [669, 53] on span "Always hide" at bounding box center [667, 49] width 33 height 8
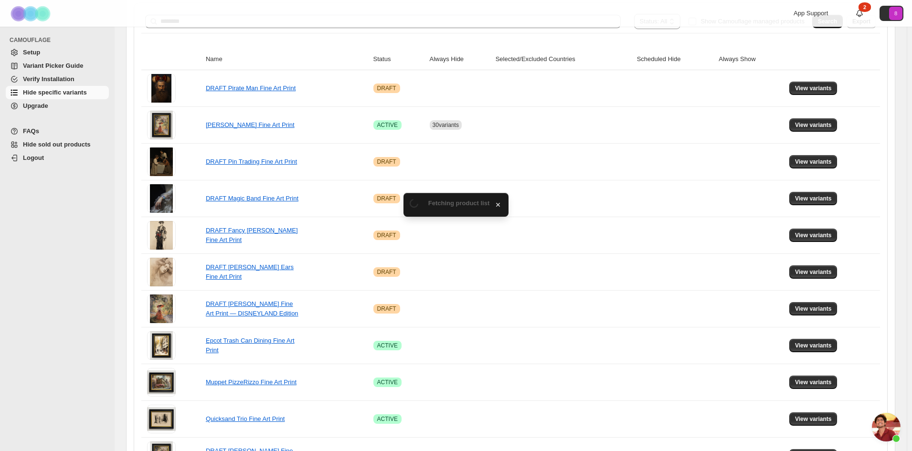
scroll to position [143, 0]
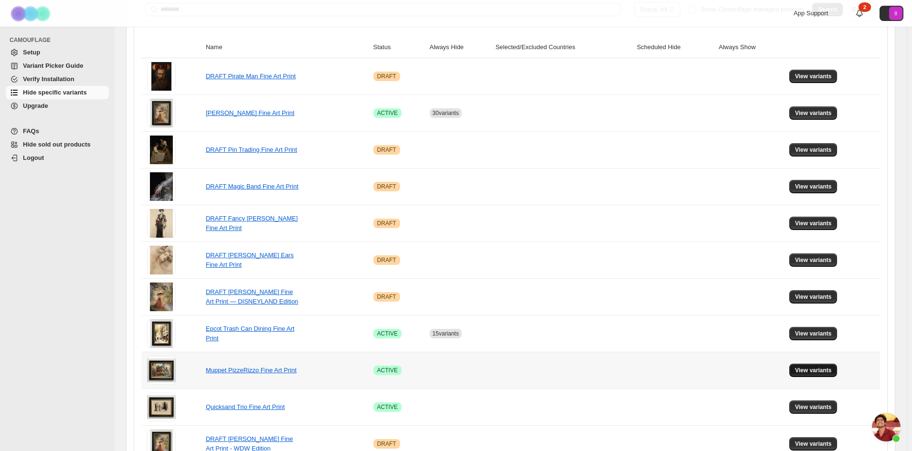
click at [819, 371] on span "View variants" at bounding box center [813, 371] width 37 height 8
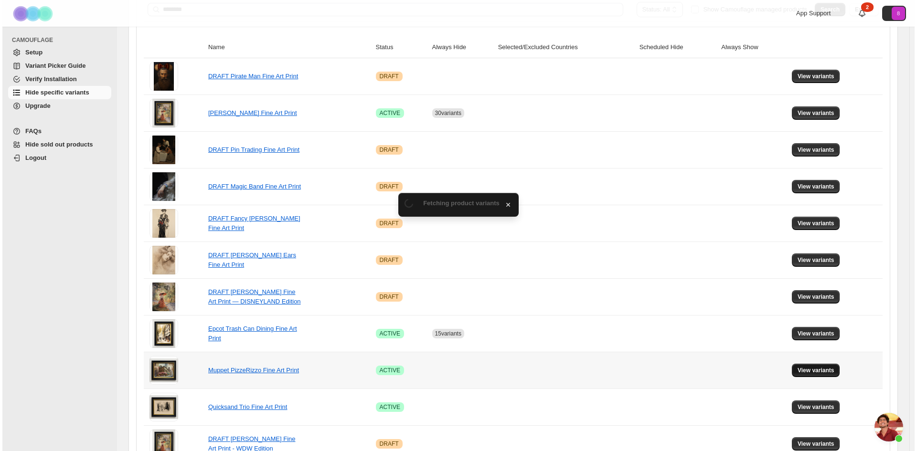
scroll to position [0, 0]
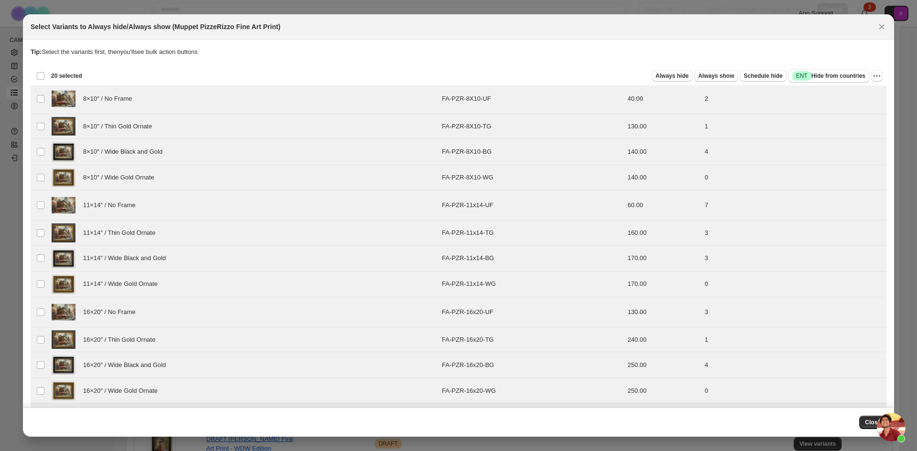
click at [57, 91] on img ":r1b:" at bounding box center [64, 99] width 24 height 24
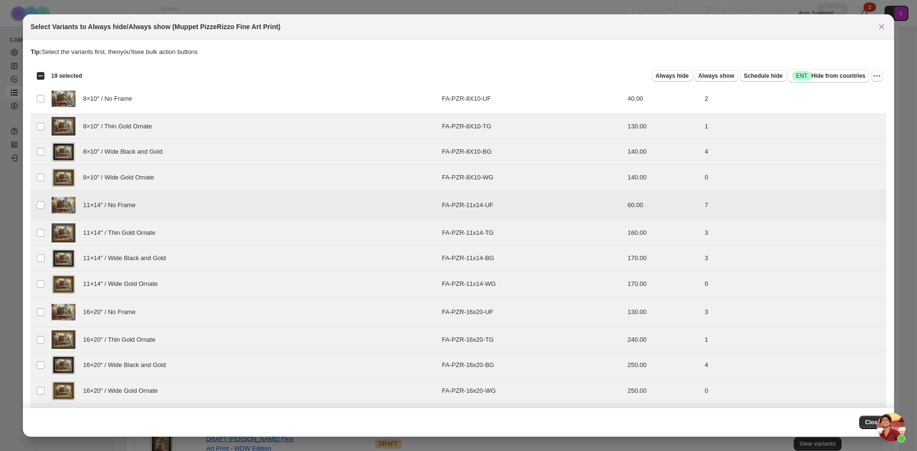
click at [89, 202] on span "11×14″ / No Frame" at bounding box center [112, 206] width 58 height 10
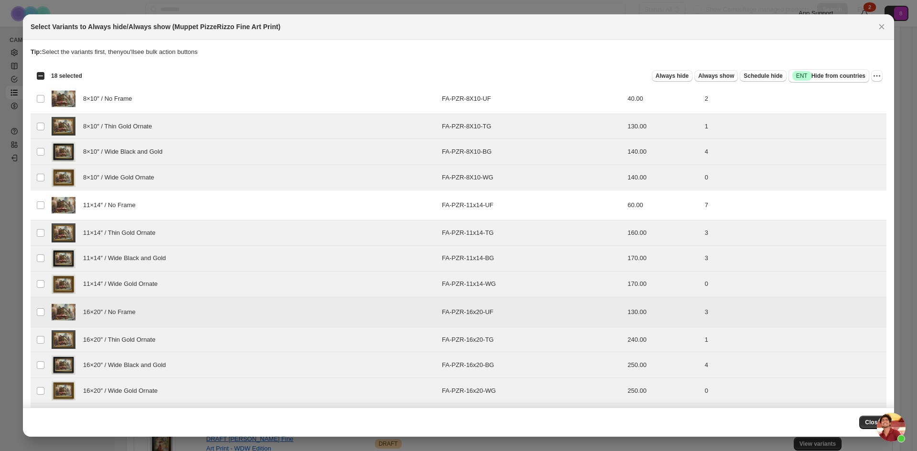
click at [106, 304] on div "16×20″ / No Frame" at bounding box center [244, 312] width 385 height 24
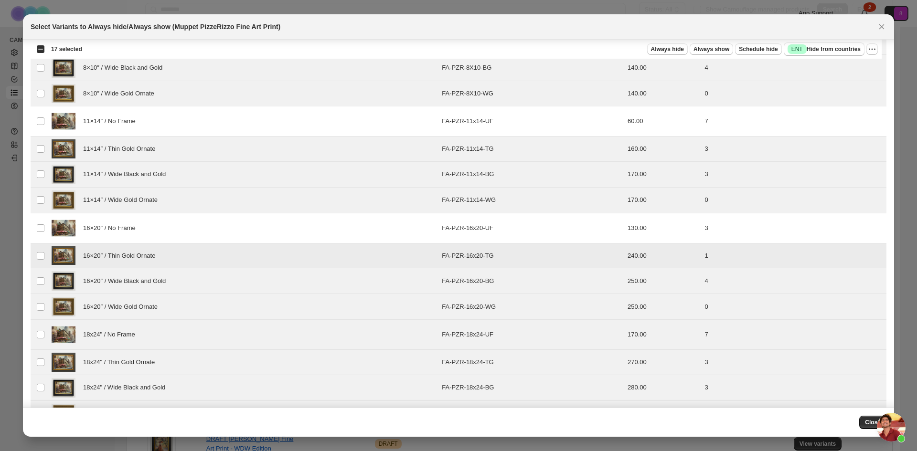
scroll to position [143, 0]
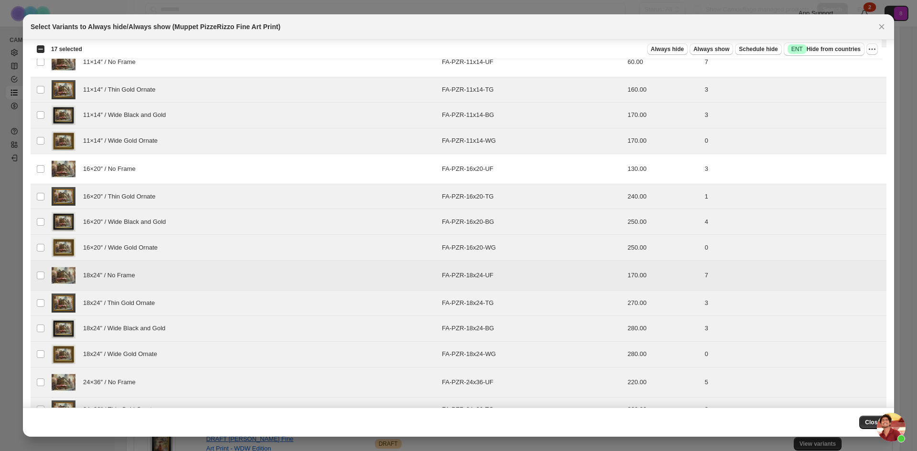
click at [110, 280] on span "18x24" / No Frame" at bounding box center [111, 276] width 57 height 10
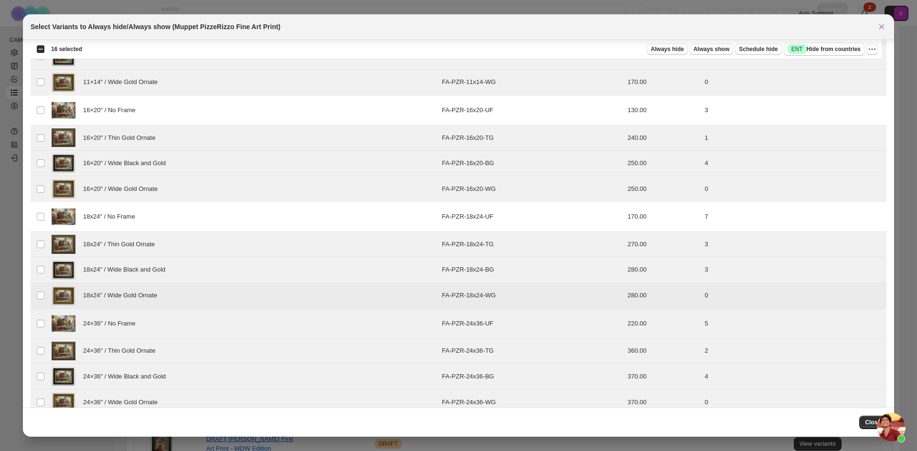
scroll to position [217, 0]
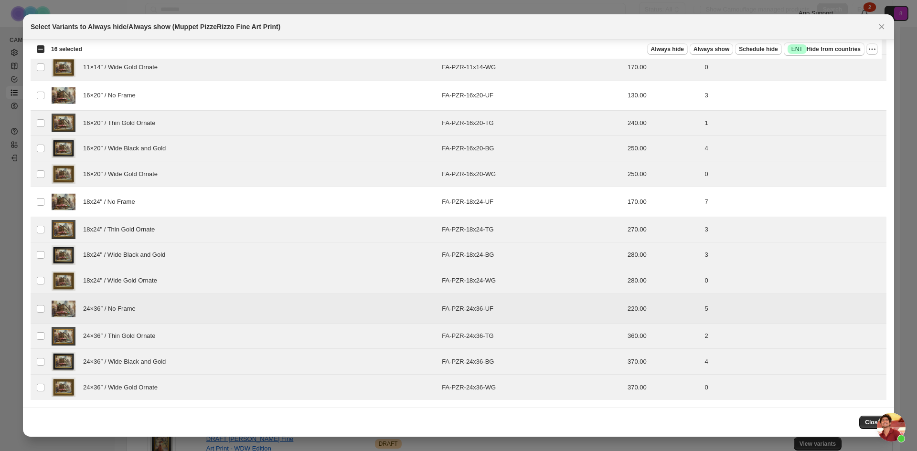
click at [115, 316] on div "24×36″ / No Frame" at bounding box center [244, 309] width 385 height 24
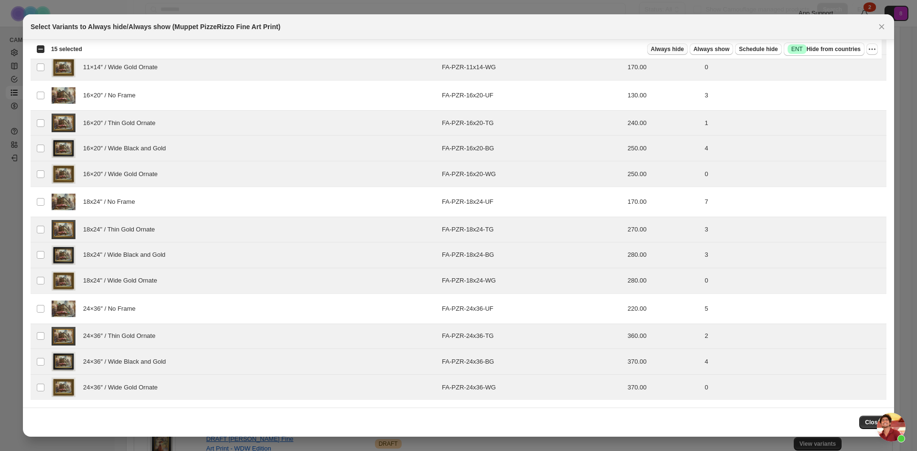
click at [672, 47] on span "Always hide" at bounding box center [667, 49] width 33 height 8
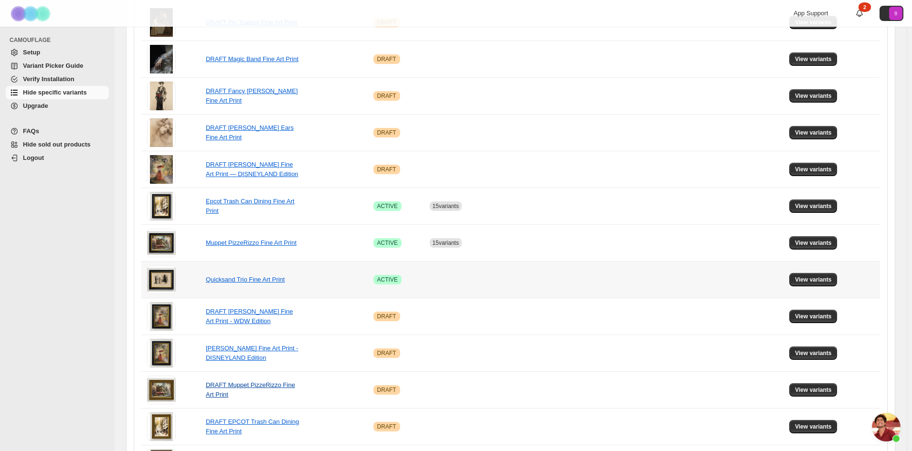
scroll to position [287, 0]
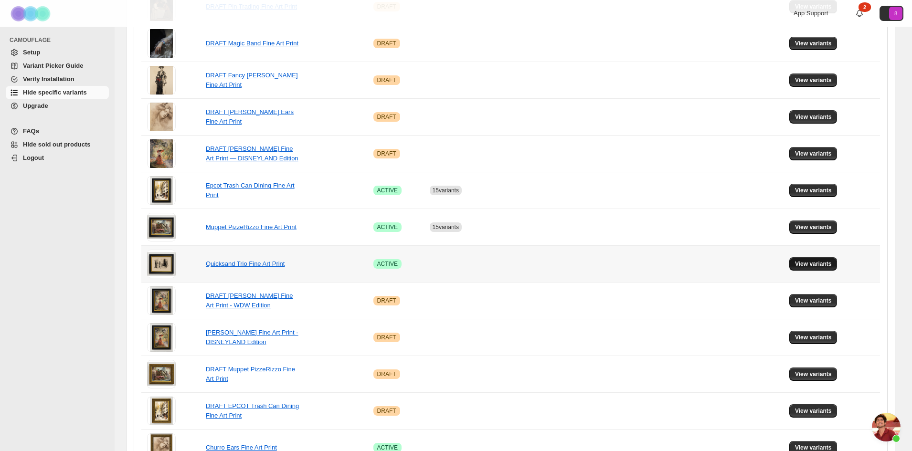
click at [828, 266] on span "View variants" at bounding box center [813, 264] width 37 height 8
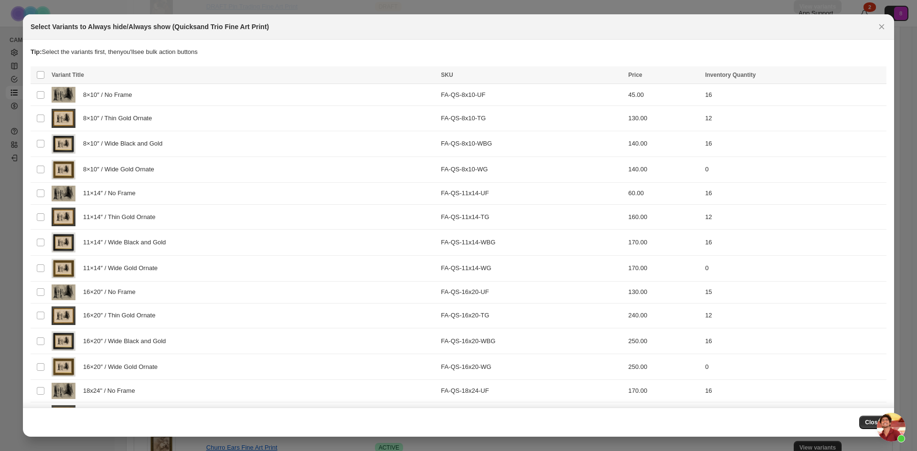
click at [35, 75] on th "Select all product variants" at bounding box center [40, 75] width 18 height 18
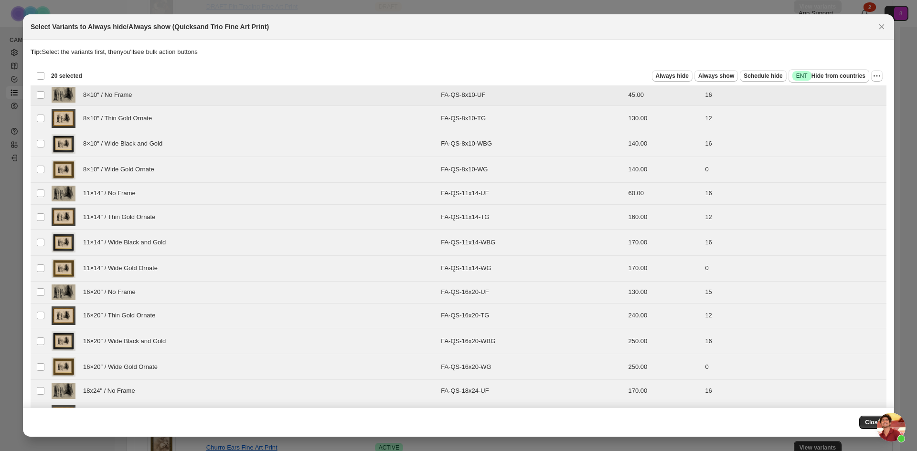
click at [111, 100] on div "8×10″ / No Frame" at bounding box center [244, 95] width 384 height 16
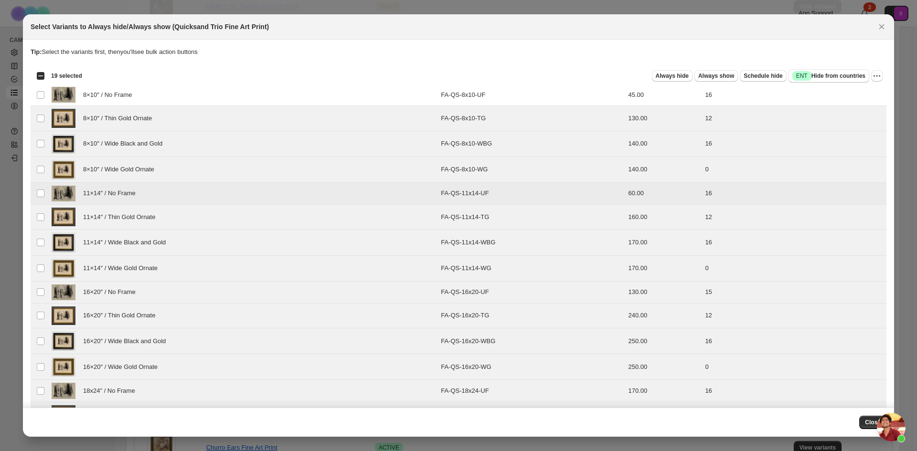
click at [120, 192] on span "11×14″ / No Frame" at bounding box center [112, 194] width 58 height 10
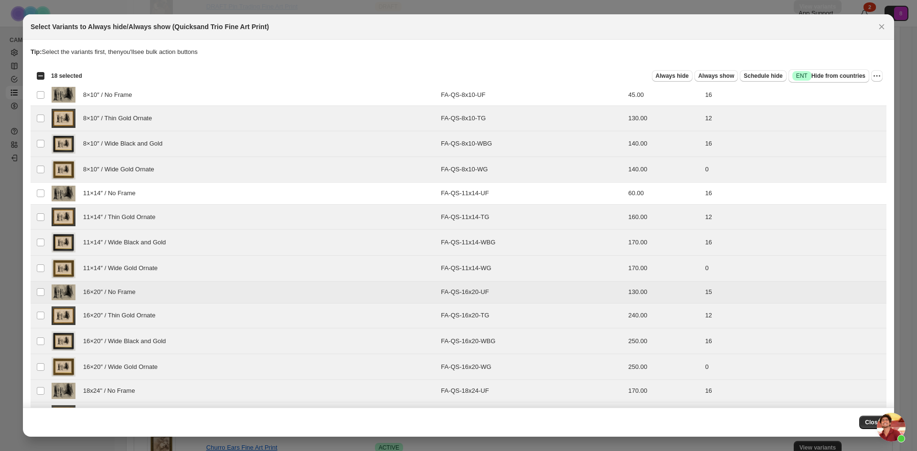
click at [121, 290] on span "16×20″ / No Frame" at bounding box center [112, 293] width 58 height 10
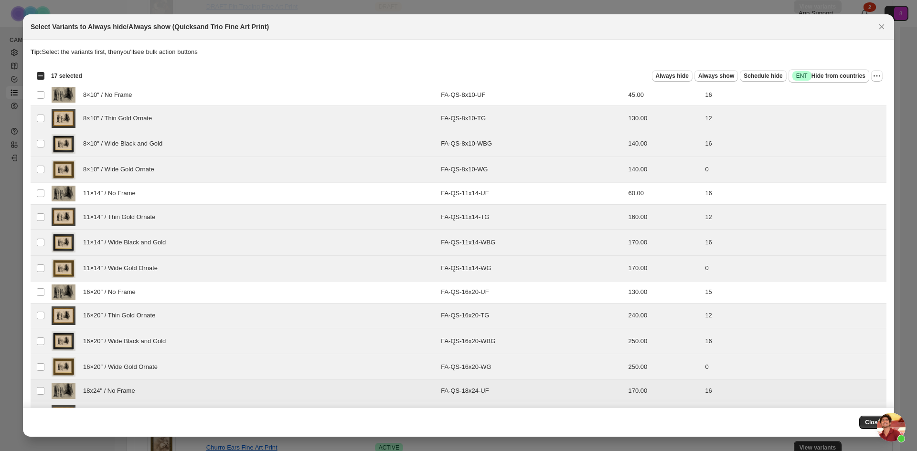
click at [119, 389] on span "18x24" / No Frame" at bounding box center [111, 391] width 57 height 10
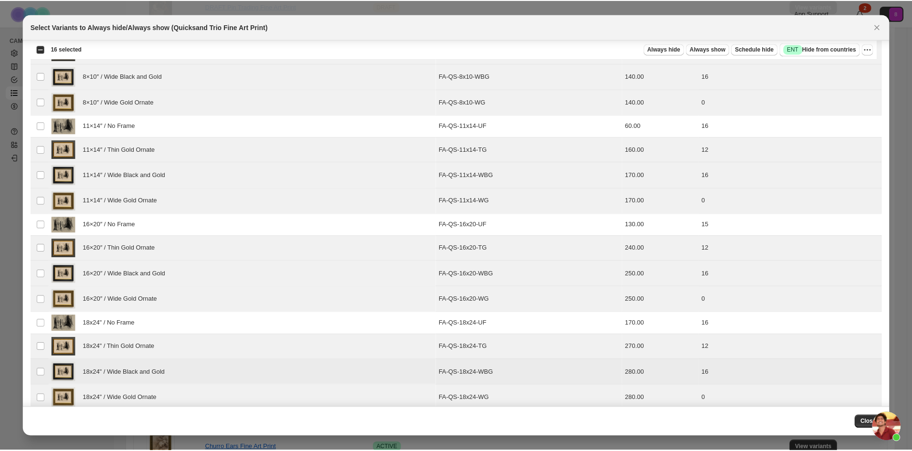
scroll to position [177, 0]
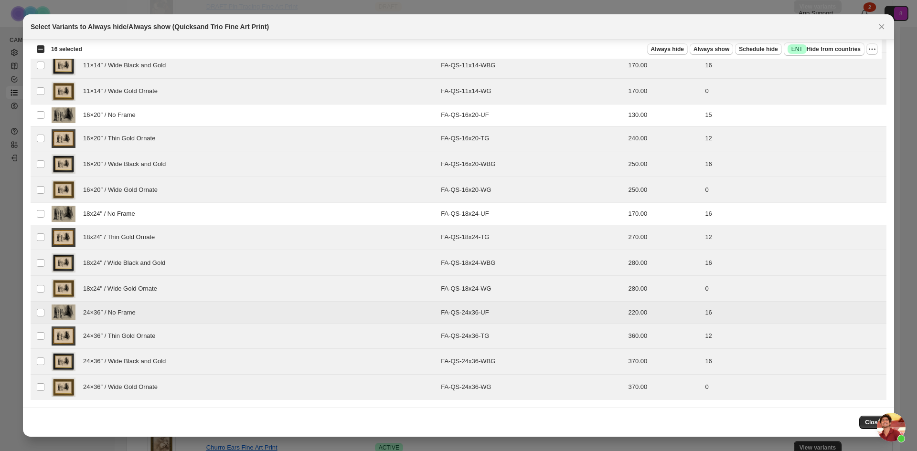
click at [115, 311] on span "24×36″ / No Frame" at bounding box center [112, 313] width 58 height 10
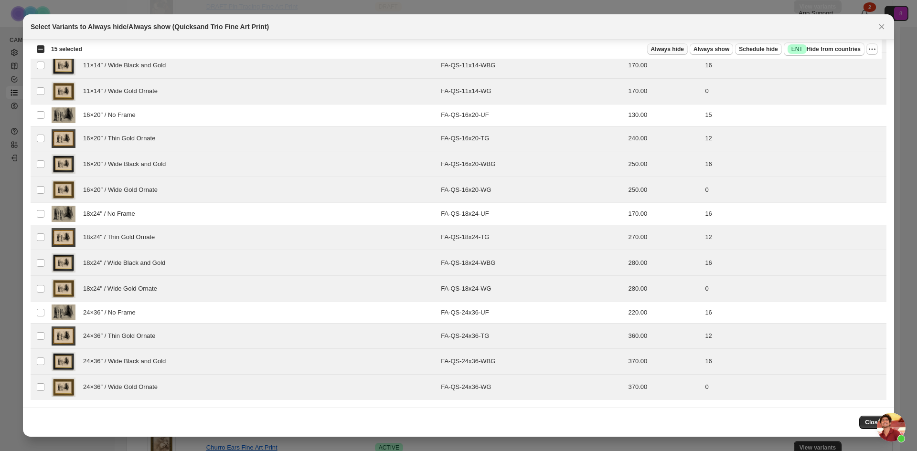
click at [666, 49] on span "Always hide" at bounding box center [667, 49] width 33 height 8
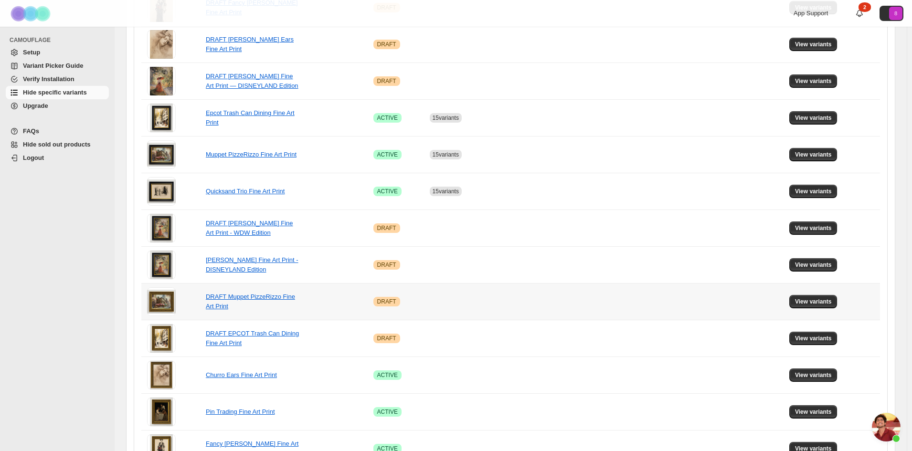
scroll to position [529, 0]
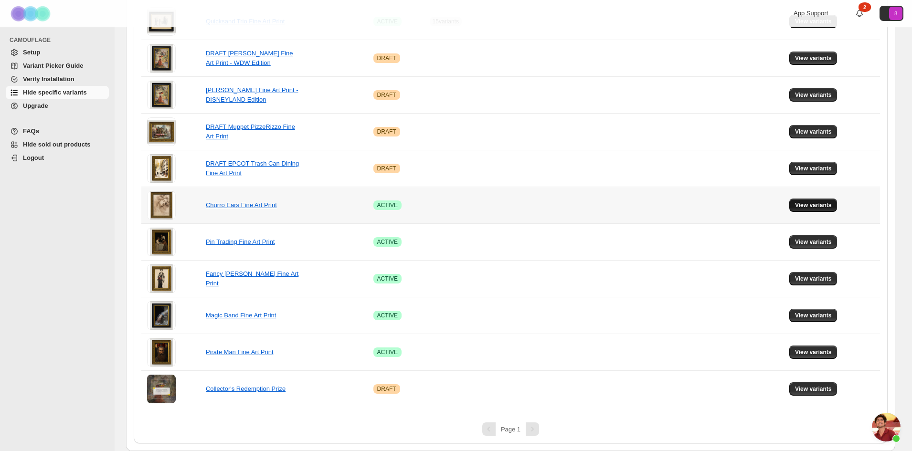
click at [804, 205] on span "View variants" at bounding box center [813, 206] width 37 height 8
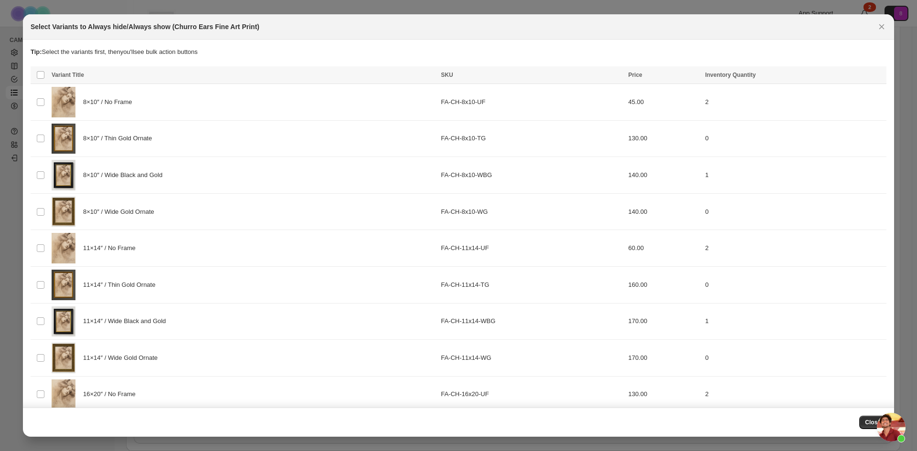
click at [57, 77] on span "Variant Title" at bounding box center [68, 75] width 32 height 7
click at [44, 73] on span ":r3l:" at bounding box center [40, 75] width 9 height 9
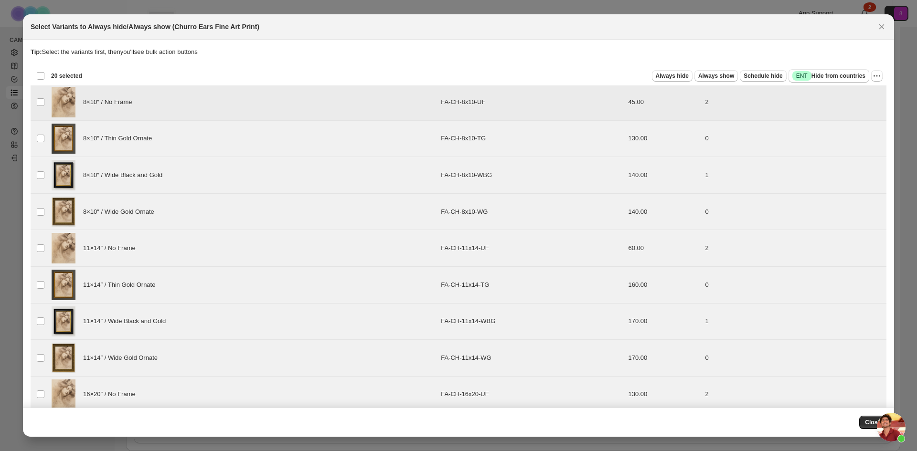
click at [61, 101] on img ":r3l:" at bounding box center [64, 102] width 24 height 31
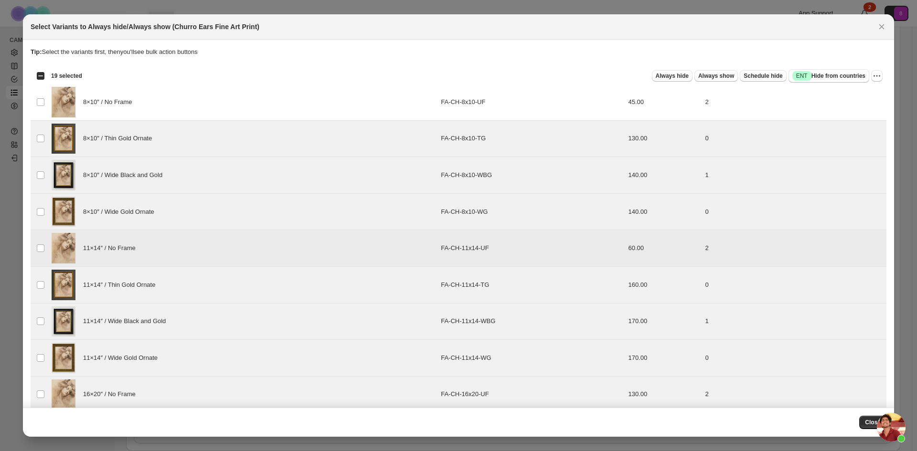
click at [76, 240] on div "11×14″ / No Frame" at bounding box center [244, 248] width 384 height 31
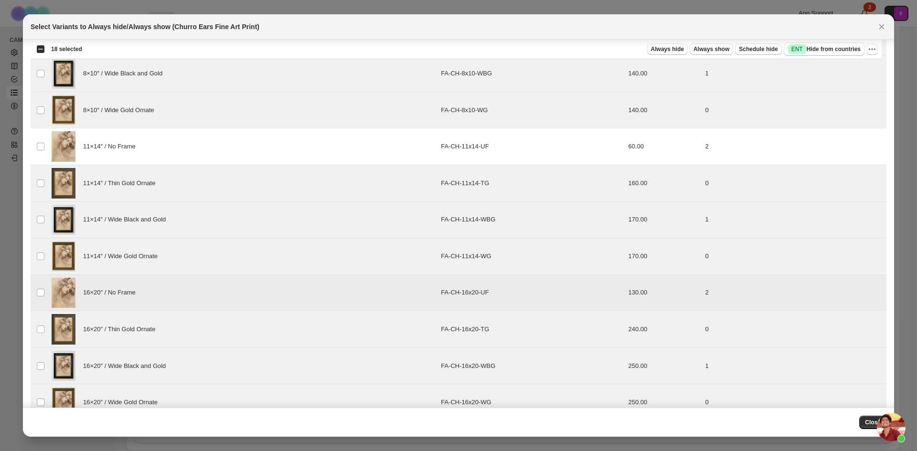
scroll to position [143, 0]
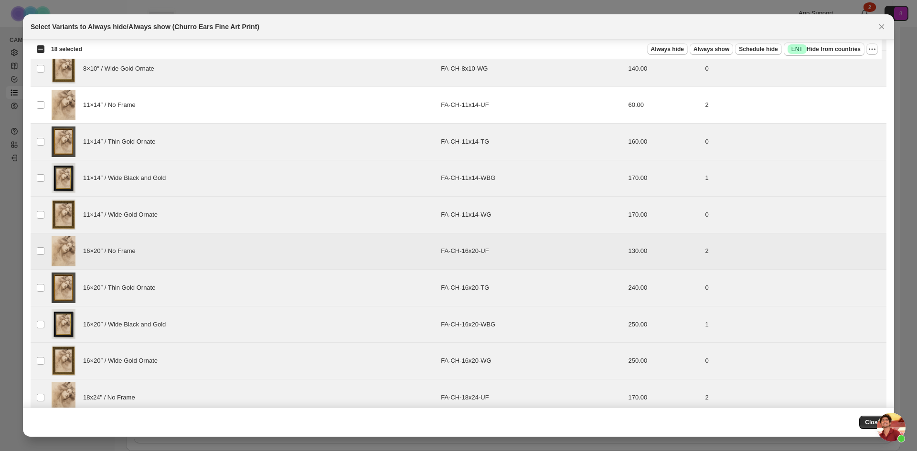
click at [95, 265] on div "16×20″ / No Frame" at bounding box center [244, 251] width 384 height 31
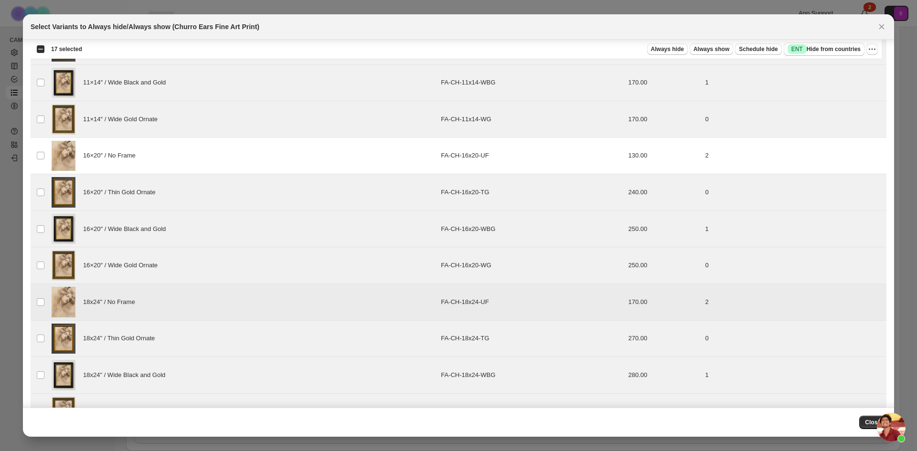
click at [112, 317] on div "18x24" / No Frame" at bounding box center [244, 302] width 384 height 31
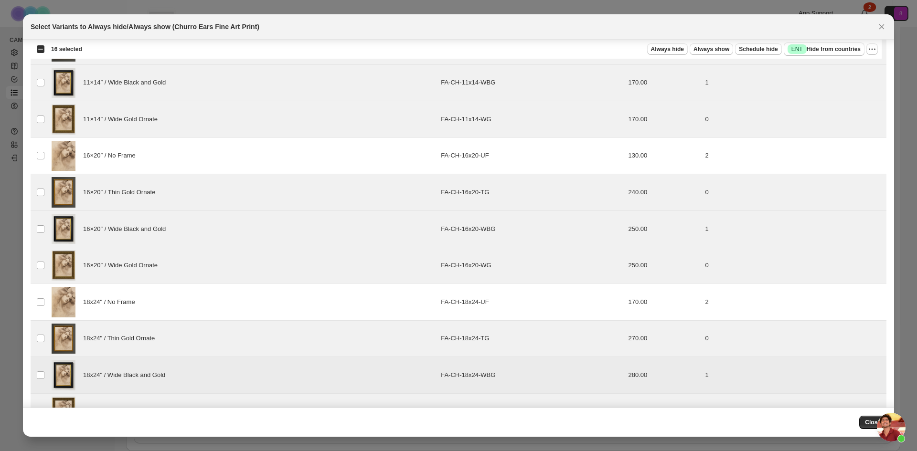
scroll to position [415, 0]
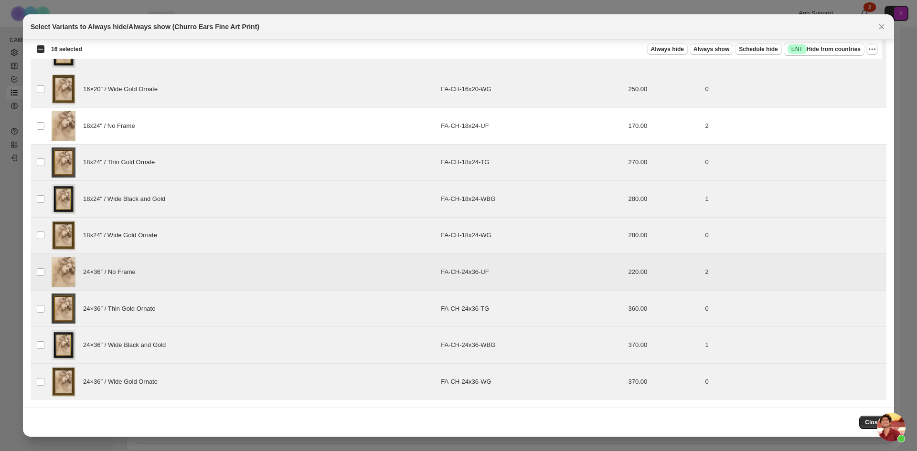
drag, startPoint x: 112, startPoint y: 281, endPoint x: 475, endPoint y: 343, distance: 368.2
click at [112, 281] on div "24×36″ / No Frame" at bounding box center [244, 272] width 384 height 31
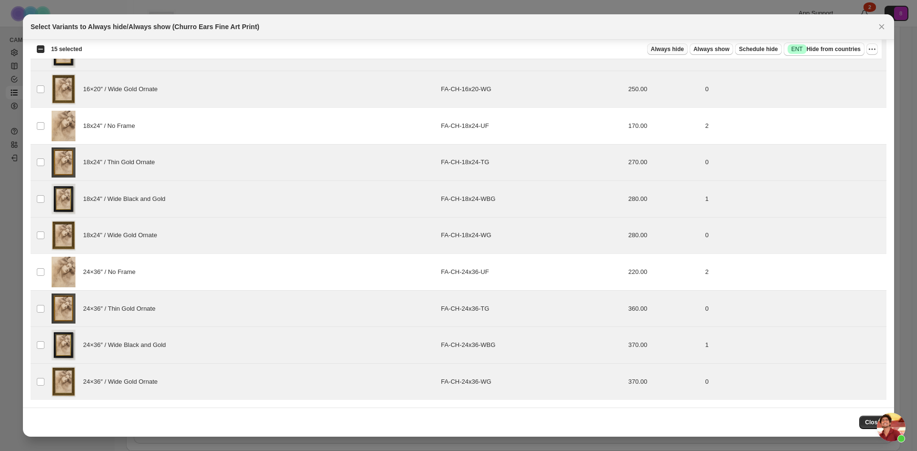
click at [680, 51] on span "Always hide" at bounding box center [667, 49] width 33 height 8
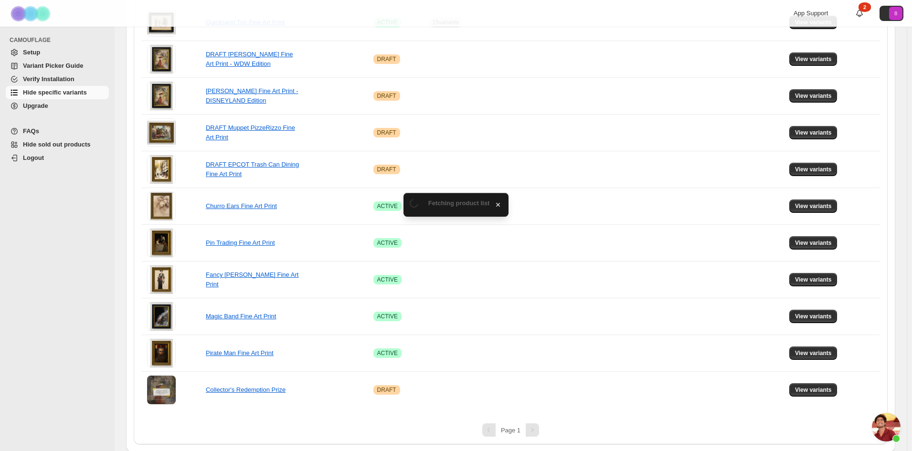
scroll to position [529, 0]
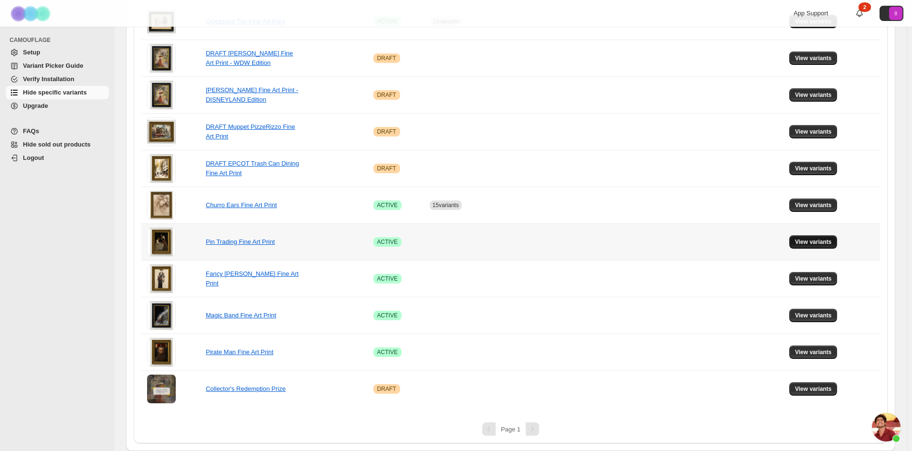
click at [801, 242] on span "View variants" at bounding box center [813, 242] width 37 height 8
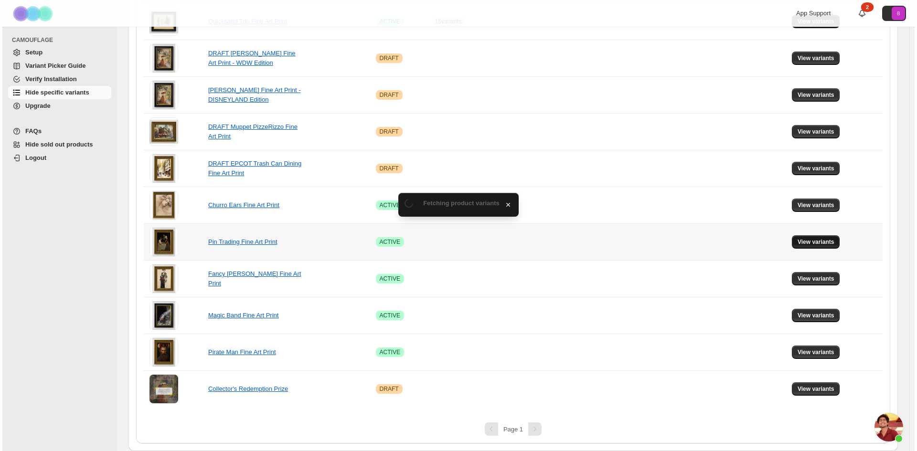
scroll to position [0, 0]
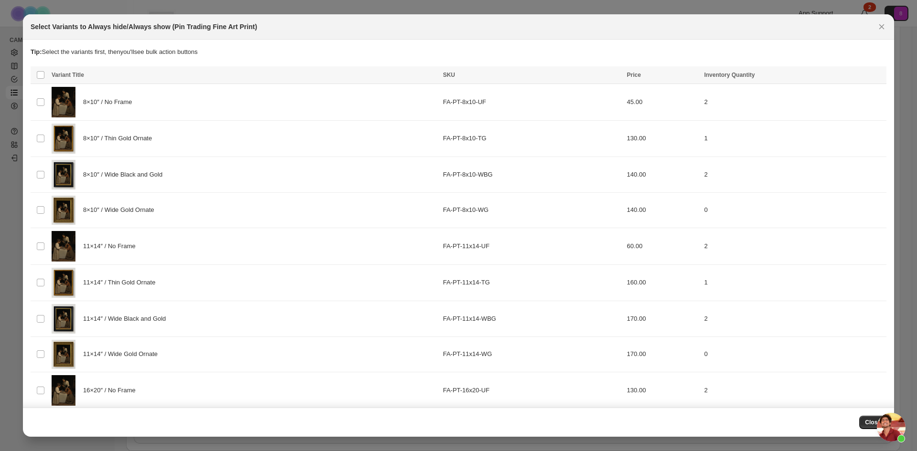
click at [34, 71] on th "Select all product variants" at bounding box center [40, 75] width 18 height 18
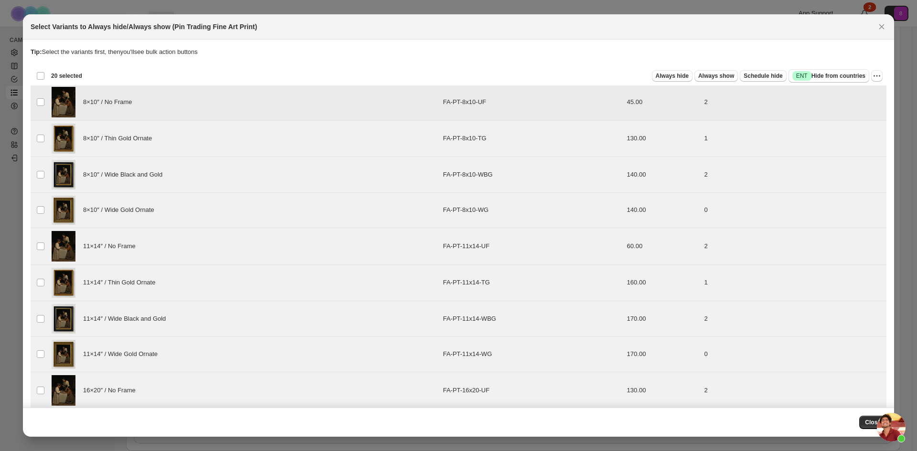
click at [116, 103] on span "8×10″ / No Frame" at bounding box center [110, 102] width 54 height 10
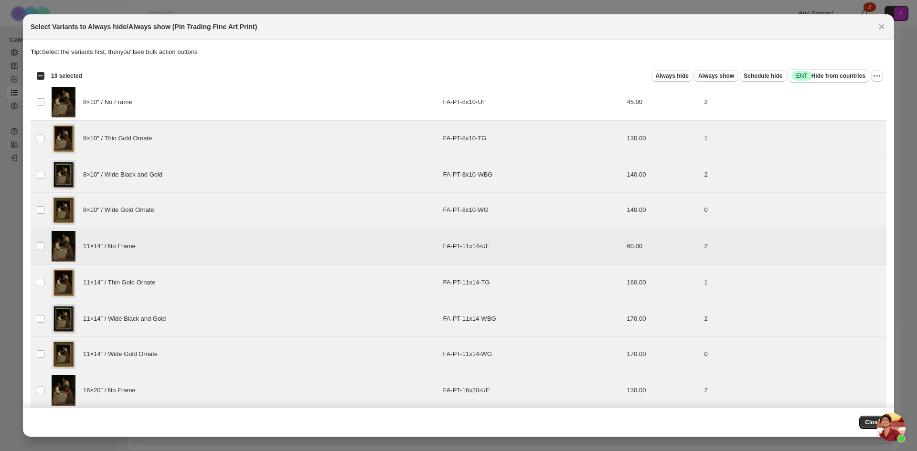
click at [122, 252] on div "11×14″ / No Frame" at bounding box center [245, 246] width 386 height 31
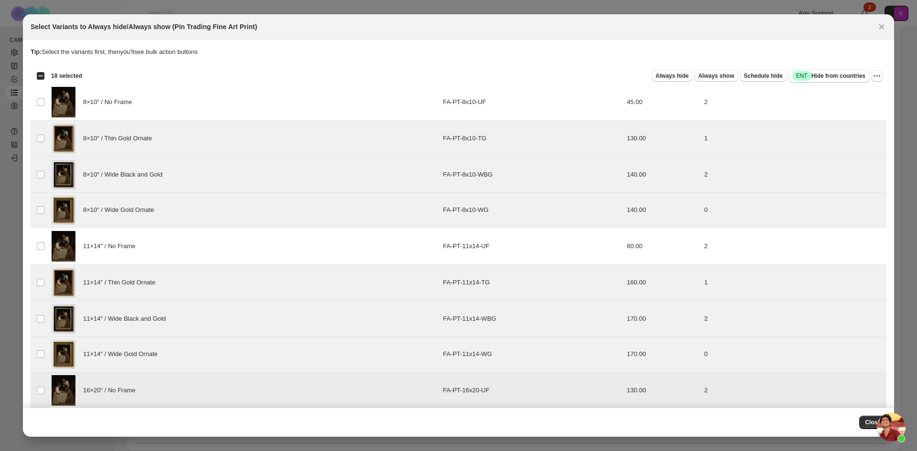
click at [124, 387] on span "16×20″ / No Frame" at bounding box center [112, 391] width 58 height 10
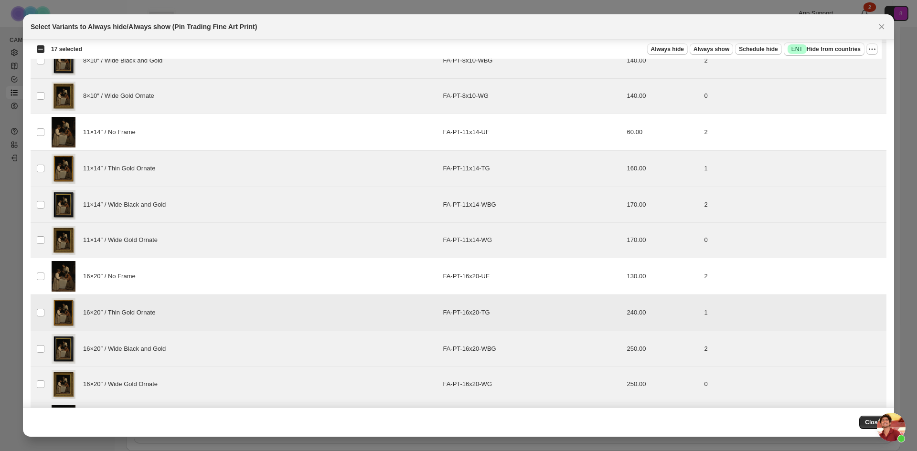
scroll to position [143, 0]
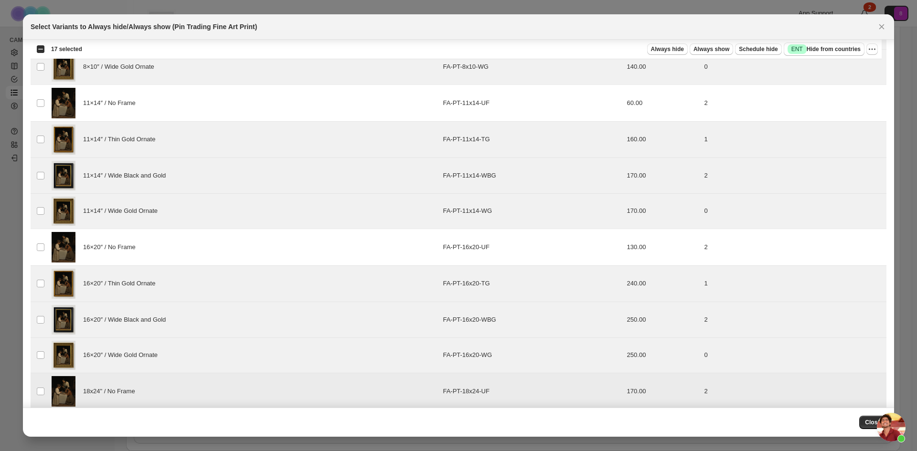
click at [124, 384] on div "18x24" / No Frame" at bounding box center [245, 391] width 386 height 31
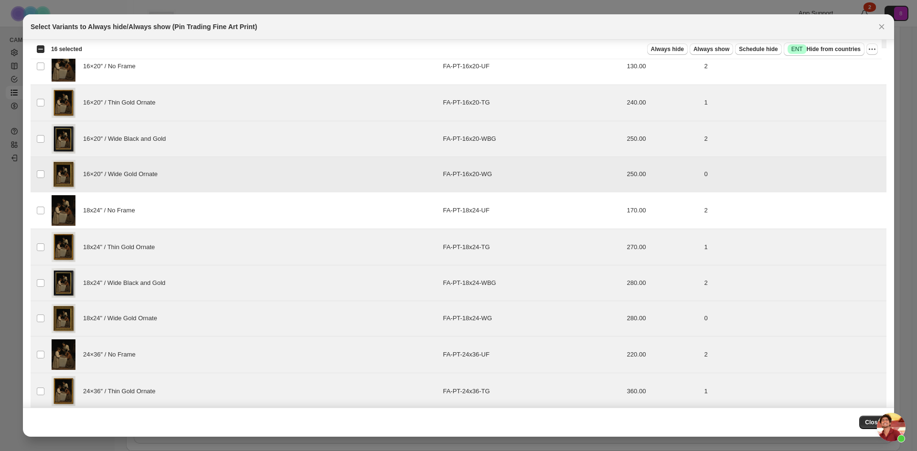
scroll to position [334, 0]
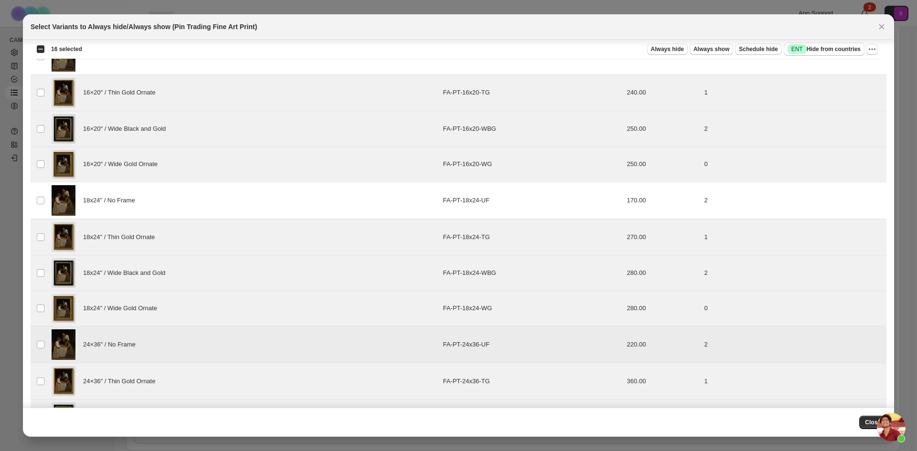
click at [143, 340] on div "24×36″ / No Frame" at bounding box center [245, 345] width 386 height 31
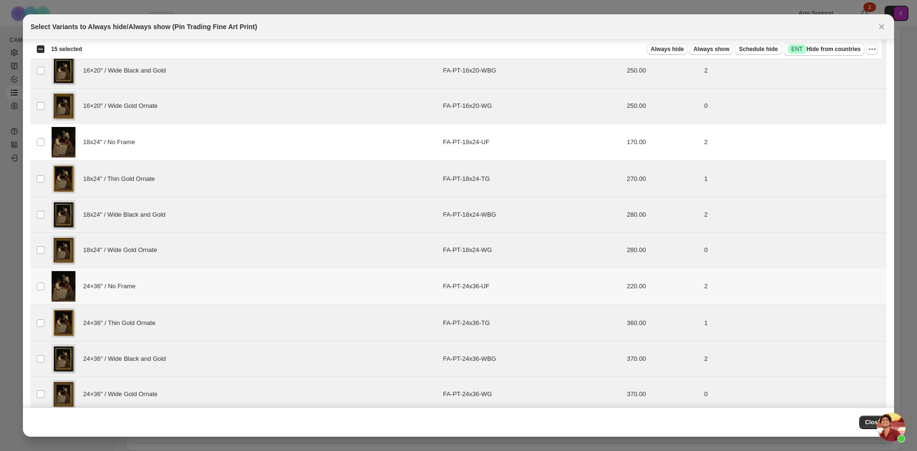
scroll to position [405, 0]
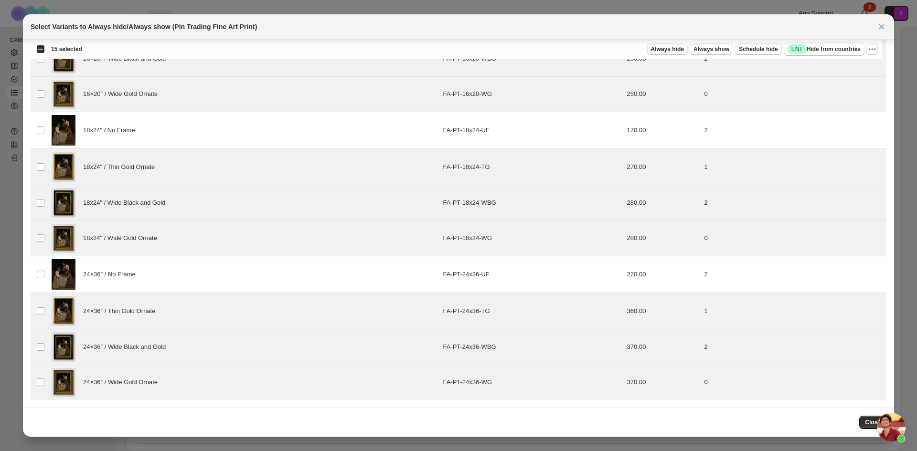
click at [676, 51] on span "Always hide" at bounding box center [667, 49] width 33 height 8
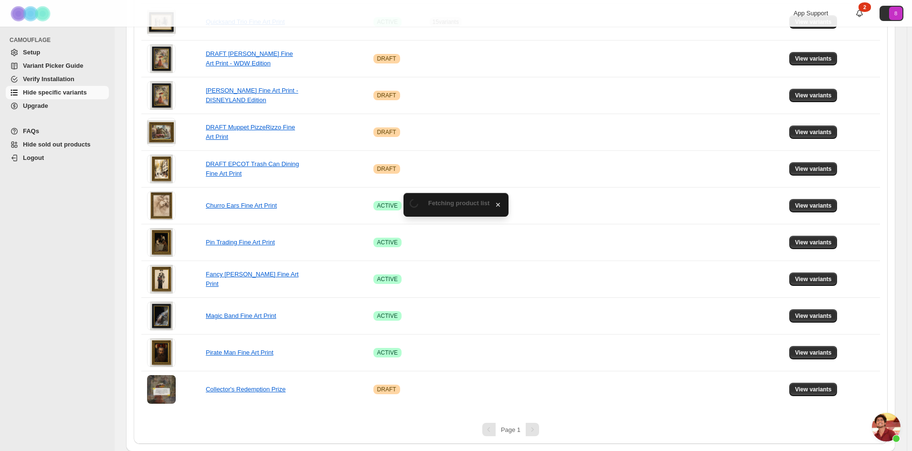
scroll to position [529, 0]
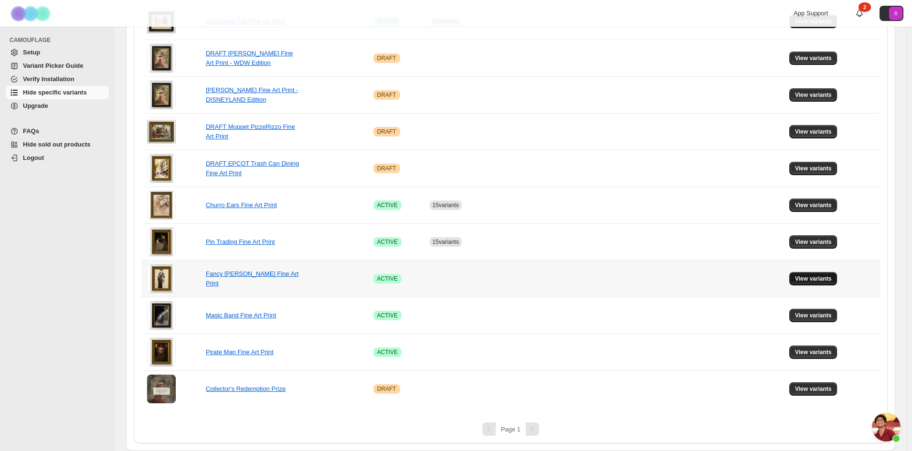
click at [813, 279] on span "View variants" at bounding box center [813, 279] width 37 height 8
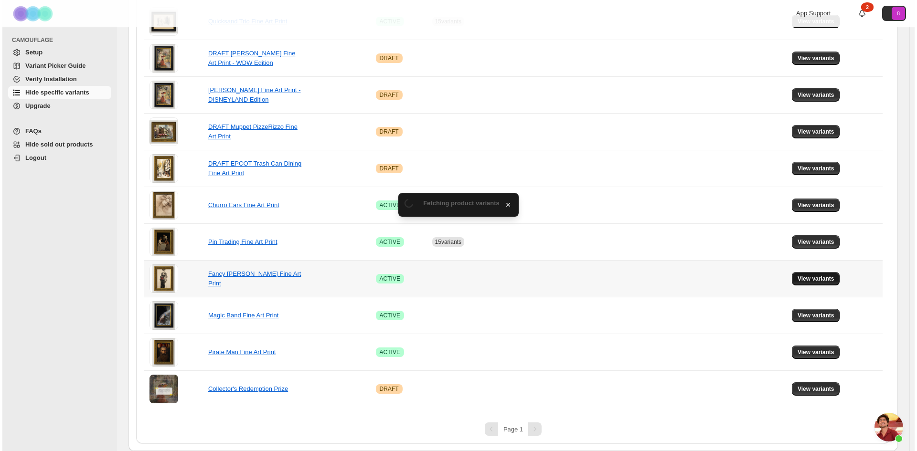
scroll to position [0, 0]
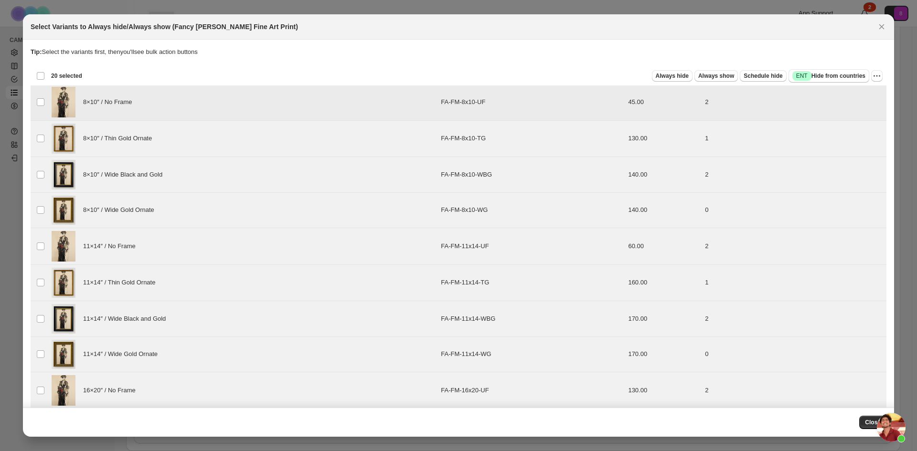
click at [95, 100] on span "8×10″ / No Frame" at bounding box center [110, 102] width 54 height 10
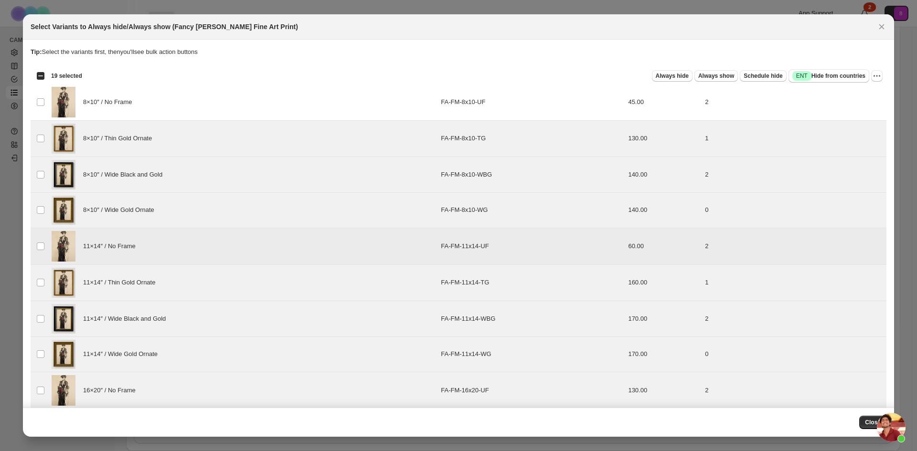
click at [109, 241] on div "11×14″ / No Frame" at bounding box center [244, 246] width 384 height 31
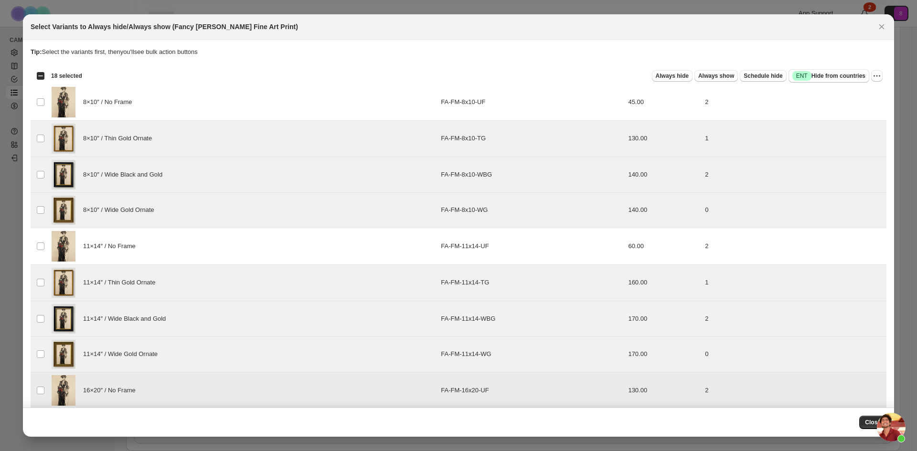
click at [125, 383] on div "16×20″ / No Frame" at bounding box center [244, 390] width 384 height 31
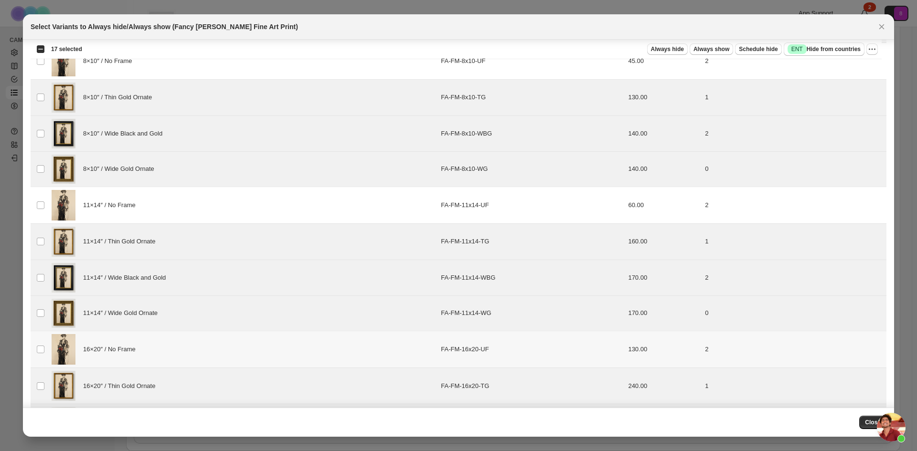
scroll to position [191, 0]
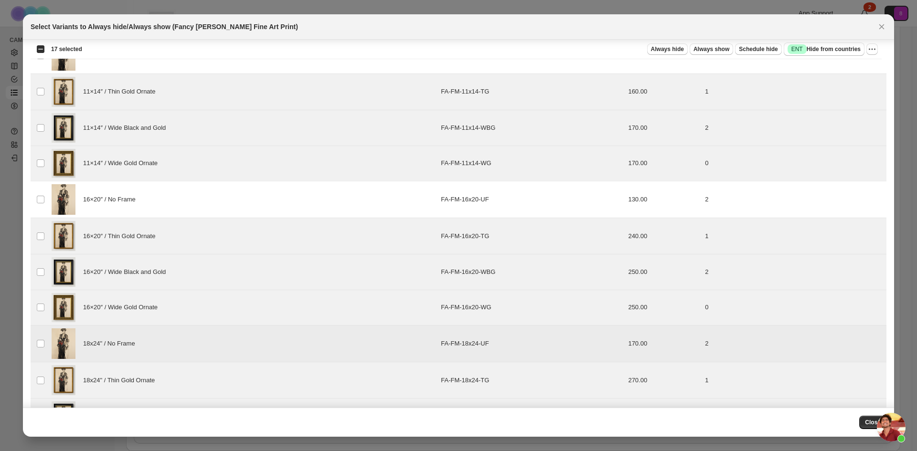
click at [133, 336] on div "18x24" / No Frame" at bounding box center [244, 344] width 384 height 31
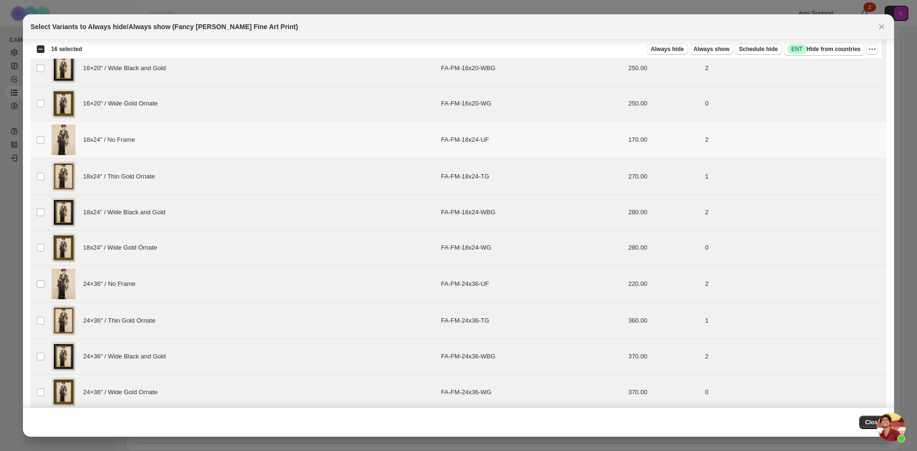
scroll to position [405, 0]
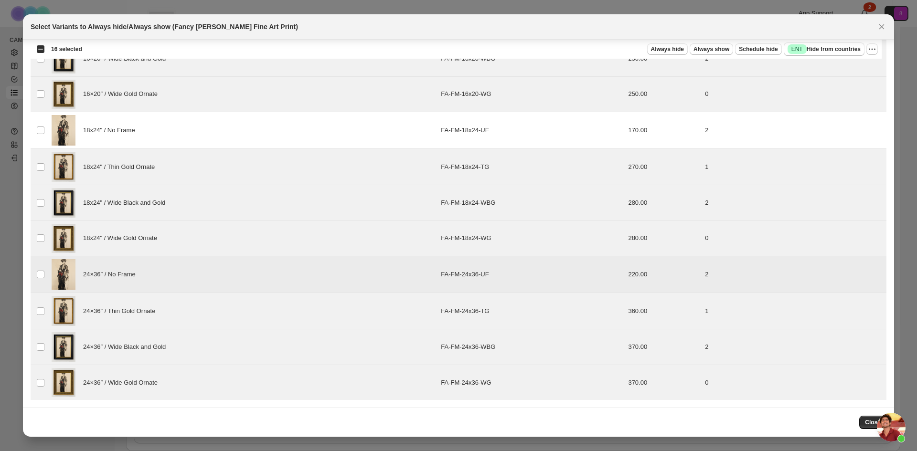
click at [141, 287] on div "24×36″ / No Frame" at bounding box center [244, 274] width 384 height 31
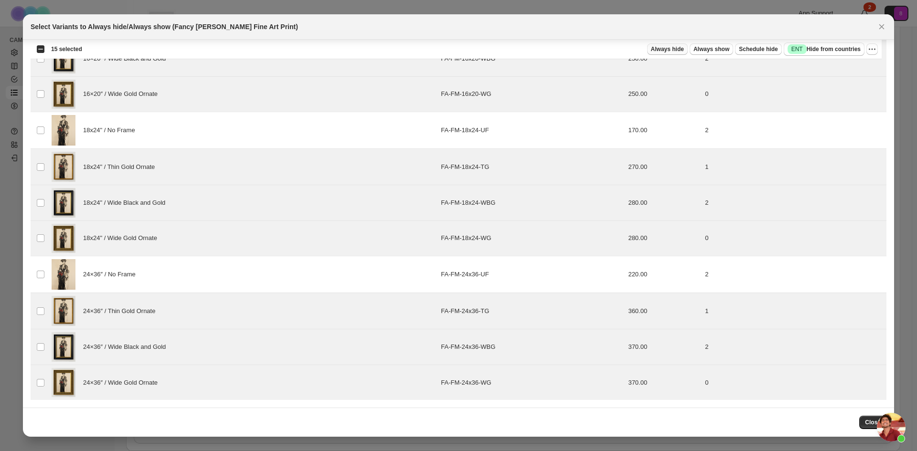
click at [684, 52] on span "Always hide" at bounding box center [667, 49] width 33 height 8
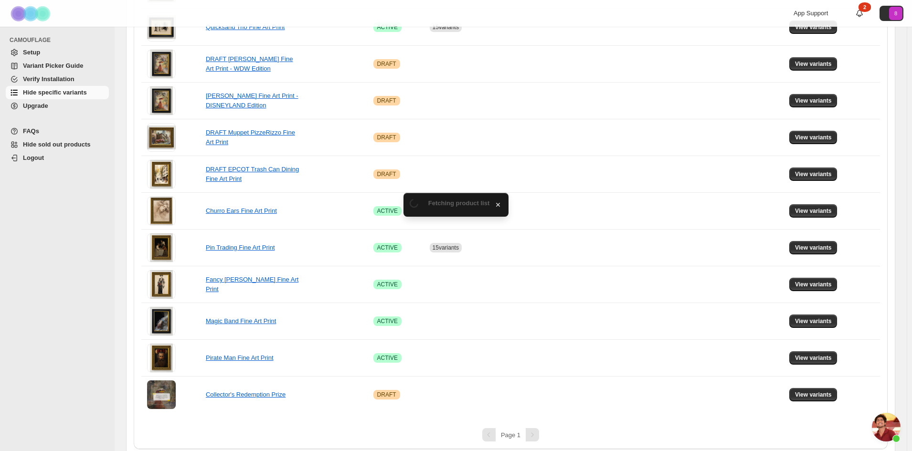
scroll to position [529, 0]
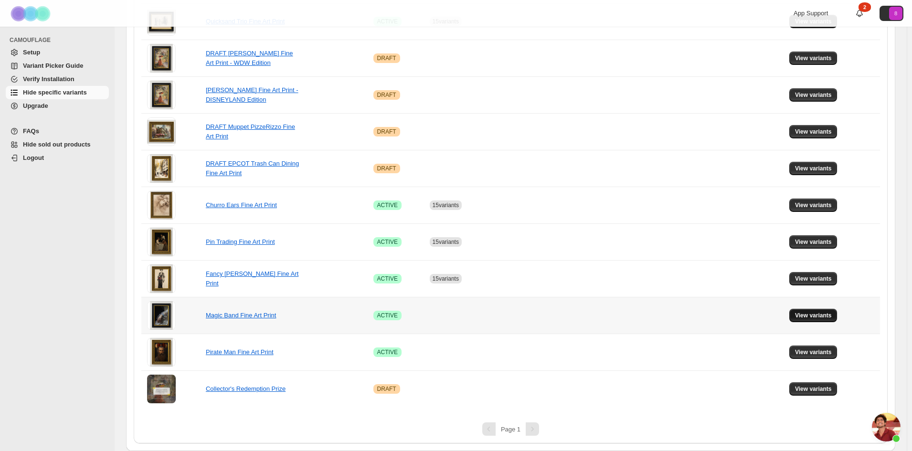
click at [803, 315] on span "View variants" at bounding box center [813, 316] width 37 height 8
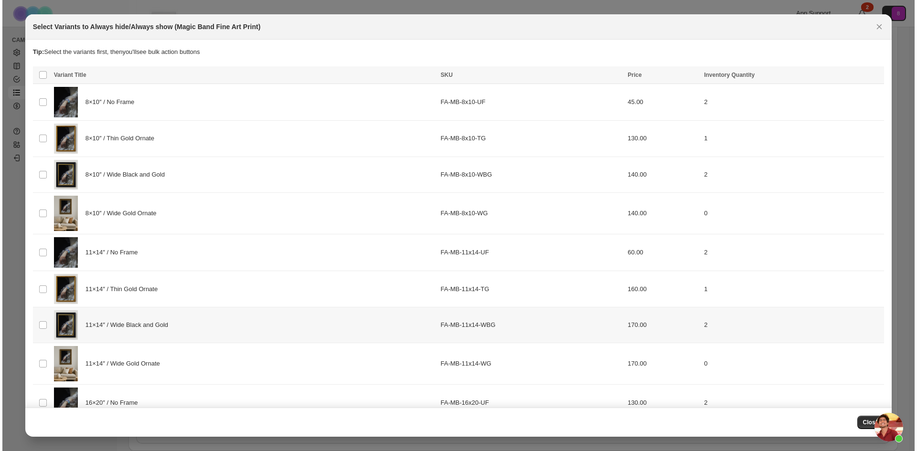
scroll to position [0, 0]
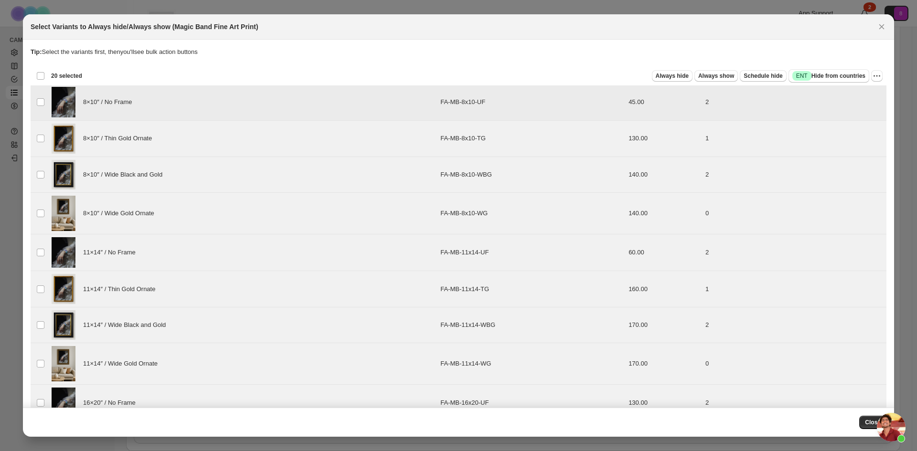
click at [122, 112] on div "8×10″ / No Frame" at bounding box center [243, 102] width 383 height 31
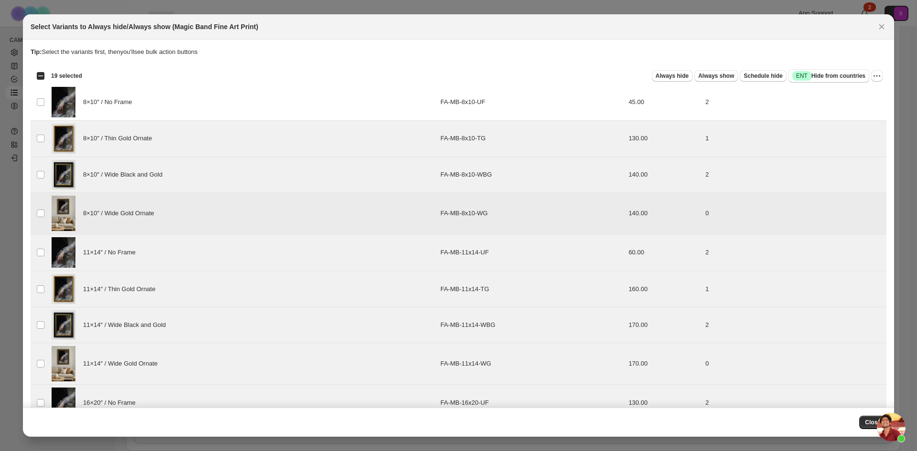
click at [128, 207] on div "8×10″ / Wide Gold Ornate" at bounding box center [243, 214] width 383 height 36
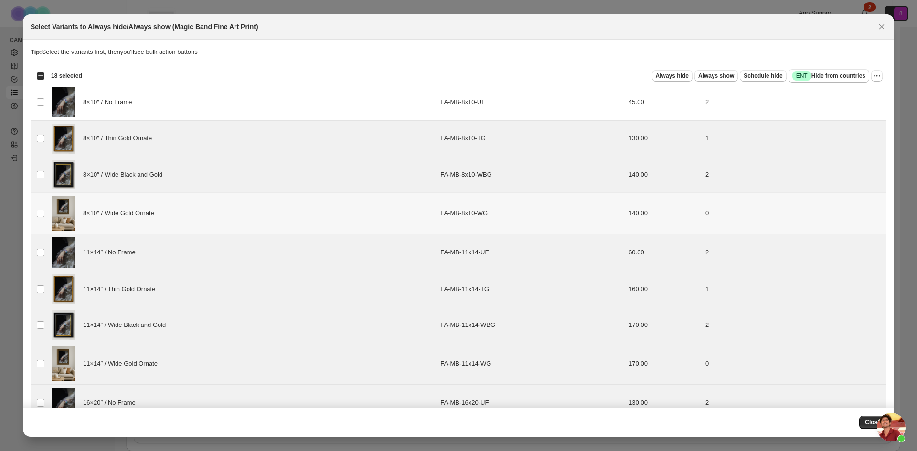
click at [127, 210] on span "8×10″ / Wide Gold Ornate" at bounding box center [121, 214] width 76 height 10
click at [121, 255] on span "11×14″ / No Frame" at bounding box center [112, 253] width 58 height 10
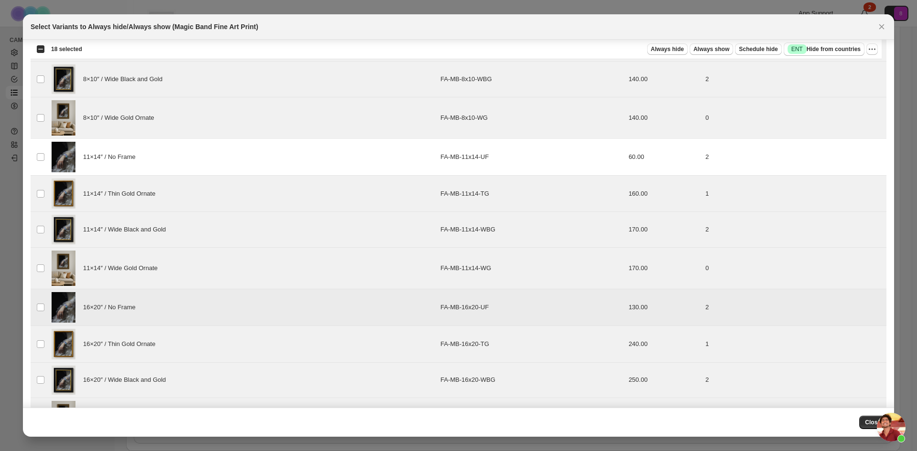
click at [127, 316] on div "16×20″ / No Frame" at bounding box center [243, 307] width 383 height 31
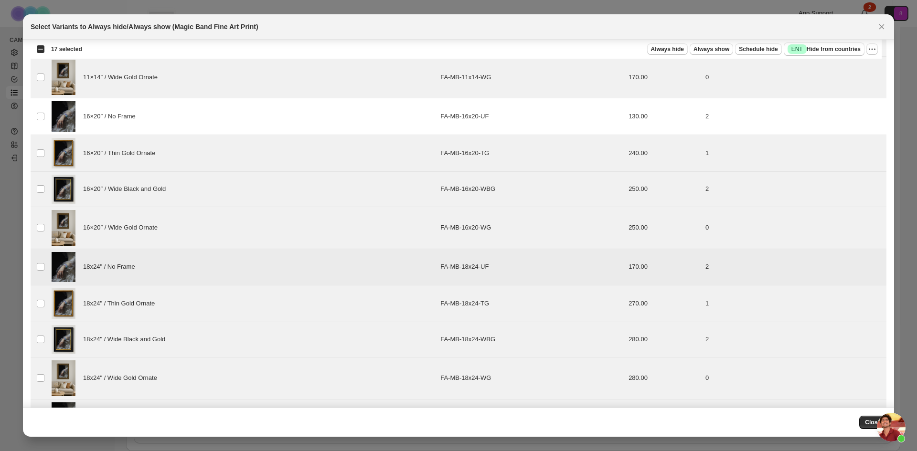
click at [135, 270] on span "18x24" / No Frame" at bounding box center [111, 267] width 57 height 10
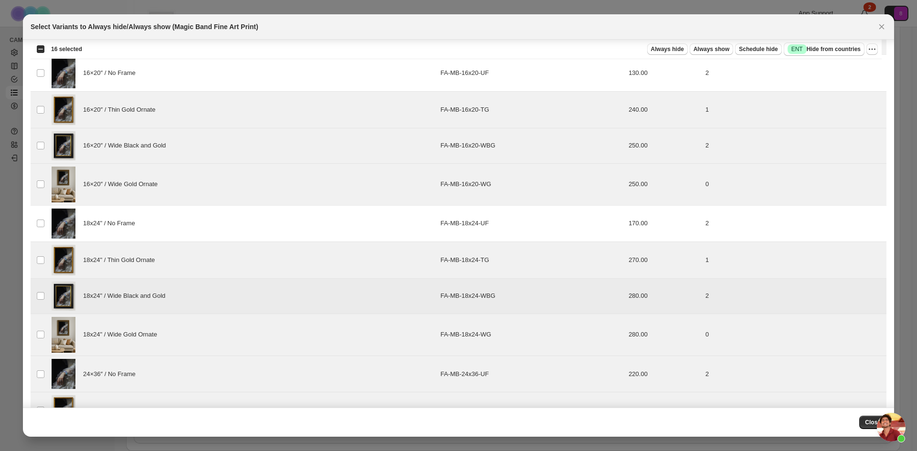
scroll to position [436, 0]
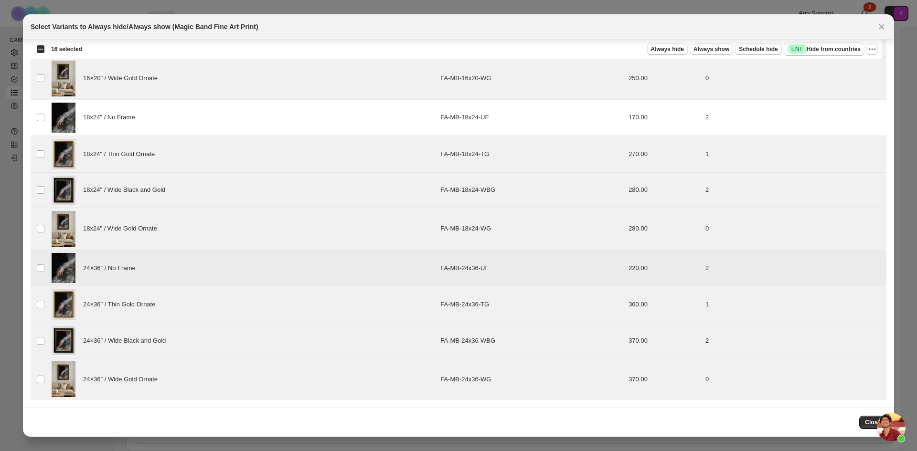
click at [132, 274] on div "24×36″ / No Frame" at bounding box center [243, 268] width 383 height 31
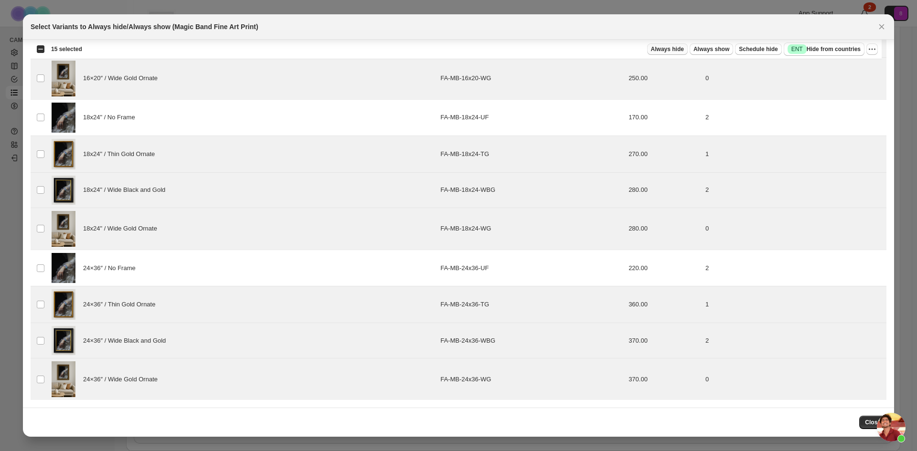
click at [673, 51] on span "Always hide" at bounding box center [667, 49] width 33 height 8
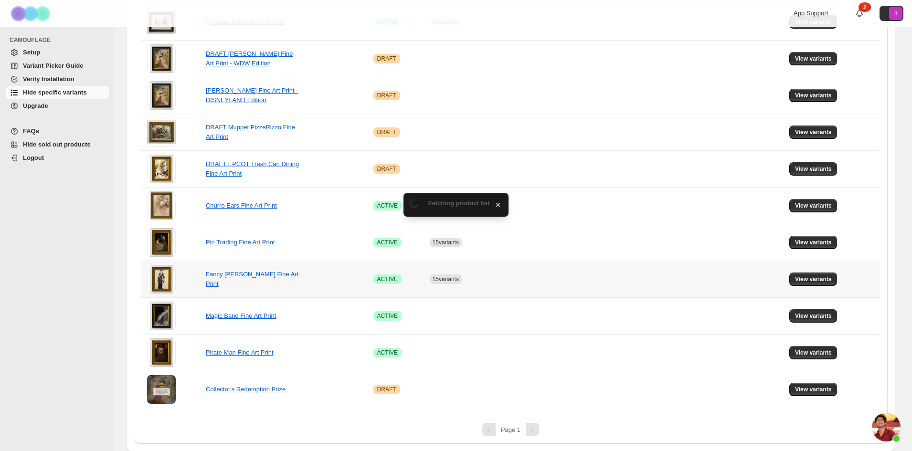
scroll to position [529, 0]
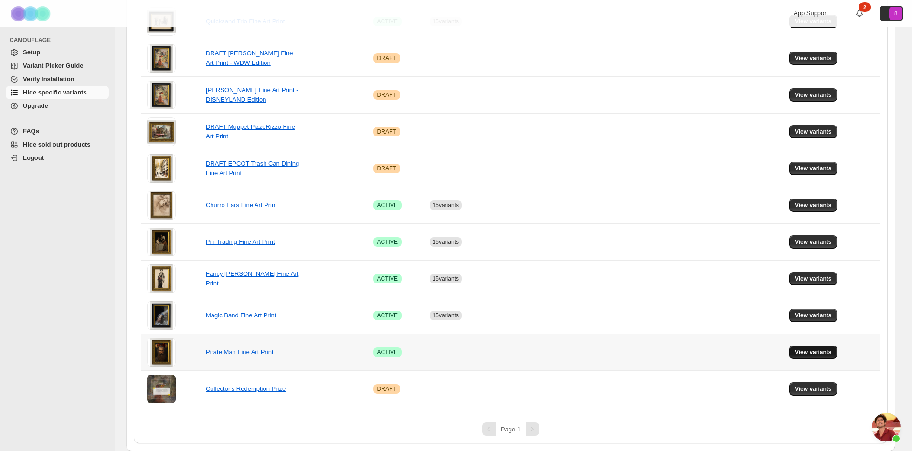
click at [813, 354] on span "View variants" at bounding box center [813, 353] width 37 height 8
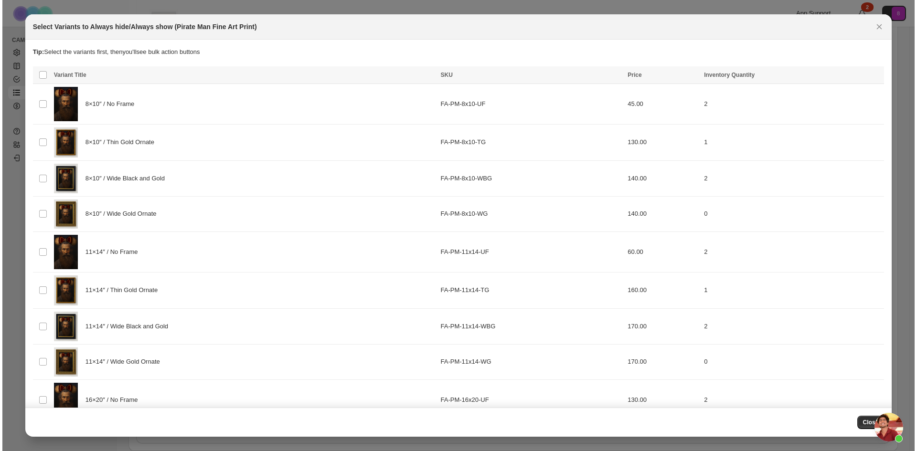
scroll to position [0, 0]
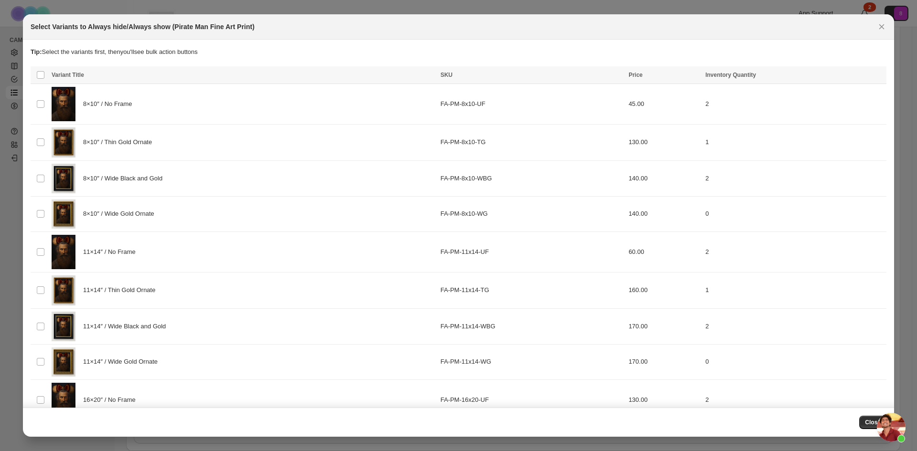
click at [48, 80] on th "Select all product variants" at bounding box center [40, 75] width 18 height 18
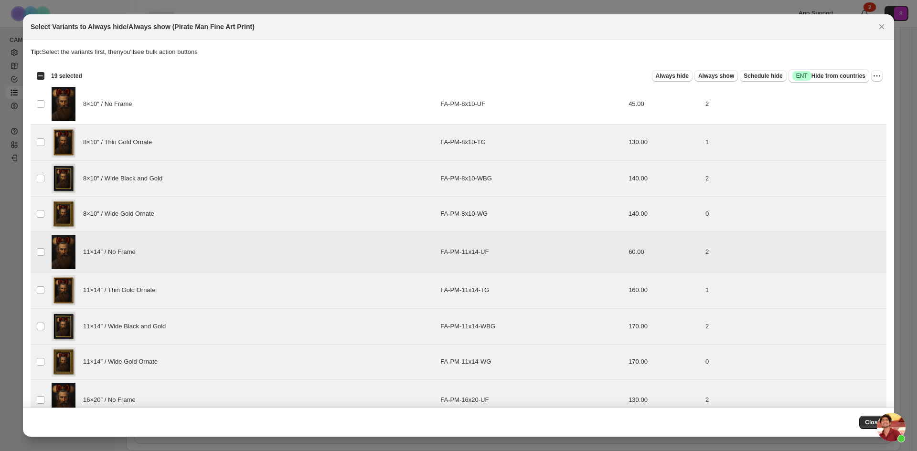
click at [52, 259] on img ":r89:" at bounding box center [64, 252] width 24 height 34
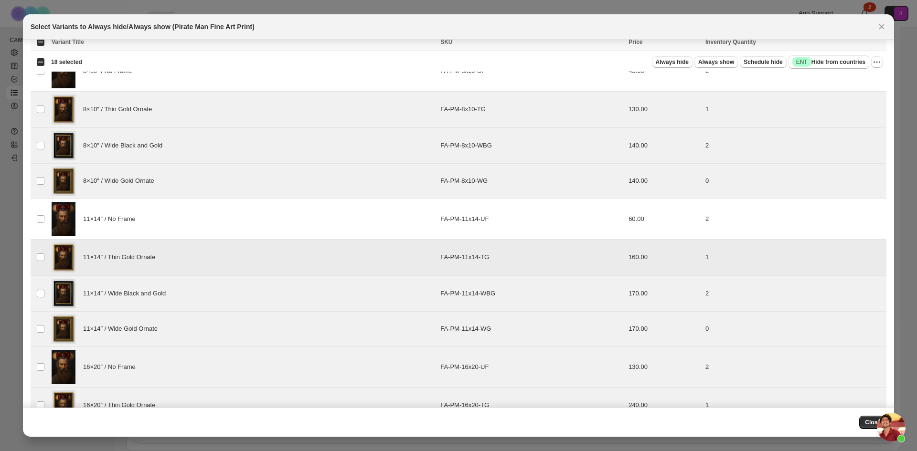
scroll to position [143, 0]
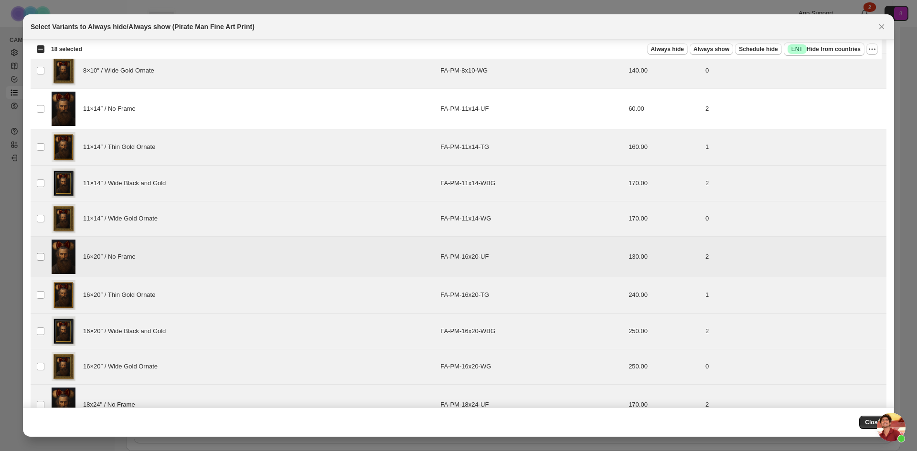
click at [39, 261] on span ":r89:" at bounding box center [40, 257] width 9 height 9
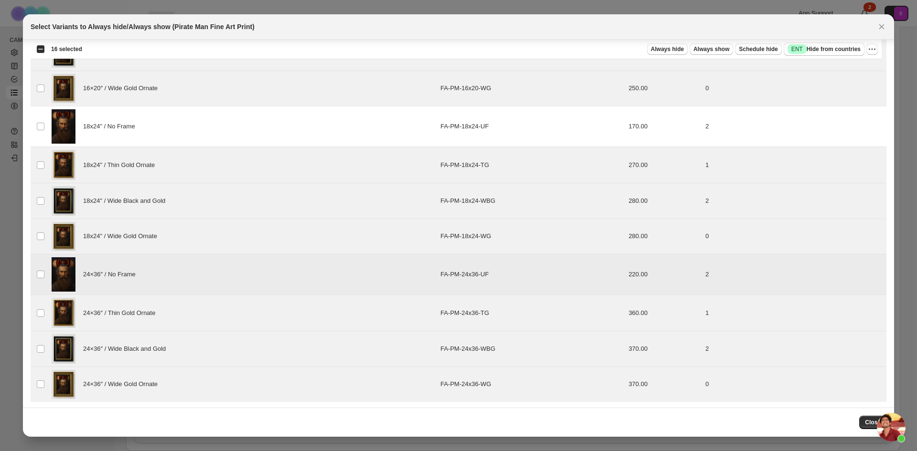
scroll to position [424, 0]
click at [36, 267] on td "Select product variant" at bounding box center [40, 273] width 18 height 41
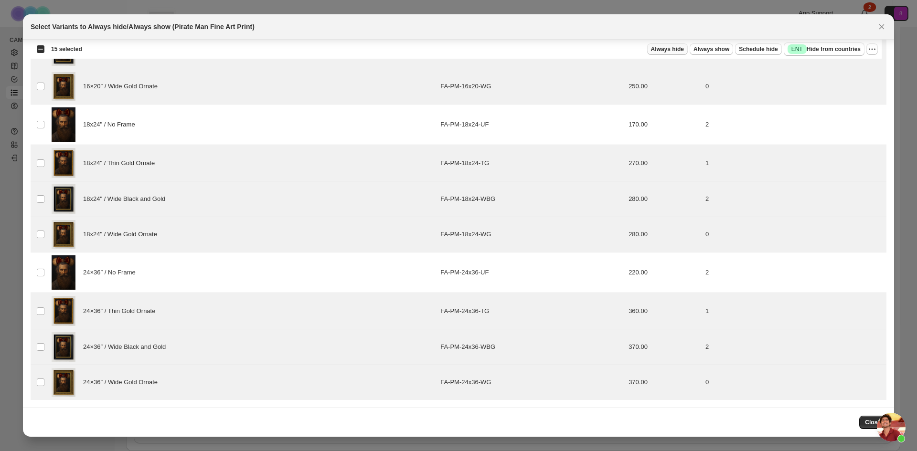
click at [670, 48] on span "Always hide" at bounding box center [667, 49] width 33 height 8
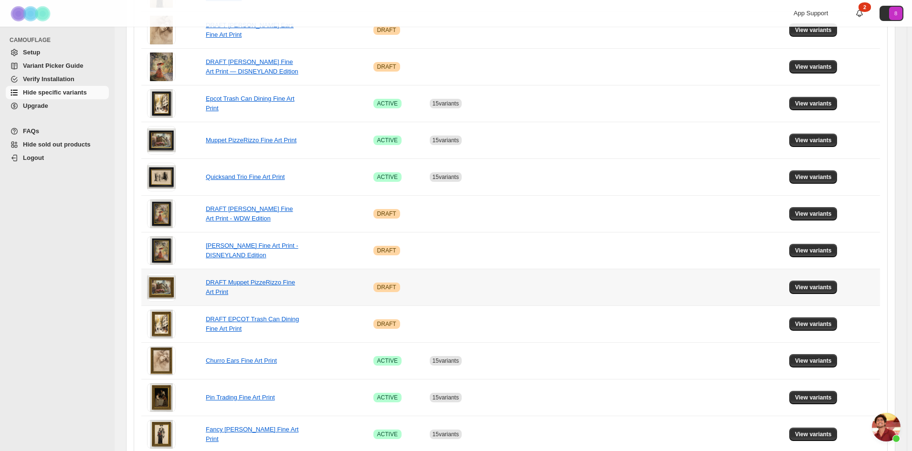
scroll to position [382, 0]
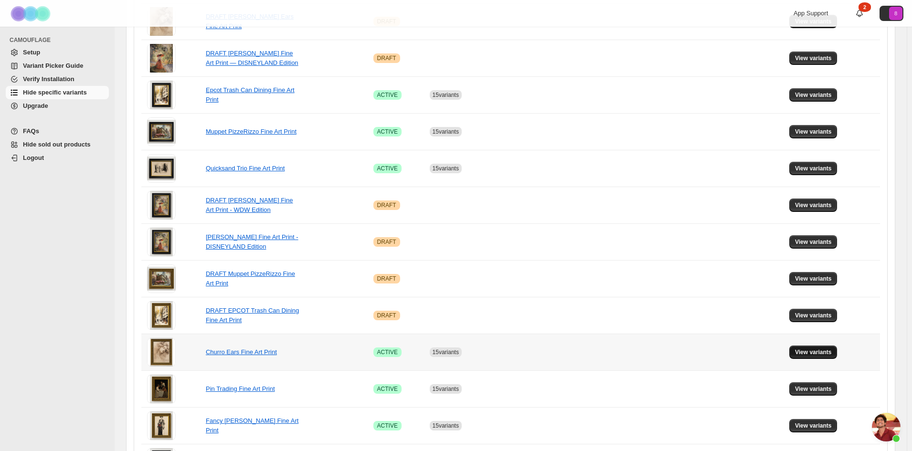
click at [814, 355] on span "View variants" at bounding box center [813, 353] width 37 height 8
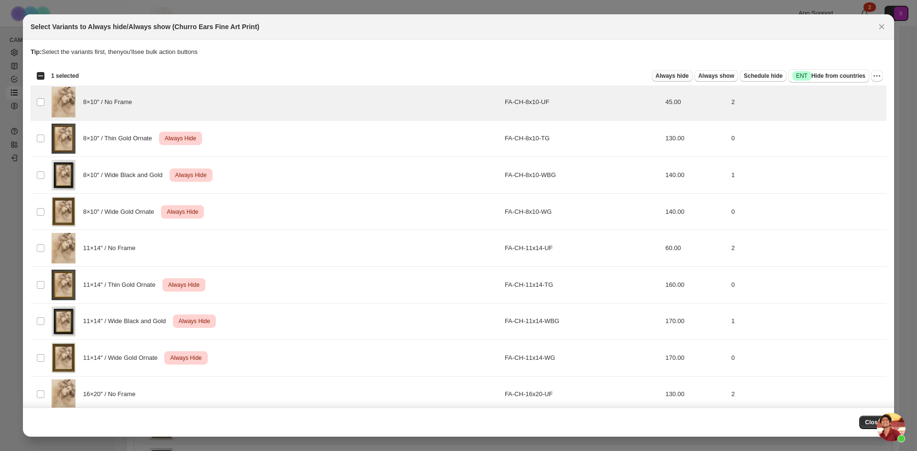
click at [675, 81] on button "Always hide" at bounding box center [672, 75] width 41 height 11
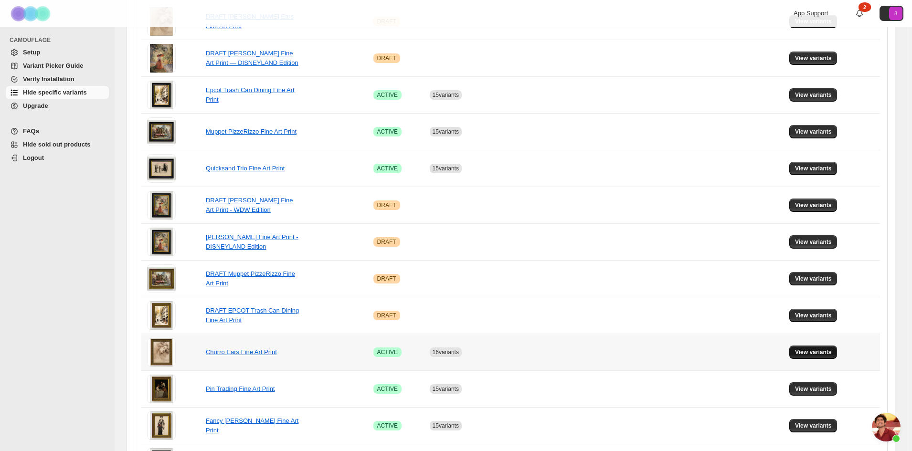
click at [814, 352] on span "View variants" at bounding box center [813, 353] width 37 height 8
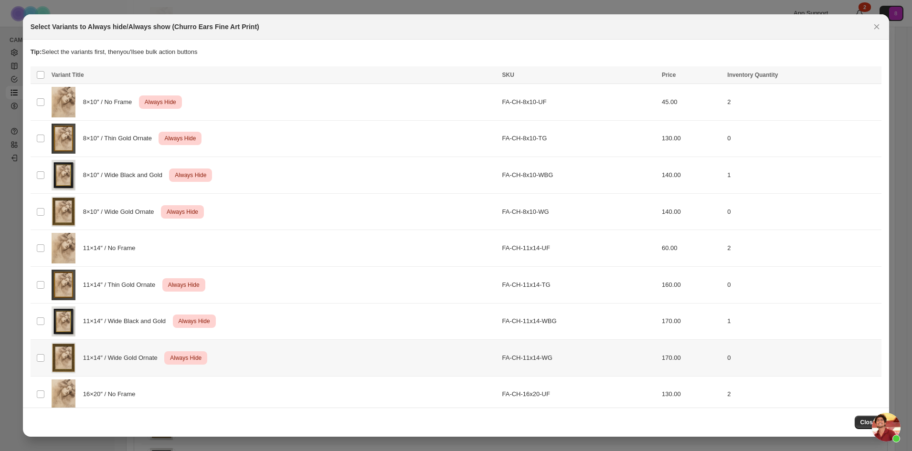
scroll to position [0, 0]
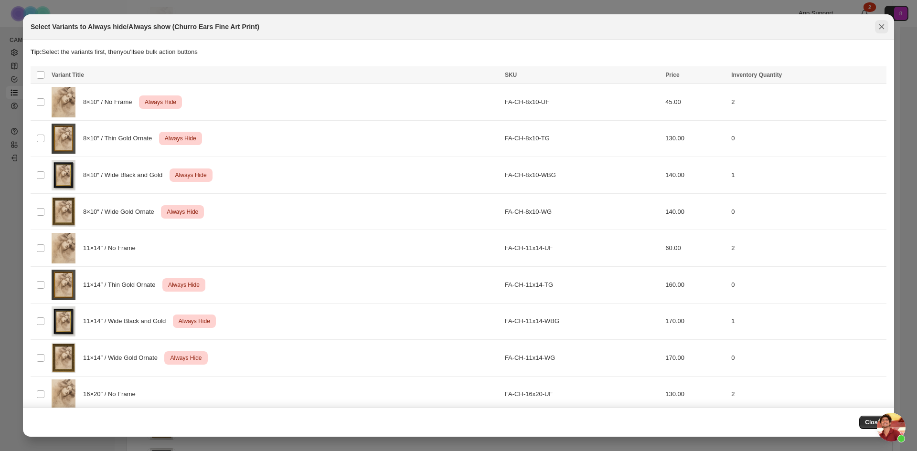
click at [884, 24] on icon "Close" at bounding box center [881, 26] width 5 height 5
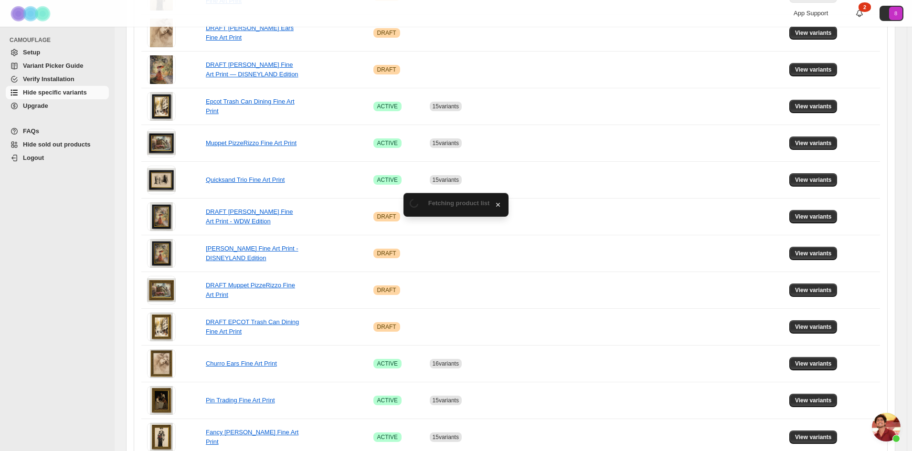
scroll to position [382, 0]
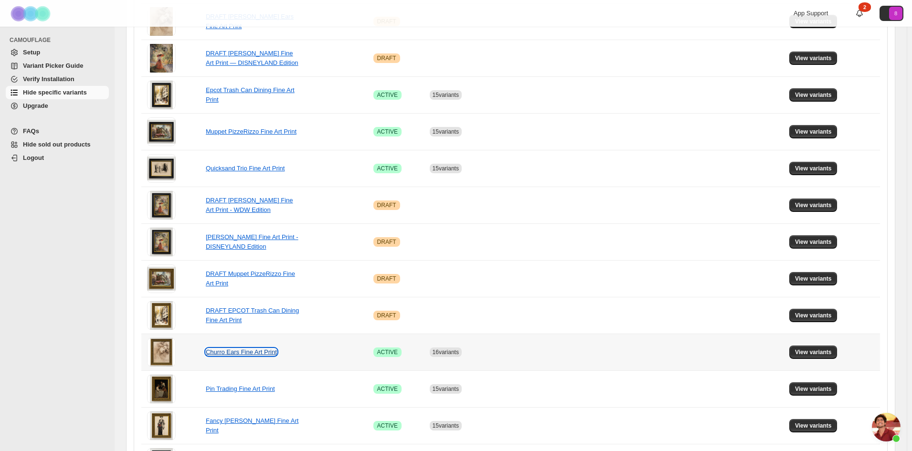
click at [254, 350] on link "Churro Ears Fine Art Print" at bounding box center [241, 352] width 71 height 7
click at [37, 64] on span "Variant Picker Guide" at bounding box center [53, 65] width 60 height 7
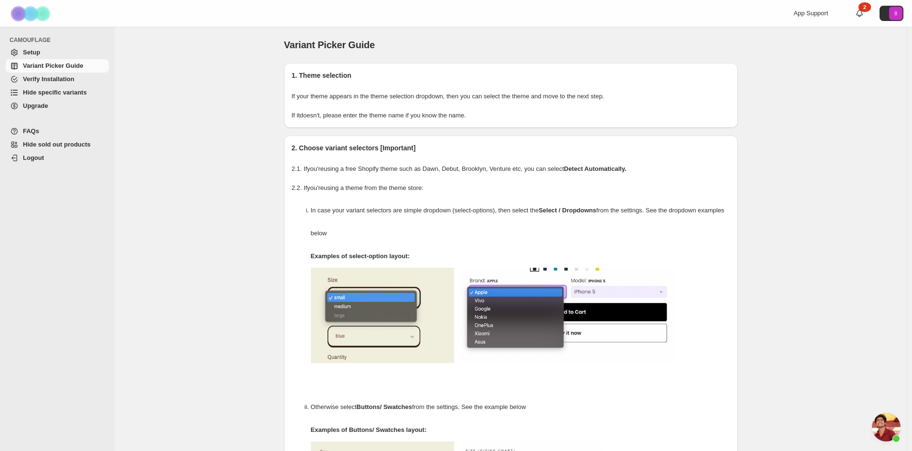
scroll to position [470, 0]
